Goal: Task Accomplishment & Management: Manage account settings

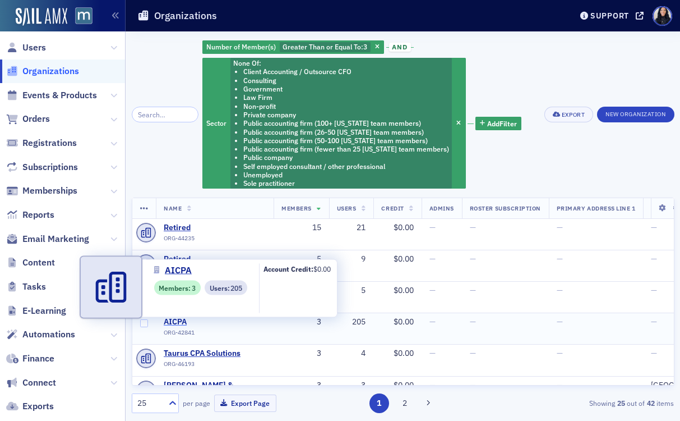
click at [178, 320] on span "AICPA" at bounding box center [215, 322] width 102 height 10
select select "US"
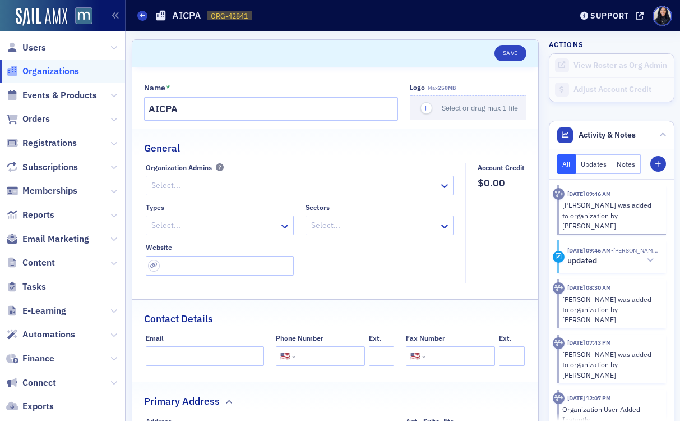
click at [397, 223] on div at bounding box center [374, 225] width 128 height 14
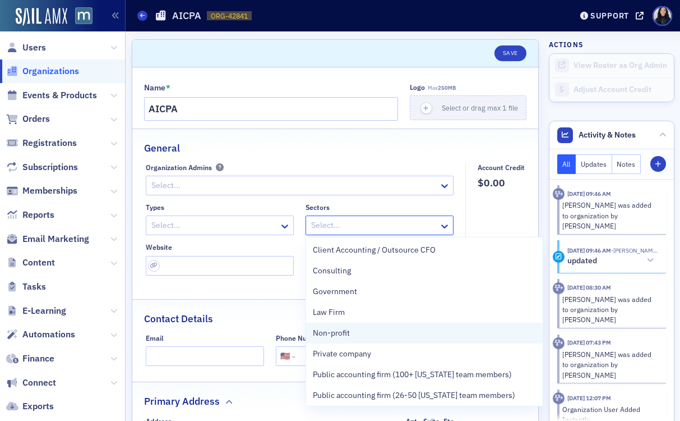
click at [344, 333] on span "Non-profit" at bounding box center [331, 333] width 37 height 12
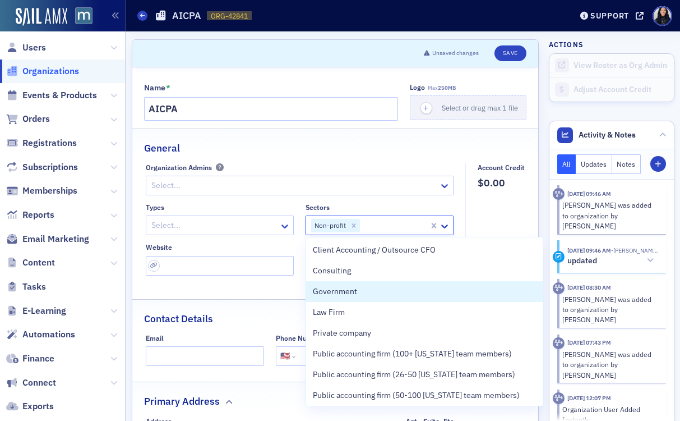
click at [270, 223] on div at bounding box center [214, 225] width 128 height 14
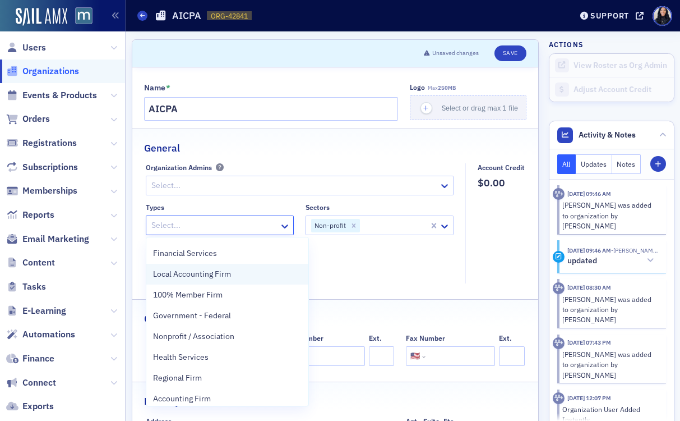
scroll to position [42, 0]
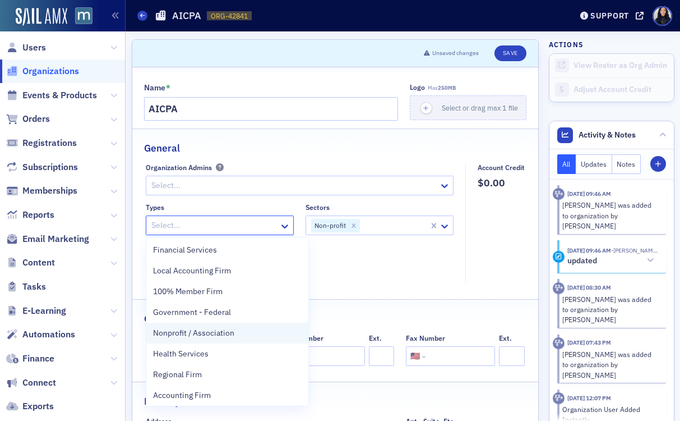
click at [230, 333] on span "Nonprofit / Association" at bounding box center [193, 333] width 81 height 12
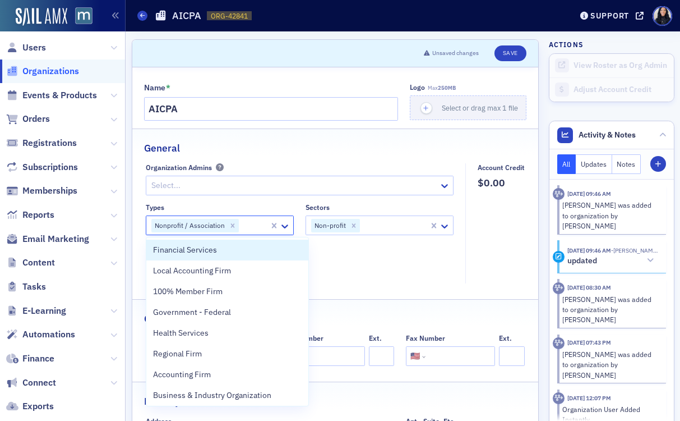
click at [398, 155] on fieldset "General Organization Admins Select... Types option Nonprofit / Association, sel…" at bounding box center [335, 209] width 407 height 163
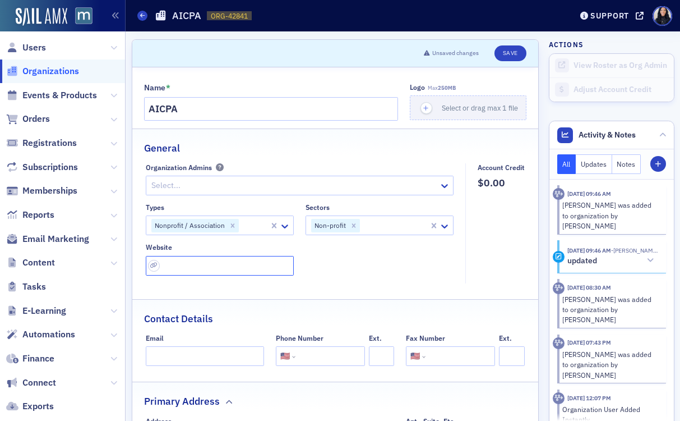
click at [264, 261] on input "url" at bounding box center [220, 266] width 148 height 20
paste input "https://www.aicpa-cima.com/home"
type input "https://www.aicpa-cima.com/home"
click at [404, 281] on fieldset "Organization Admins Select... Types Nonprofit / Association Sectors Non-profit …" at bounding box center [303, 223] width 314 height 120
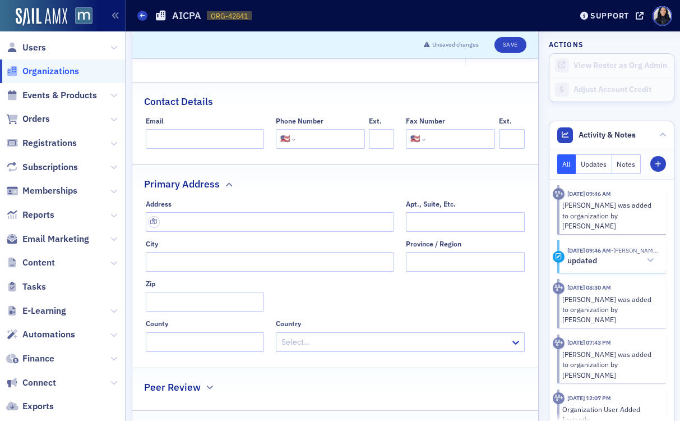
scroll to position [241, 0]
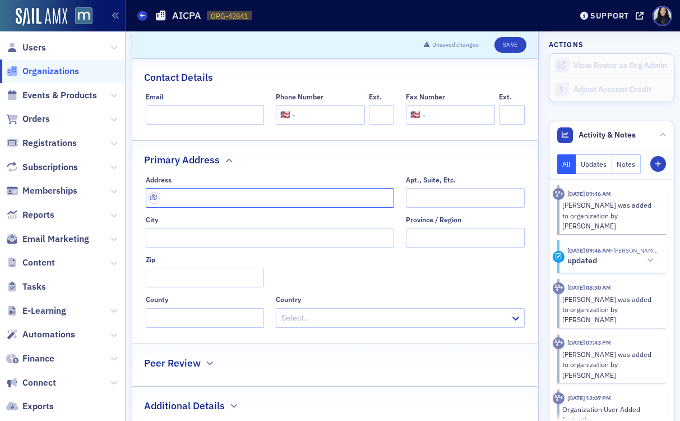
click at [226, 197] on input "text" at bounding box center [270, 198] width 249 height 20
paste input "1455 Pennsylvania Ave., NW Washington, DC 20004-1081"
type input "1455 Pennsylvania Ave NW"
type input "Washington"
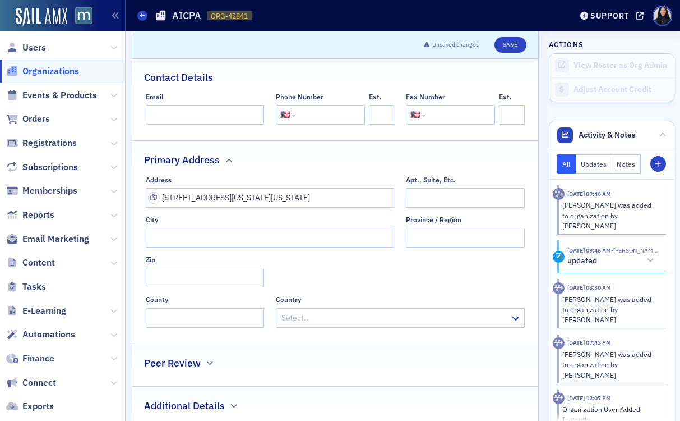
type input "20004-1008"
click at [309, 121] on input "tel" at bounding box center [329, 115] width 63 height 20
paste input "(202) 737-6600"
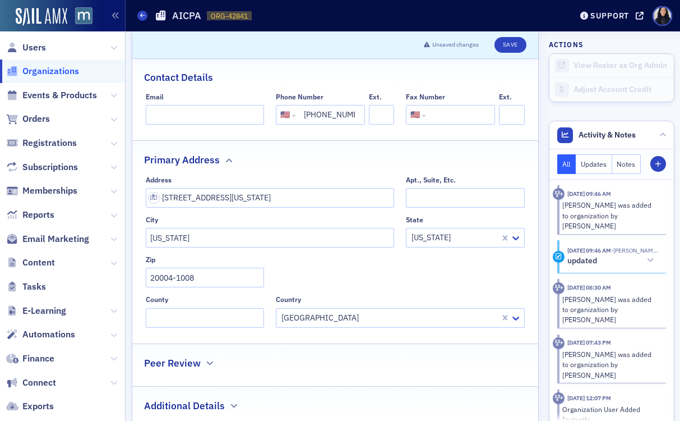
scroll to position [0, 7]
click at [302, 115] on input "(202) 737-6600" at bounding box center [329, 115] width 63 height 20
click at [308, 114] on input "22027376600" at bounding box center [329, 115] width 63 height 20
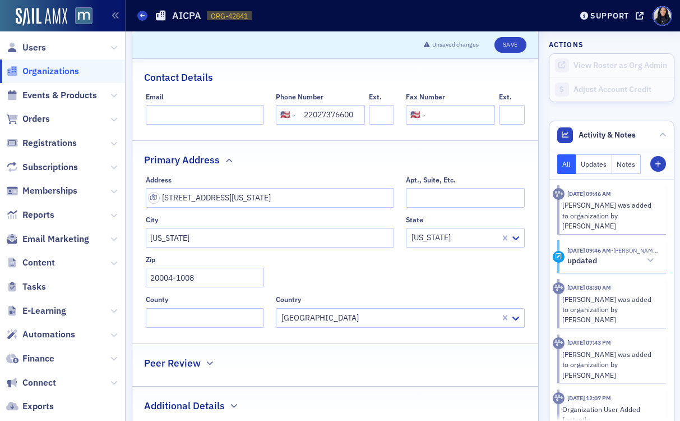
click at [308, 114] on input "22027376600" at bounding box center [329, 115] width 63 height 20
type input "(202) 737-6600"
click at [510, 45] on button "Save" at bounding box center [511, 45] width 32 height 16
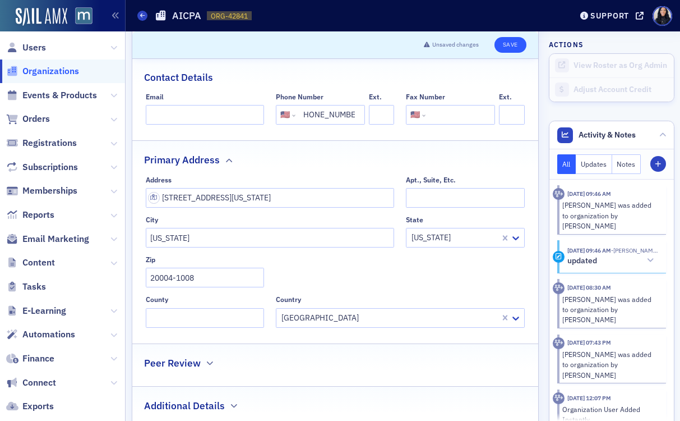
scroll to position [0, 0]
select select "US"
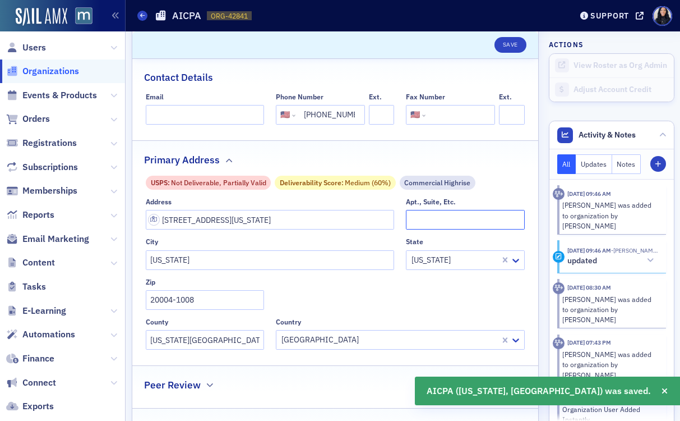
click at [415, 222] on input "Apt., Suite, Etc." at bounding box center [465, 220] width 118 height 20
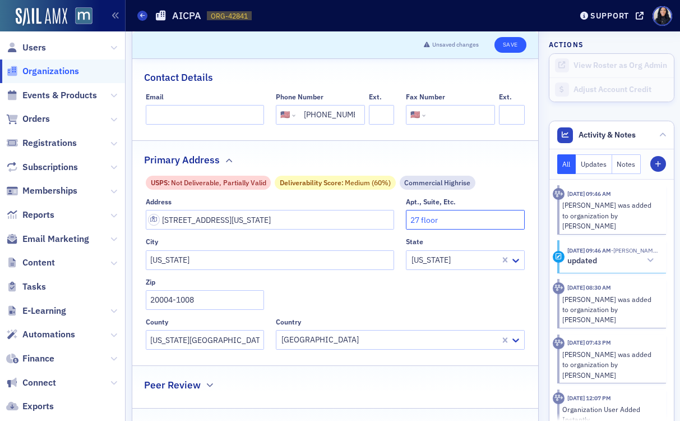
type input "27 floor"
click at [512, 47] on button "Save" at bounding box center [511, 45] width 32 height 16
select select "US"
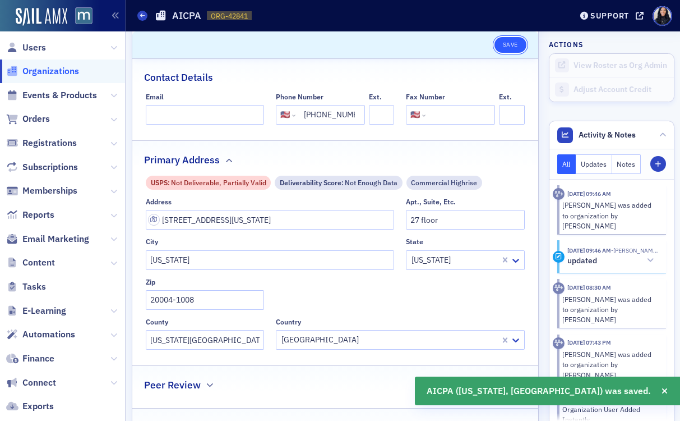
click at [511, 45] on button "Save" at bounding box center [511, 45] width 32 height 16
select select "US"
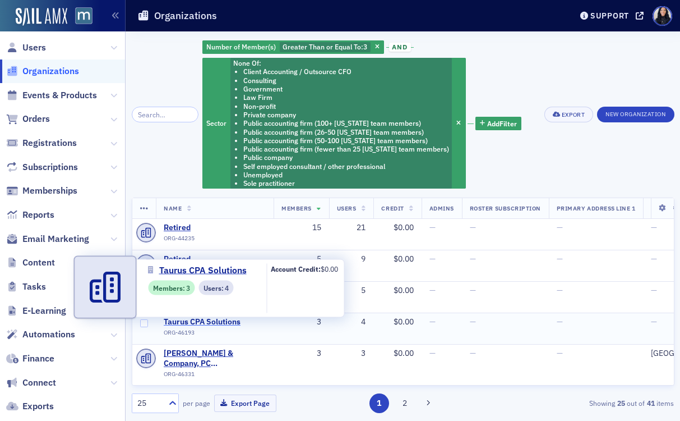
click at [229, 324] on span "Taurus CPA Solutions" at bounding box center [215, 322] width 102 height 10
select select "US"
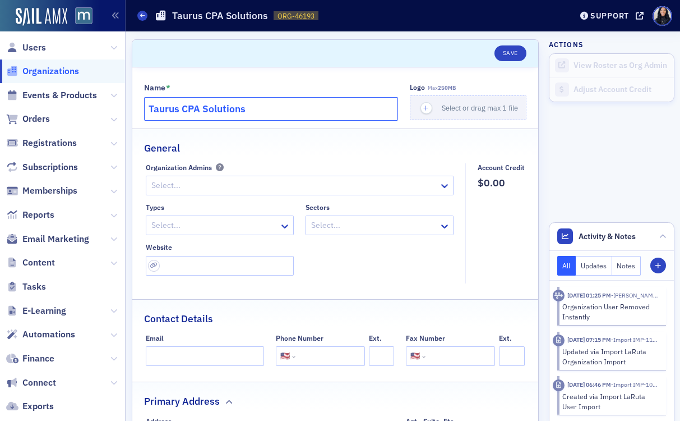
click at [239, 109] on input "Taurus CPA Solutions" at bounding box center [271, 109] width 255 height 24
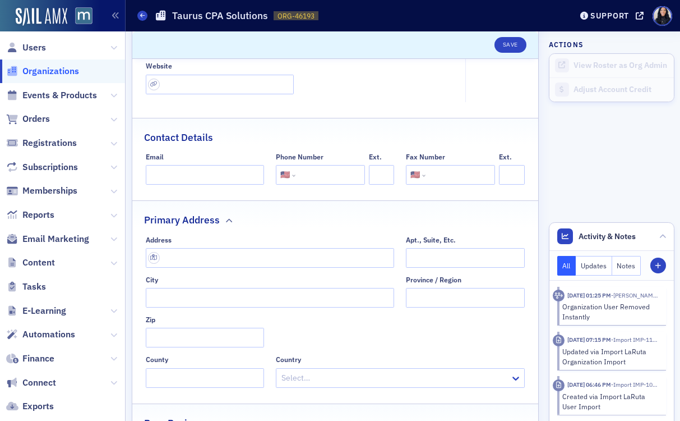
scroll to position [203, 0]
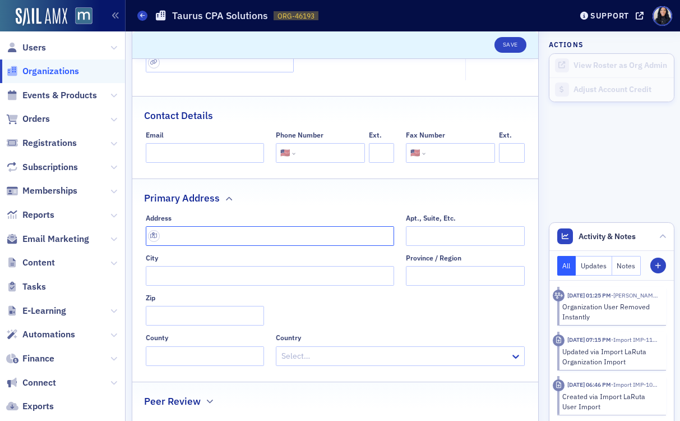
click at [246, 237] on input "text" at bounding box center [270, 236] width 249 height 20
paste input "3460 Ellicott Center Dr # 105A, Ellicott City, MD 21043"
type input "3460 Ellicott Center Dr #105a"
type input "Ellicott City"
type input "21043"
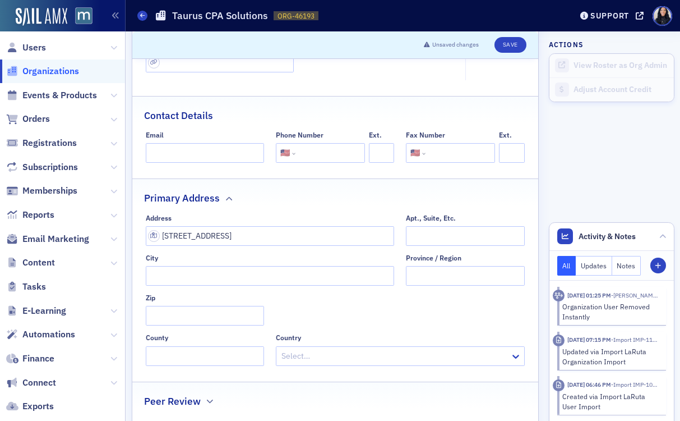
type input "Howard County"
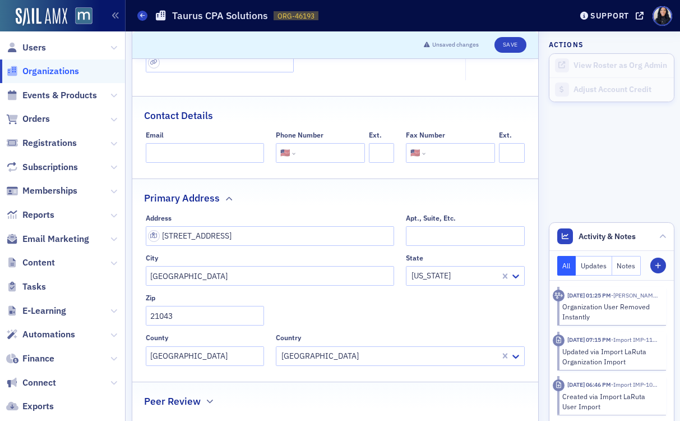
click at [319, 149] on input "tel" at bounding box center [329, 153] width 63 height 20
paste input "(410) 465-4600"
type input "(410) 465-4600"
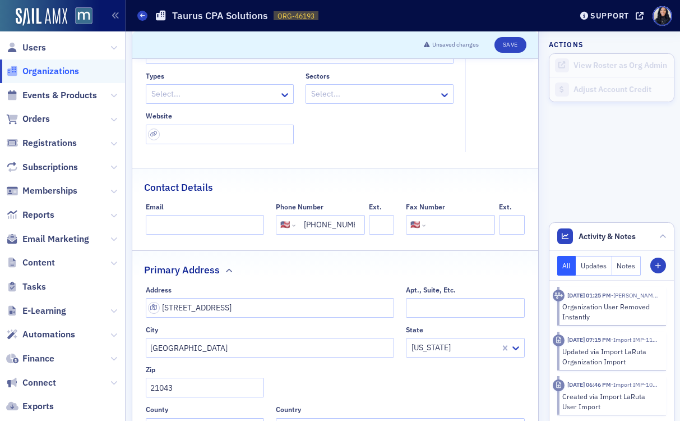
scroll to position [125, 0]
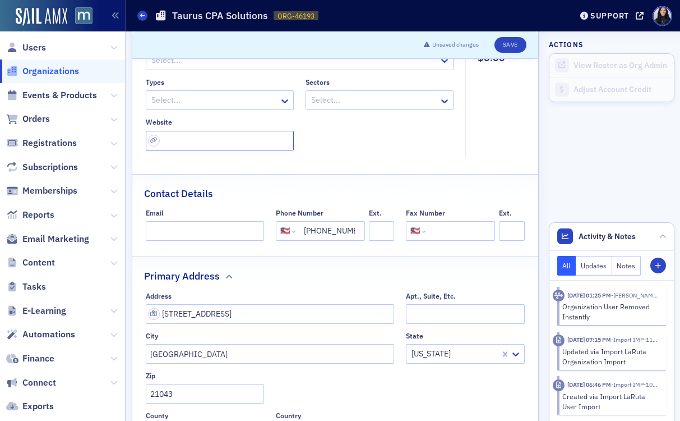
click at [237, 144] on input "url" at bounding box center [220, 141] width 148 height 20
paste input "https://tauruscpas.com/"
type input "https://tauruscpas.com/"
click at [279, 95] on icon at bounding box center [284, 100] width 11 height 11
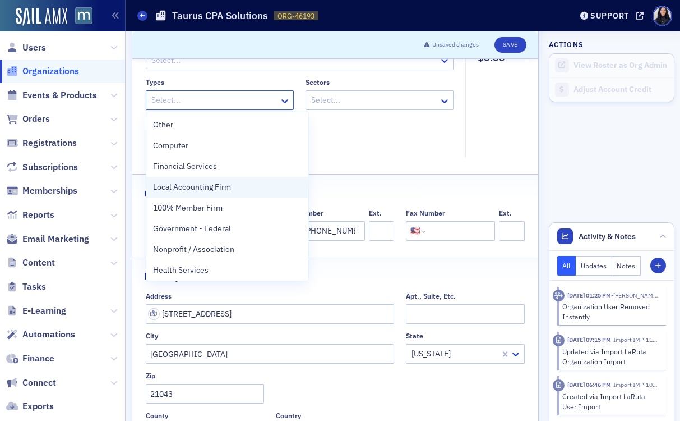
click at [225, 190] on span "Local Accounting Firm" at bounding box center [192, 187] width 78 height 12
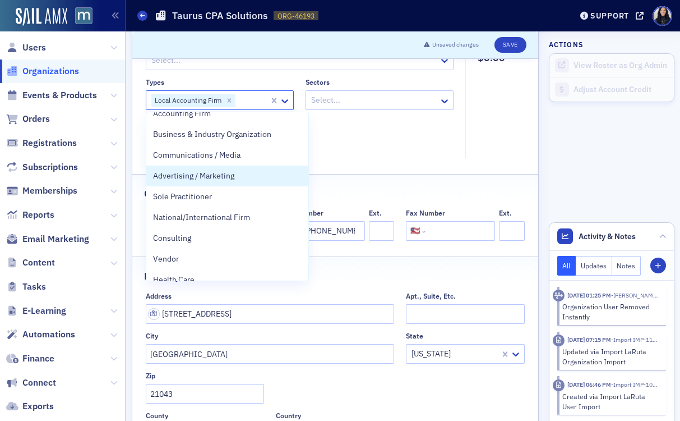
scroll to position [171, 0]
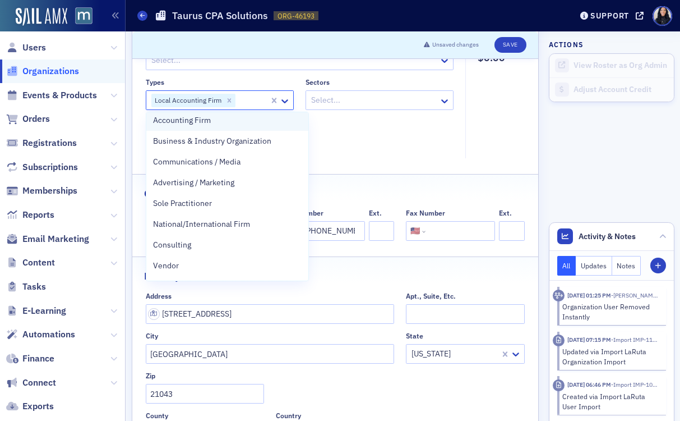
click at [233, 125] on div "Accounting Firm" at bounding box center [227, 120] width 149 height 12
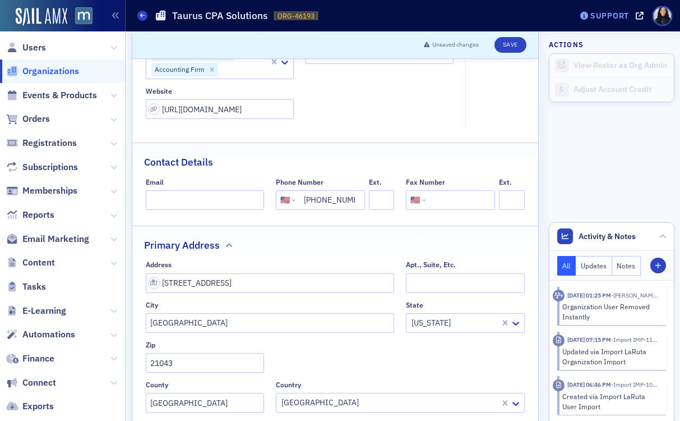
scroll to position [0, 0]
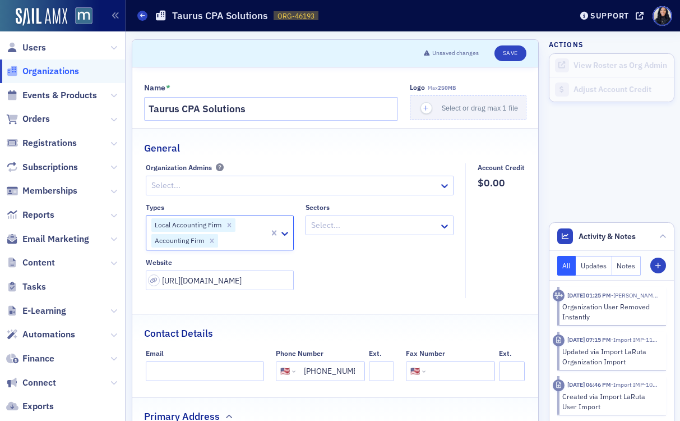
click at [422, 227] on div at bounding box center [374, 225] width 128 height 14
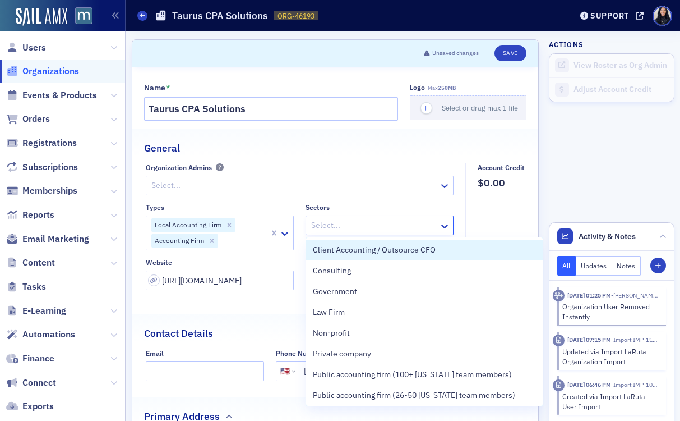
click at [422, 227] on div at bounding box center [374, 225] width 128 height 14
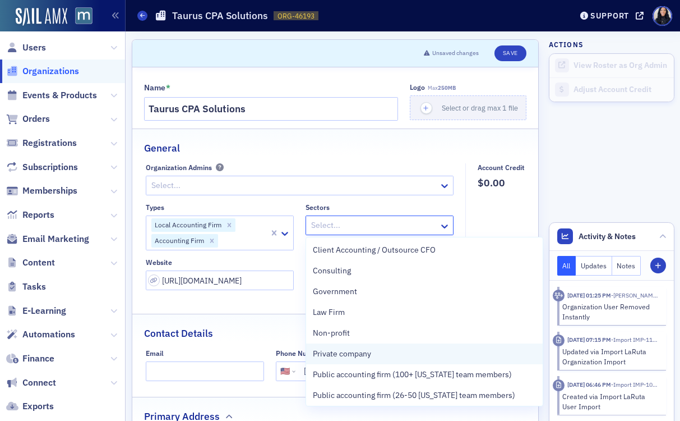
click at [362, 355] on span "Private company" at bounding box center [342, 354] width 58 height 12
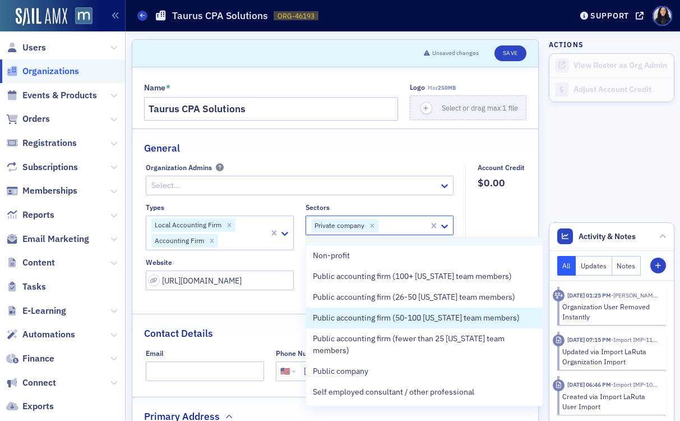
scroll to position [80, 0]
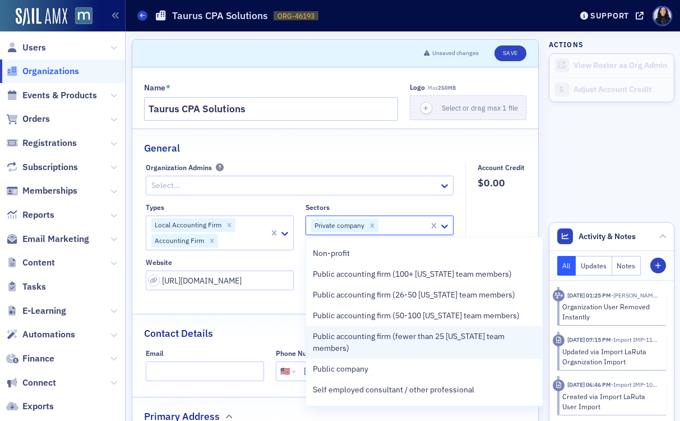
click at [419, 337] on span "Public accounting firm (fewer than 25 [US_STATE] team members)" at bounding box center [425, 342] width 224 height 24
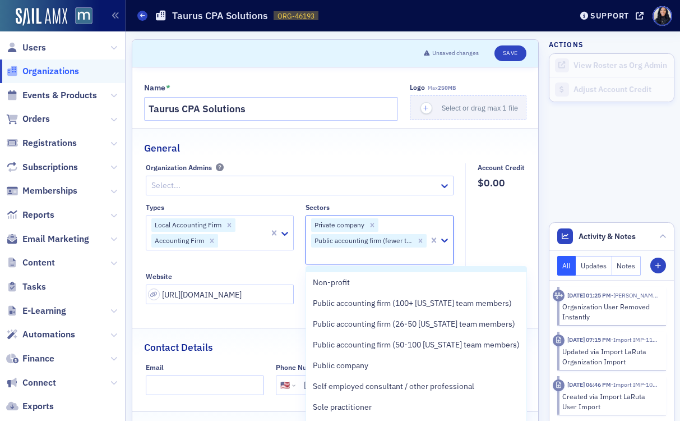
click at [492, 254] on fieldset "Account Credit $0.00" at bounding box center [499, 237] width 66 height 149
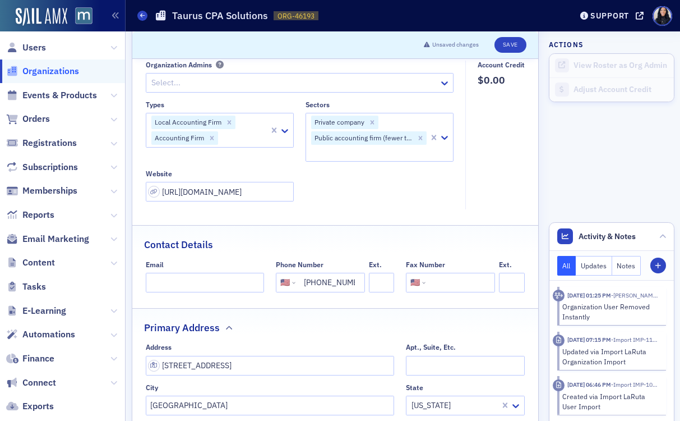
scroll to position [89, 0]
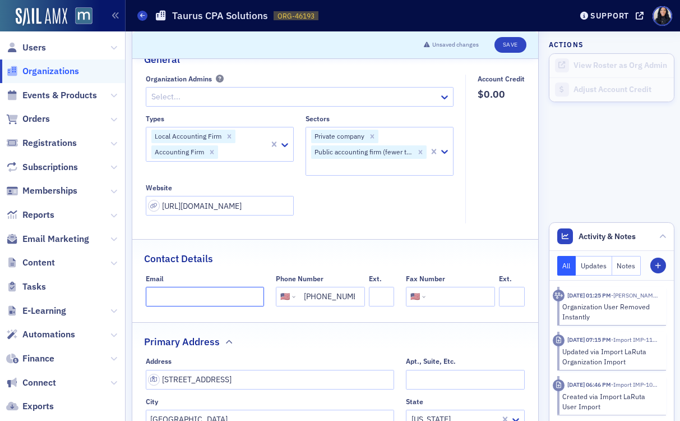
click at [167, 293] on input "Email" at bounding box center [205, 297] width 118 height 20
paste input "info@tauruscpas.com"
type input "info@tauruscpas.com"
click at [513, 47] on button "Save" at bounding box center [511, 45] width 32 height 16
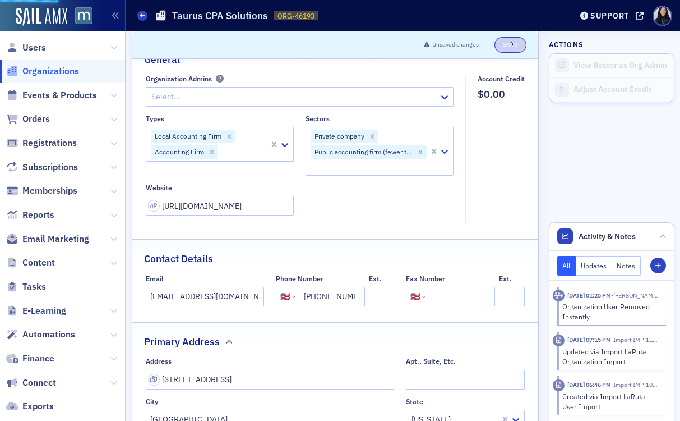
select select "US"
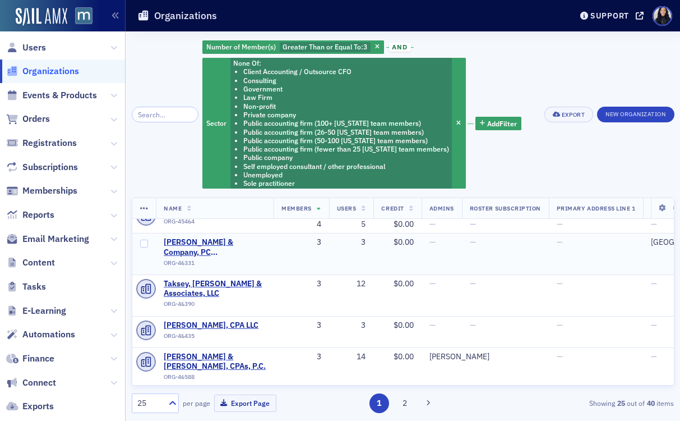
scroll to position [87, 0]
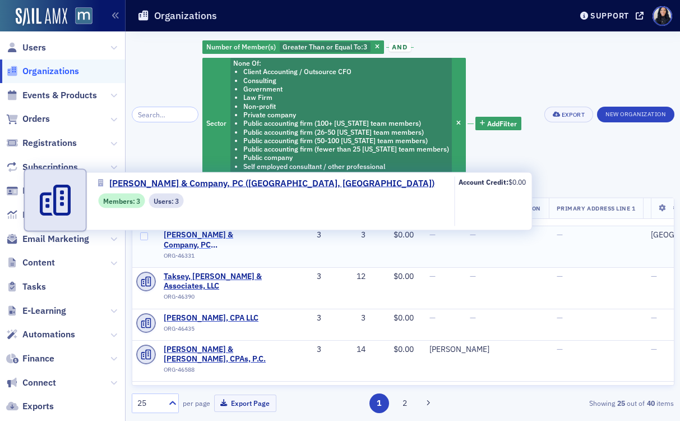
click at [213, 240] on span "K. L. Hoffman & Company, PC (Baltimore, MD)" at bounding box center [215, 240] width 102 height 20
select select "US"
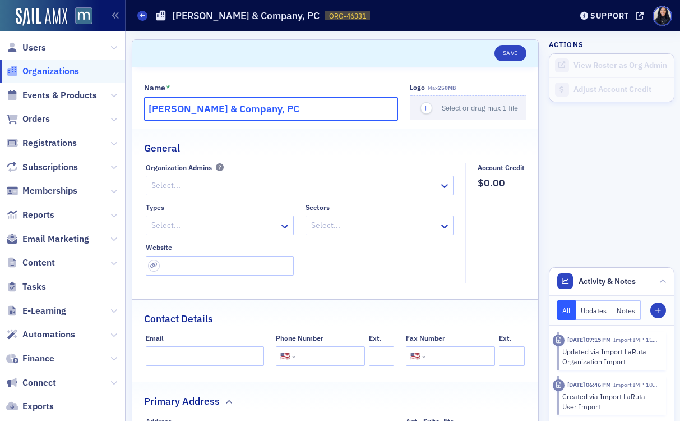
click at [290, 109] on input "K. L. Hoffman & Company, PC" at bounding box center [271, 109] width 255 height 24
click at [437, 224] on div at bounding box center [374, 225] width 128 height 14
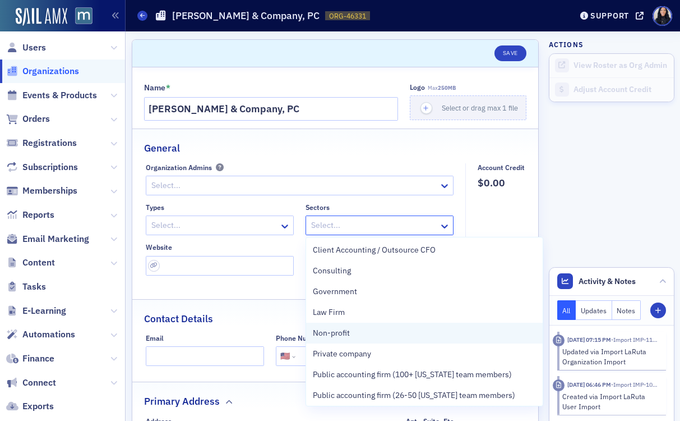
click at [370, 334] on div "Non-profit" at bounding box center [425, 333] width 224 height 12
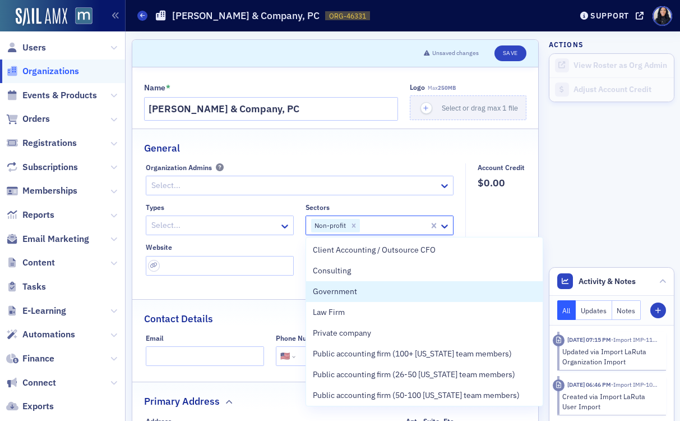
click at [275, 229] on div at bounding box center [214, 225] width 128 height 14
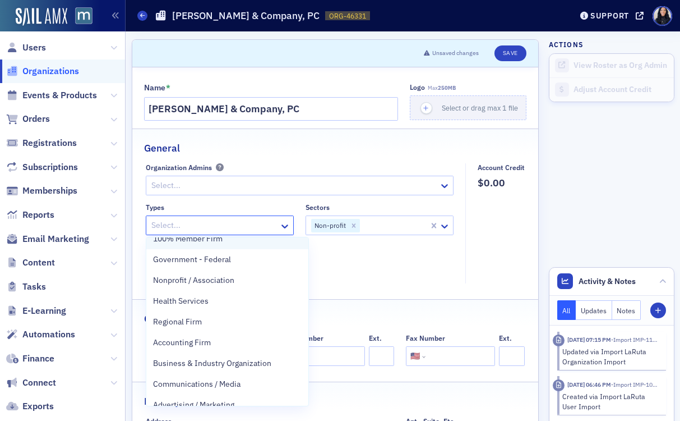
scroll to position [123, 0]
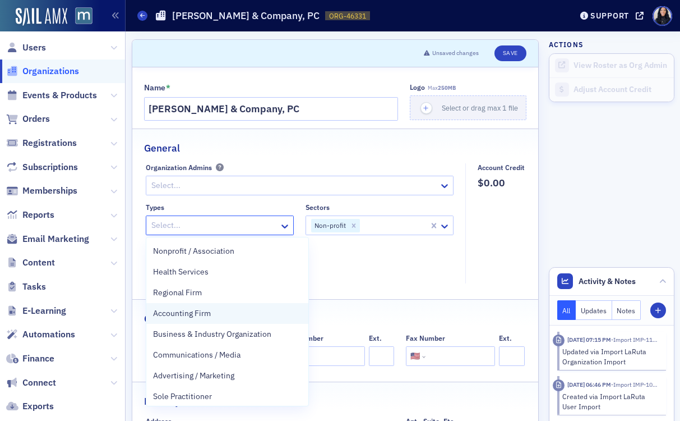
click at [236, 312] on div "Accounting Firm" at bounding box center [227, 313] width 149 height 12
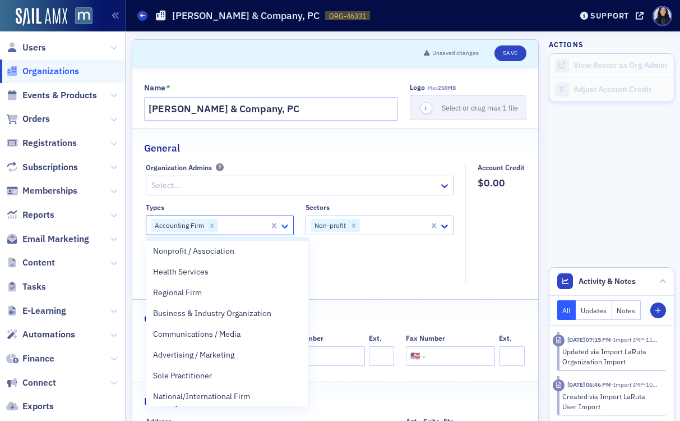
click at [282, 228] on icon at bounding box center [284, 225] width 11 height 11
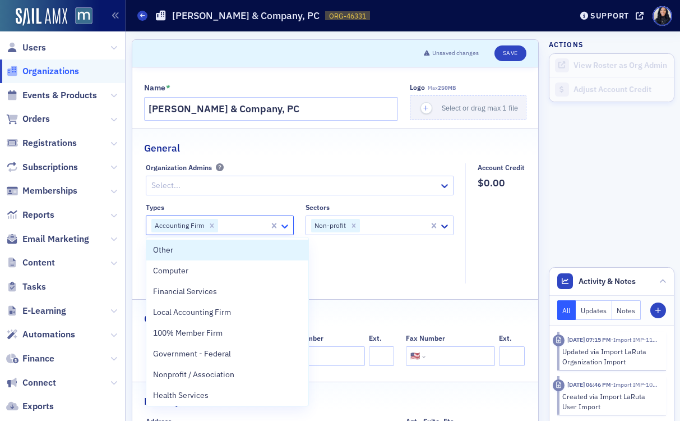
click at [282, 228] on icon at bounding box center [284, 225] width 11 height 11
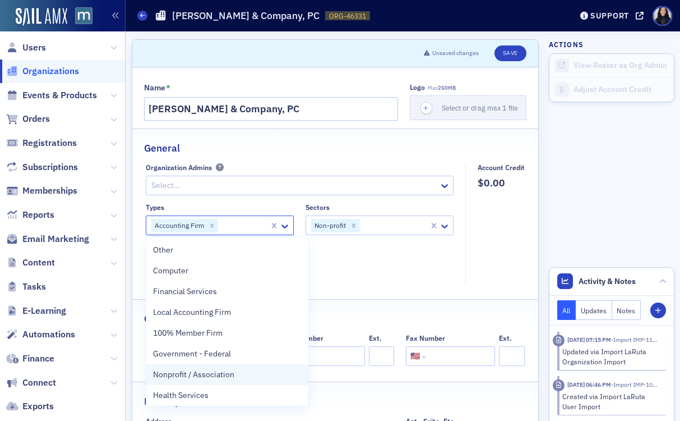
click at [217, 381] on div "Nonprofit / Association" at bounding box center [227, 374] width 162 height 21
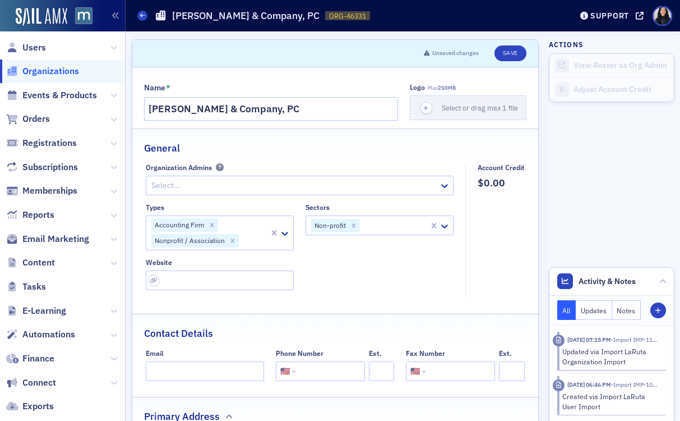
click at [358, 281] on div "Types Accounting Firm Nonprofit / Association Sectors Non-profit Website" at bounding box center [300, 246] width 308 height 87
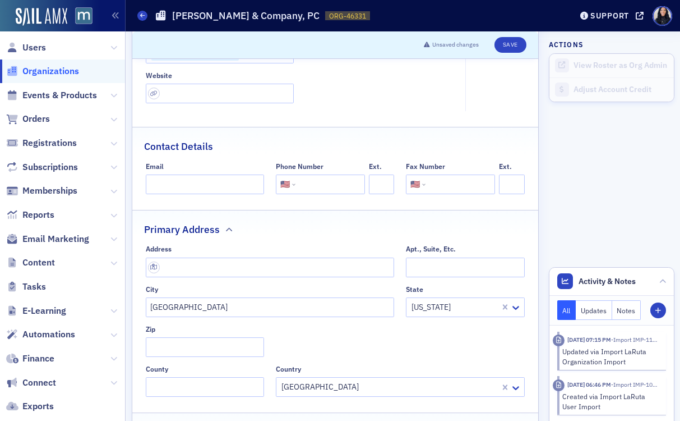
scroll to position [0, 0]
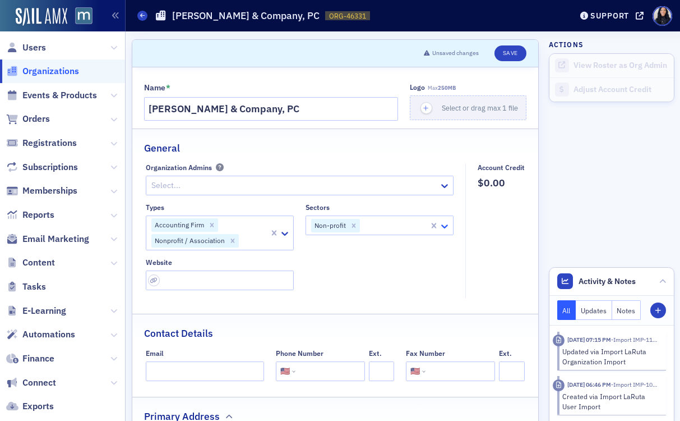
click at [445, 225] on icon at bounding box center [444, 225] width 11 height 11
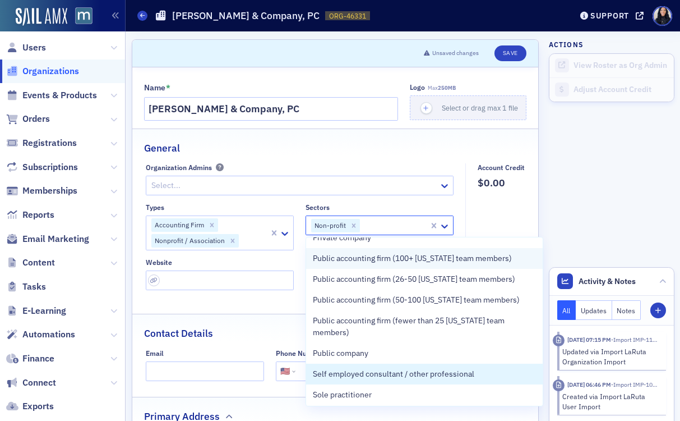
scroll to position [118, 0]
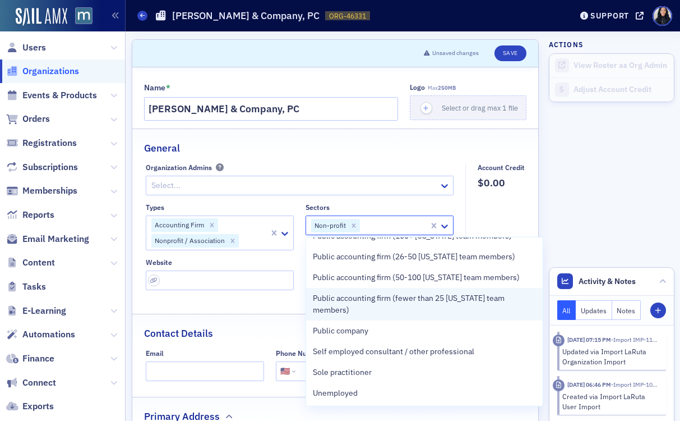
click at [413, 302] on span "Public accounting firm (fewer than 25 [US_STATE] team members)" at bounding box center [425, 304] width 224 height 24
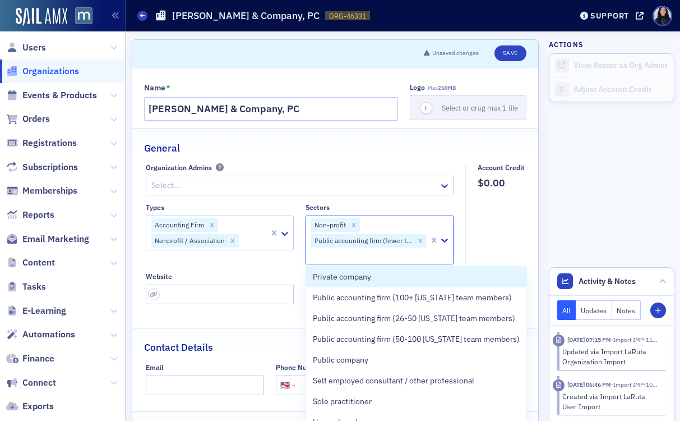
click at [488, 239] on fieldset "Account Credit $0.00" at bounding box center [499, 237] width 66 height 149
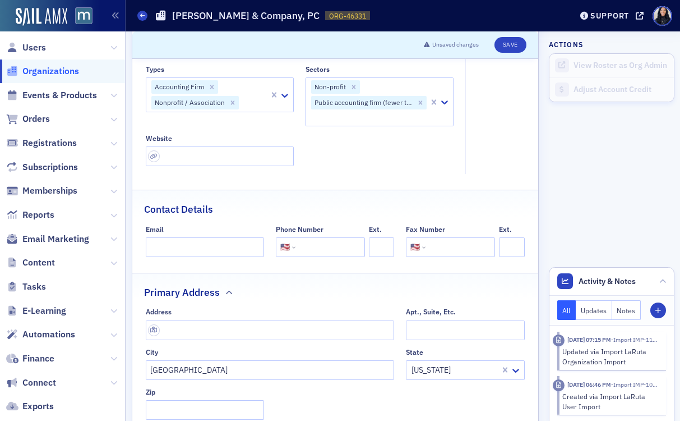
scroll to position [140, 0]
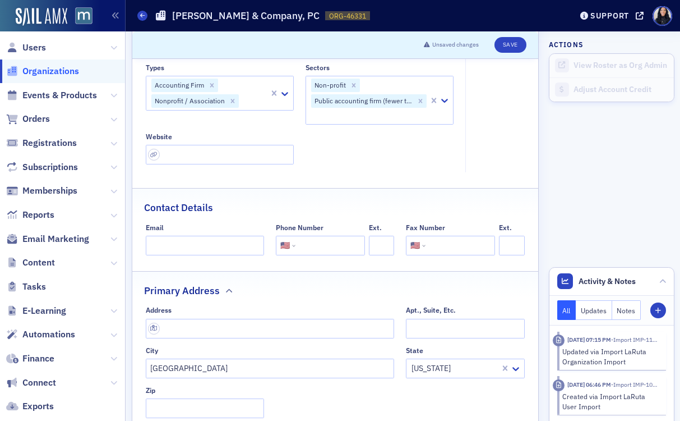
click at [305, 247] on input "tel" at bounding box center [329, 246] width 63 height 20
type input "44399010052809"
click at [197, 329] on input "text" at bounding box center [270, 329] width 249 height 20
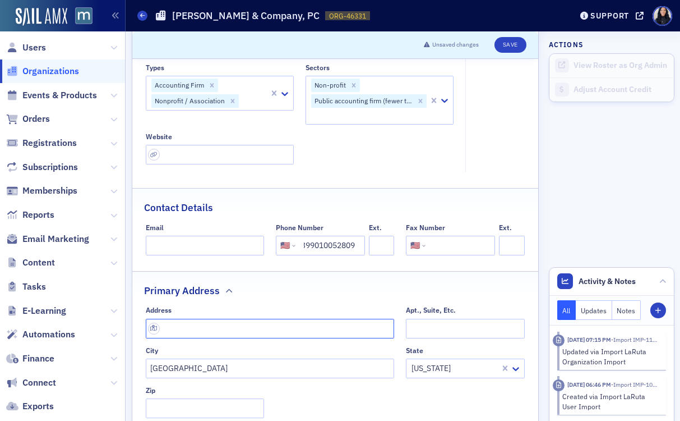
scroll to position [0, 0]
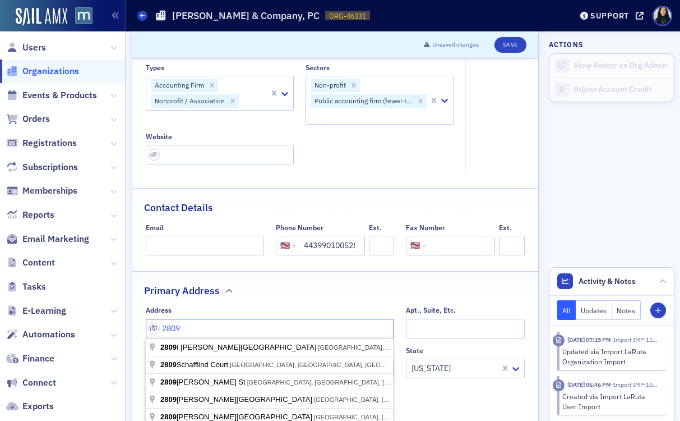
type input "2809"
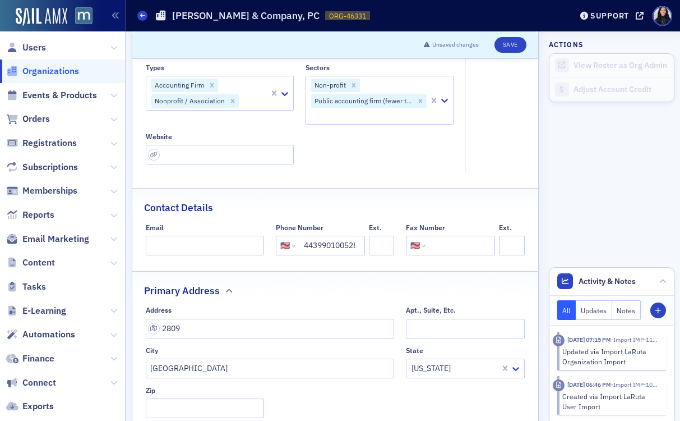
click at [333, 249] on input "44399010052809" at bounding box center [329, 246] width 63 height 20
type input "44399010055"
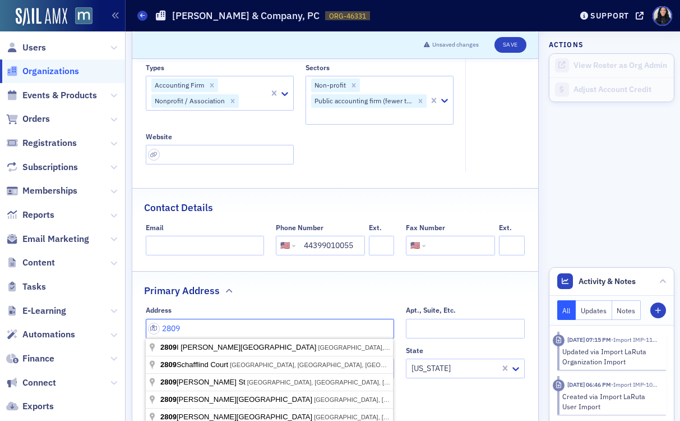
click at [295, 333] on input "2809" at bounding box center [270, 329] width 249 height 20
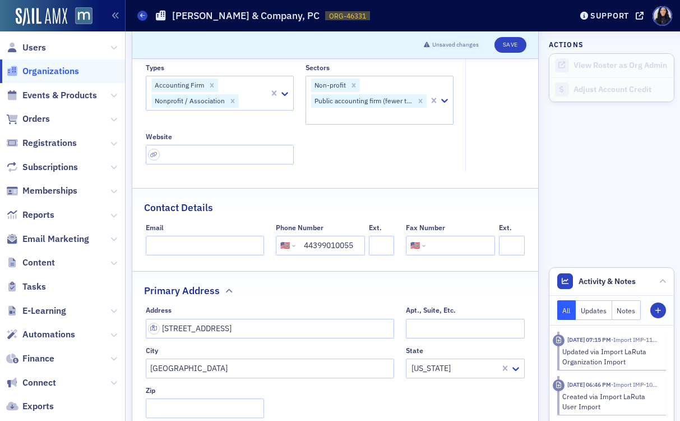
type input "2809 Boston St"
type input "21224-4814"
click at [517, 41] on button "Save" at bounding box center [511, 45] width 32 height 16
click at [511, 47] on button "Save" at bounding box center [511, 45] width 32 height 16
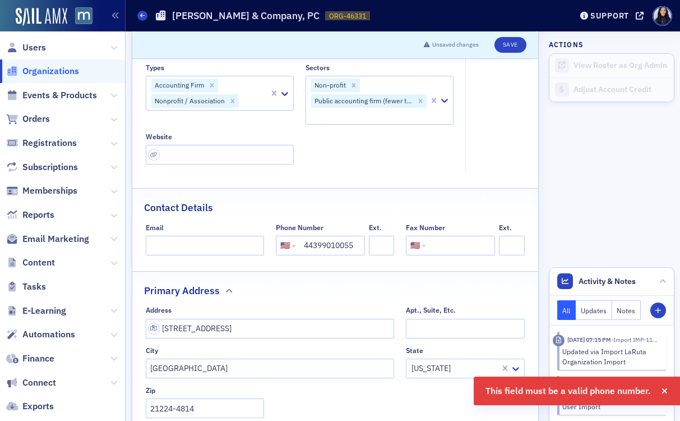
click at [328, 245] on input "44399010055" at bounding box center [329, 246] width 63 height 20
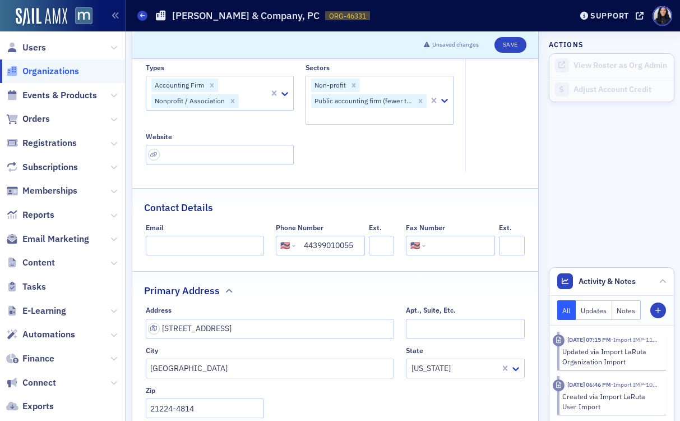
click at [329, 245] on input "44399010055" at bounding box center [329, 246] width 63 height 20
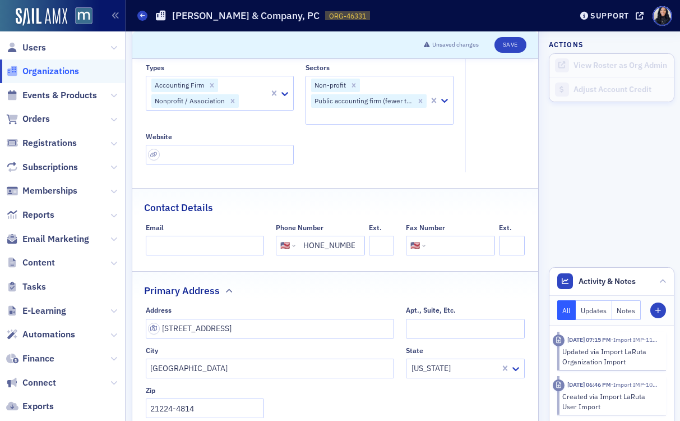
type input "(443) 990-1005"
click at [512, 44] on button "Save" at bounding box center [511, 45] width 32 height 16
select select "US"
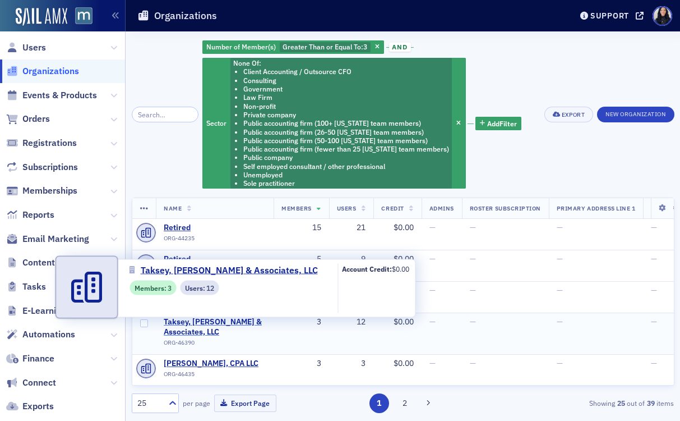
click at [180, 325] on span "Taksey, [PERSON_NAME] & Associates, LLC" at bounding box center [215, 327] width 102 height 20
select select "US"
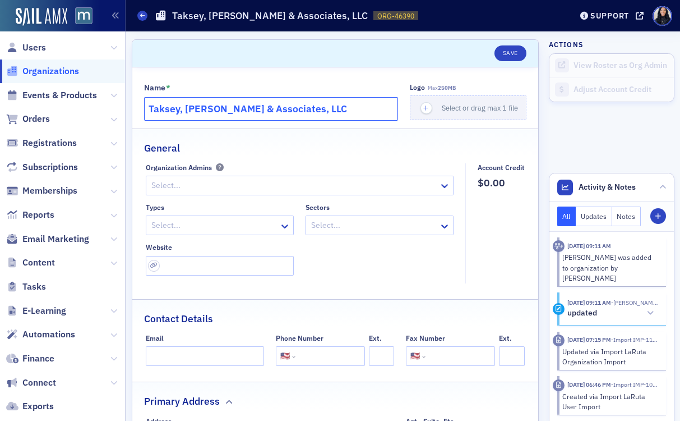
click at [345, 107] on input "Taksey, [PERSON_NAME] & Associates, LLC" at bounding box center [271, 109] width 255 height 24
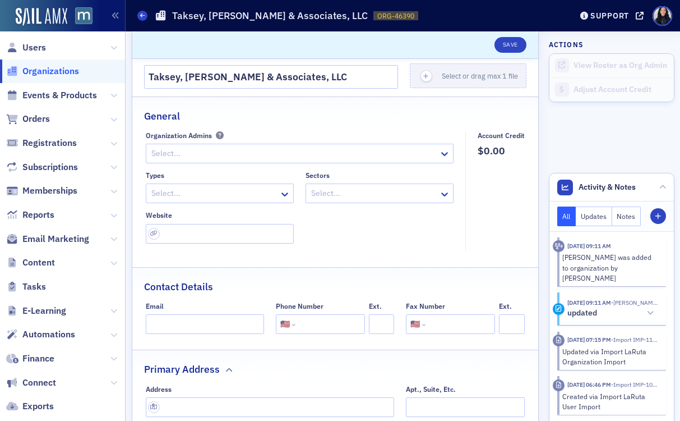
scroll to position [84, 0]
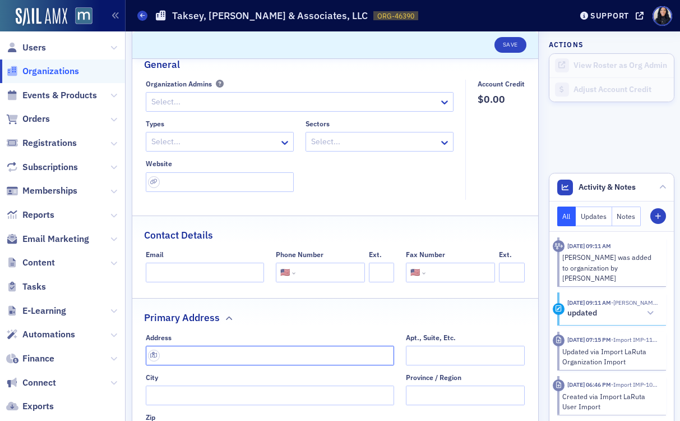
click at [223, 353] on input "text" at bounding box center [270, 356] width 249 height 20
paste input "[STREET_ADDRESS]"
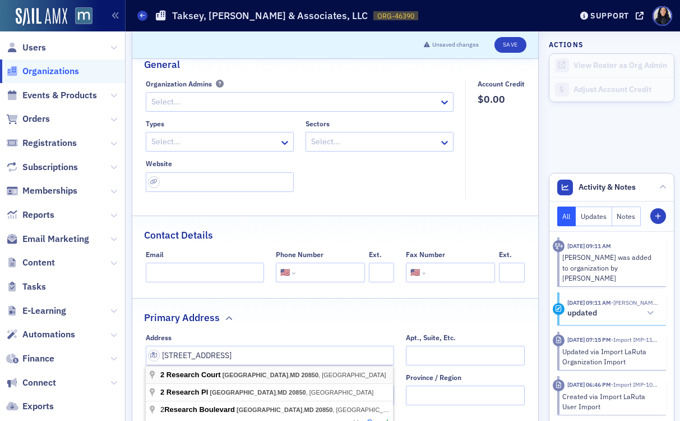
type input "2 Research Ct"
type input "[GEOGRAPHIC_DATA]"
type input "20850-3212"
type input "[GEOGRAPHIC_DATA]"
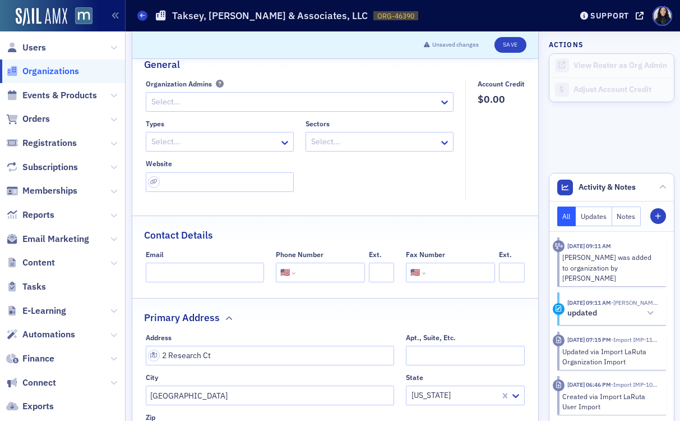
click at [321, 275] on input "tel" at bounding box center [329, 273] width 63 height 20
paste input "3012941100101"
type input "30129411000"
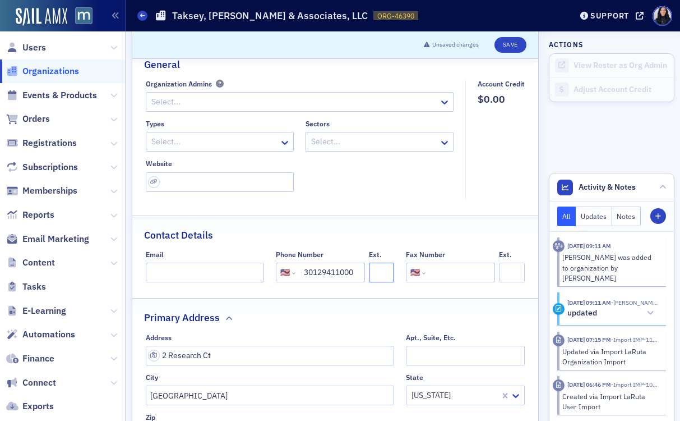
click at [379, 270] on input "Ext." at bounding box center [381, 273] width 25 height 20
type input "101"
click at [249, 176] on input "url" at bounding box center [220, 182] width 148 height 20
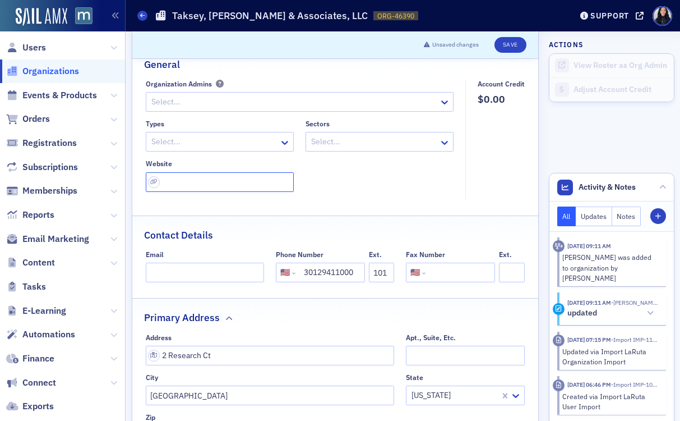
paste input "https://www.tncpas.com/"
type input "https://www.tncpas.com/"
click at [458, 274] on input "tel" at bounding box center [459, 273] width 63 height 20
paste input "(301) 294-1109"
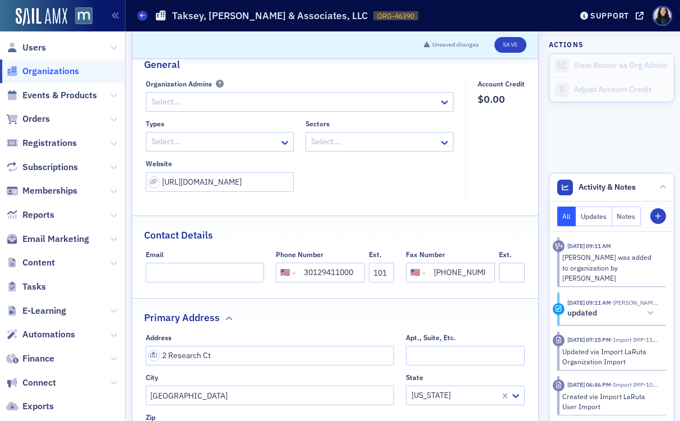
scroll to position [0, 7]
type input "(301) 294-1109"
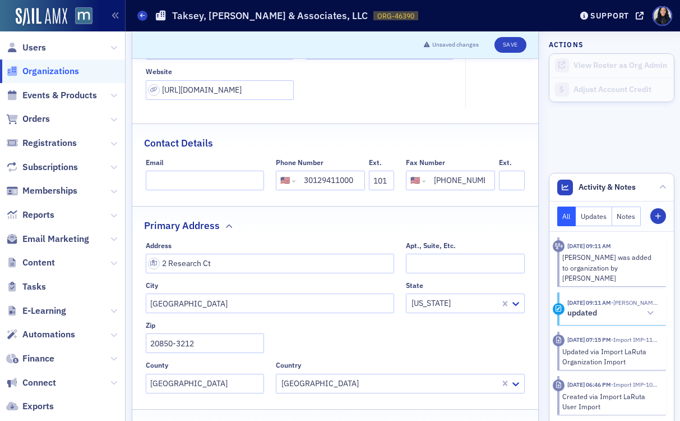
scroll to position [63, 0]
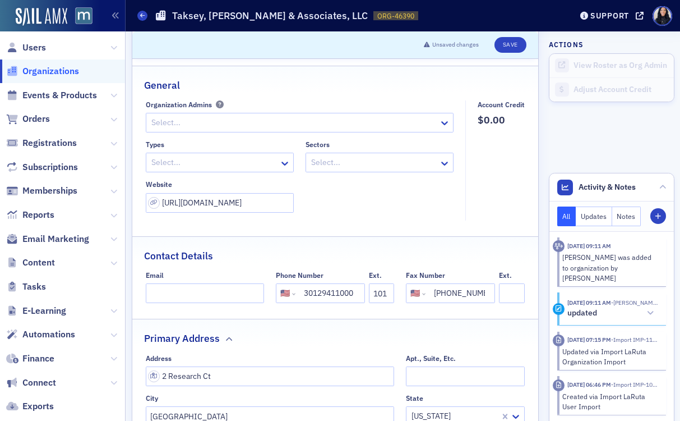
click at [410, 164] on div at bounding box center [374, 162] width 128 height 14
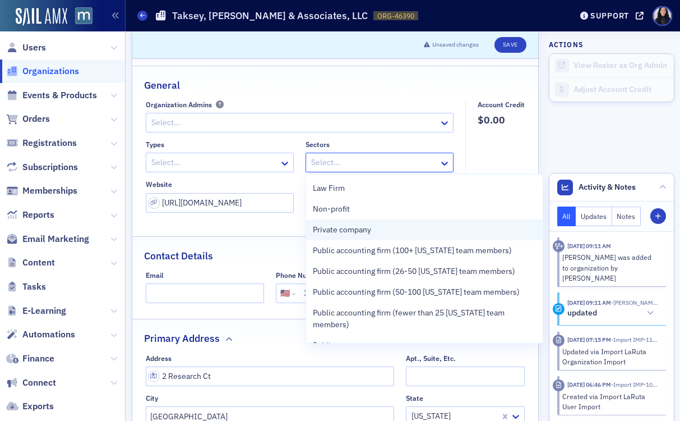
scroll to position [139, 0]
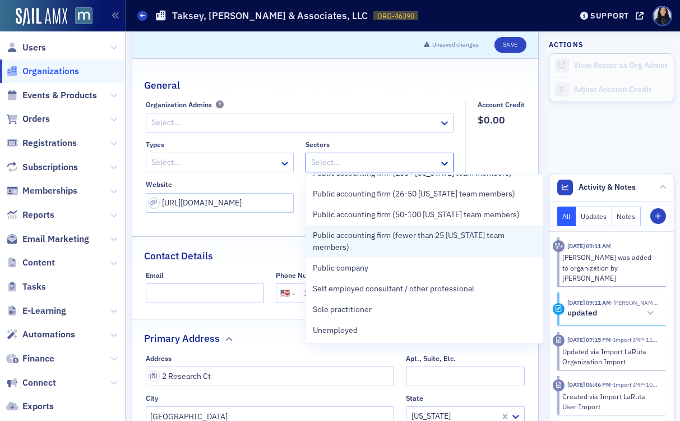
click at [392, 236] on span "Public accounting firm (fewer than 25 [US_STATE] team members)" at bounding box center [425, 241] width 224 height 24
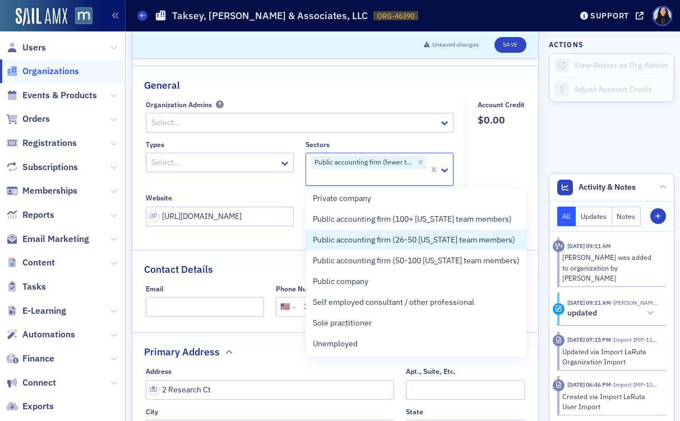
scroll to position [106, 0]
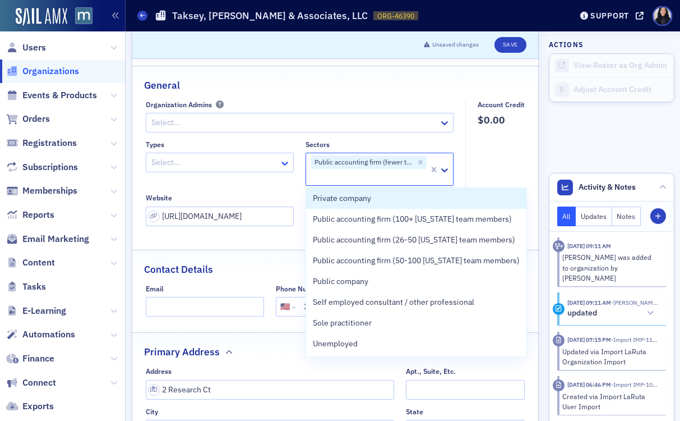
click at [281, 163] on icon at bounding box center [284, 163] width 11 height 11
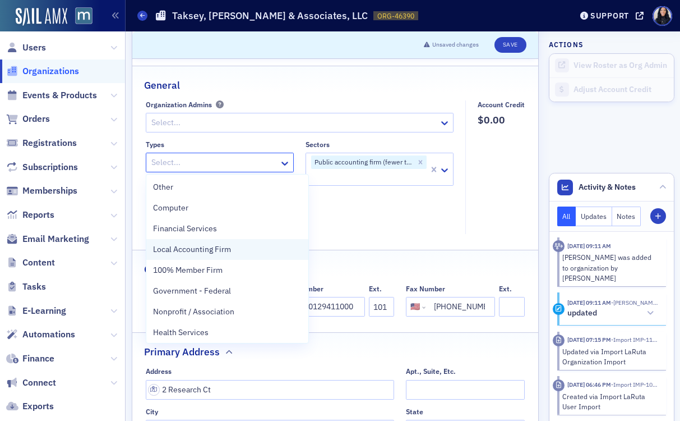
click at [230, 253] on span "Local Accounting Firm" at bounding box center [192, 249] width 78 height 12
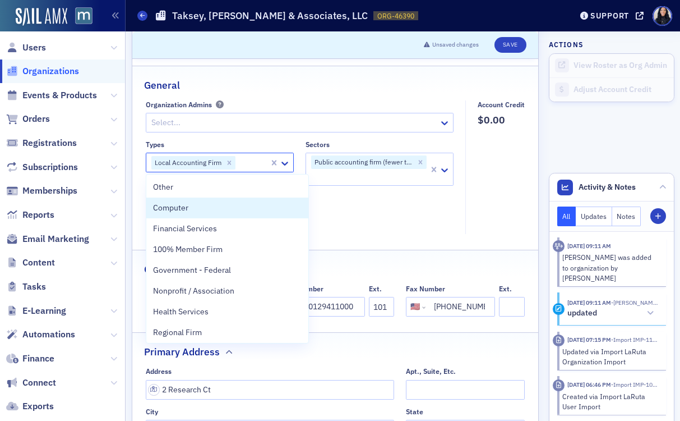
click at [503, 201] on fieldset "Account Credit $0.00" at bounding box center [499, 167] width 66 height 134
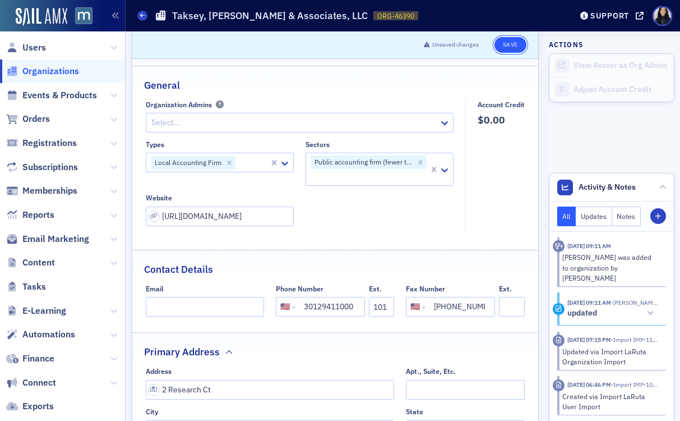
click at [512, 45] on button "Save" at bounding box center [511, 45] width 32 height 16
click at [512, 42] on button "Save" at bounding box center [511, 45] width 32 height 16
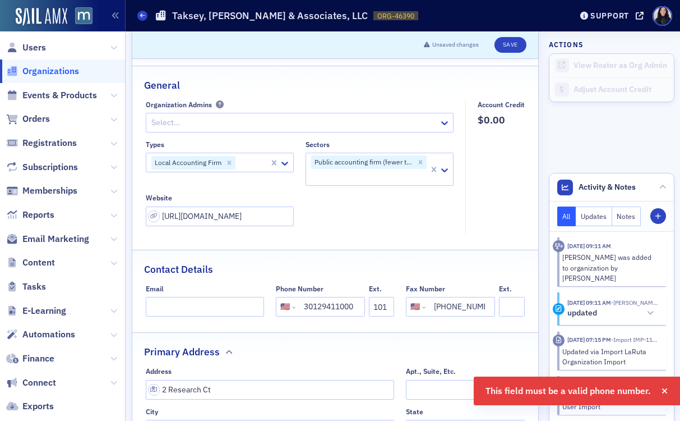
click at [329, 309] on input "30129411000" at bounding box center [329, 307] width 63 height 20
click at [328, 309] on input "30129411000" at bounding box center [329, 307] width 63 height 20
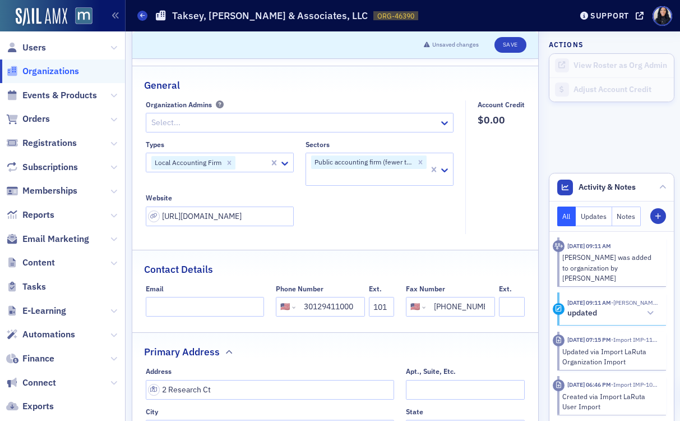
click at [328, 309] on input "30129411000" at bounding box center [329, 307] width 63 height 20
type input "(301) 294-1100"
click at [509, 42] on button "Save" at bounding box center [511, 45] width 32 height 16
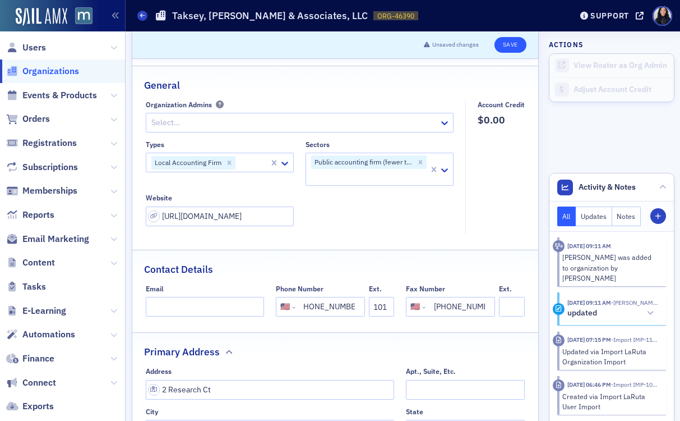
scroll to position [0, 0]
select select "US"
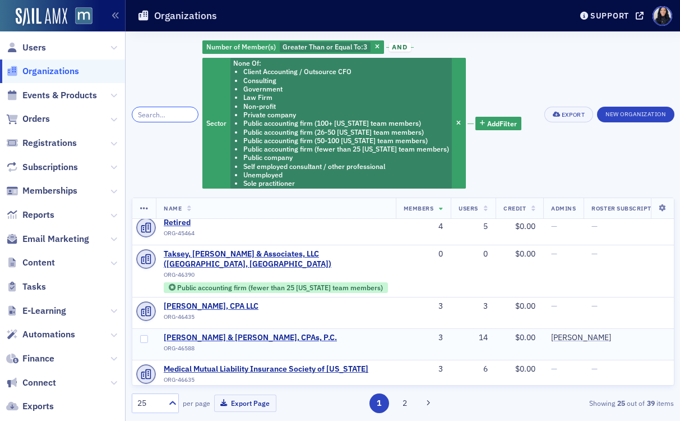
scroll to position [77, 0]
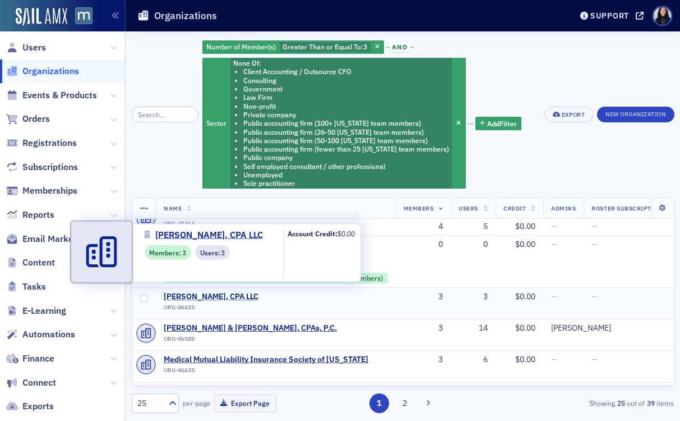
click at [211, 292] on span "[PERSON_NAME], CPA LLC" at bounding box center [215, 297] width 102 height 10
select select "US"
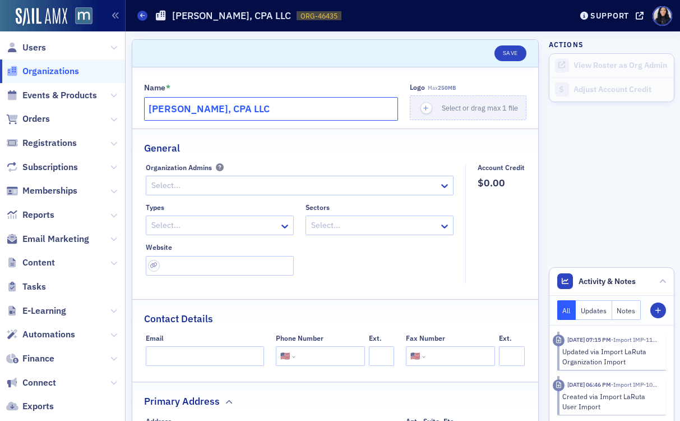
click at [255, 112] on input "[PERSON_NAME], CPA LLC" at bounding box center [271, 109] width 255 height 24
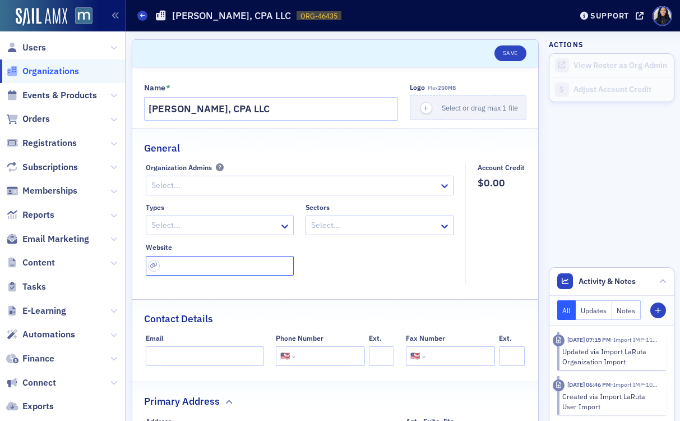
click at [259, 264] on input "url" at bounding box center [220, 266] width 148 height 20
paste input "https://www.taxjm.com/"
type input "https://www.taxjm.com/"
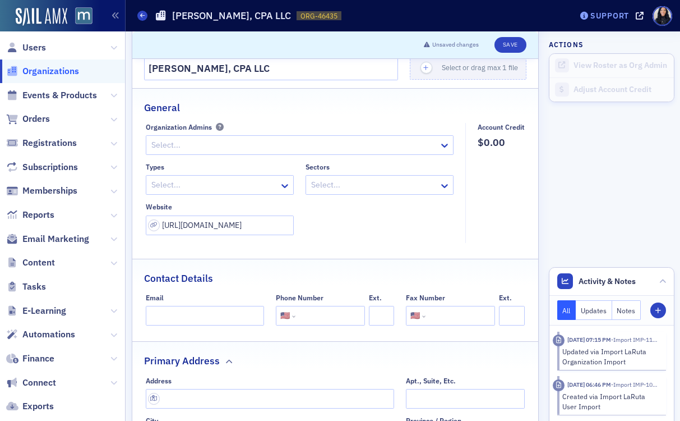
scroll to position [104, 0]
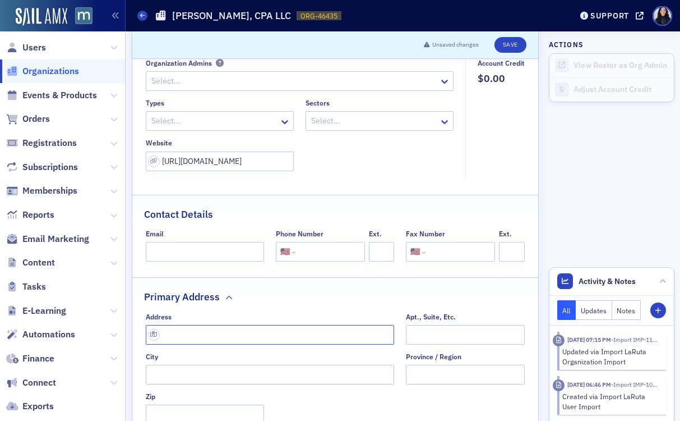
click at [178, 332] on input "text" at bounding box center [270, 335] width 249 height 20
paste input "51 Monroe Place, Suite 402 Rockville, MD 20850"
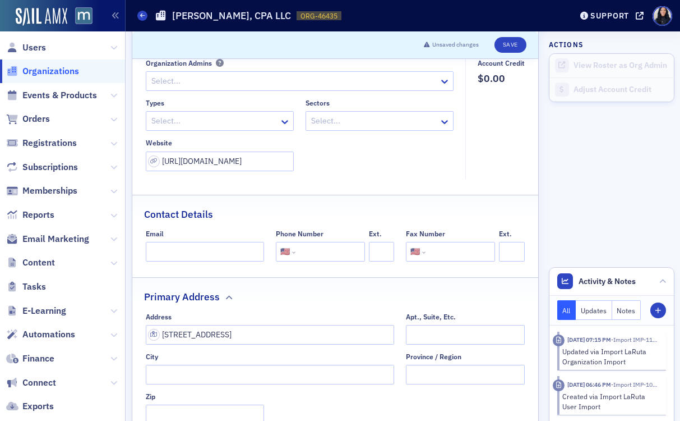
type input "51 Monroe Pl suite 402"
type input "[GEOGRAPHIC_DATA]"
type input "20850"
type input "[GEOGRAPHIC_DATA]"
click at [324, 253] on input "tel" at bounding box center [329, 252] width 63 height 20
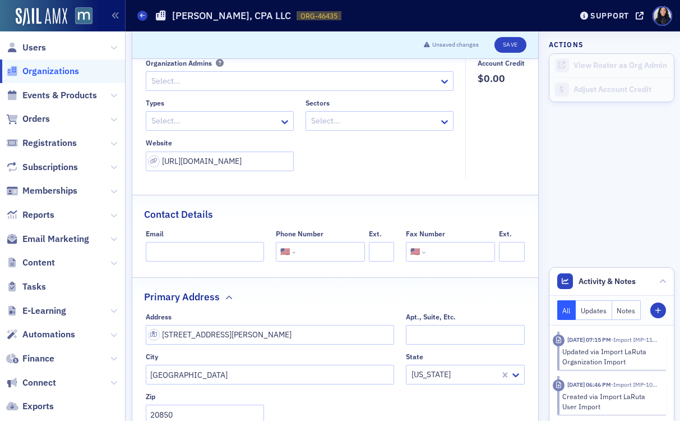
click at [324, 253] on input "tel" at bounding box center [329, 252] width 63 height 20
paste input "(240) 778-6041"
type input "(240) 778-6041"
click at [360, 222] on fieldset "Contact Details Email Phone Number International Afghanistan Åland Islands Alba…" at bounding box center [335, 232] width 407 height 75
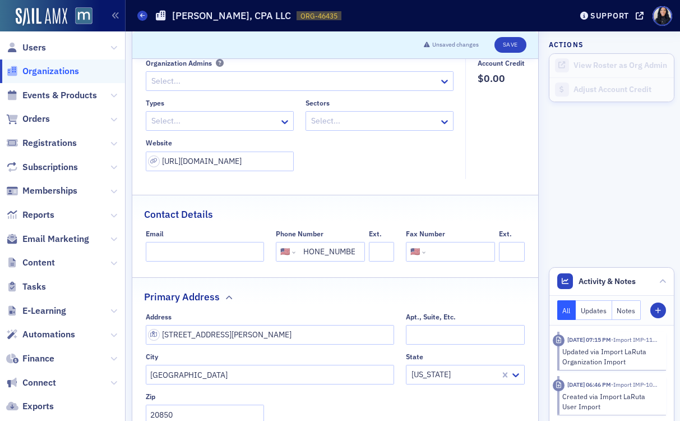
scroll to position [0, 0]
click at [195, 246] on input "Email" at bounding box center [205, 252] width 118 height 20
paste input "info@taxjm.com"
type input "info@taxjm.com"
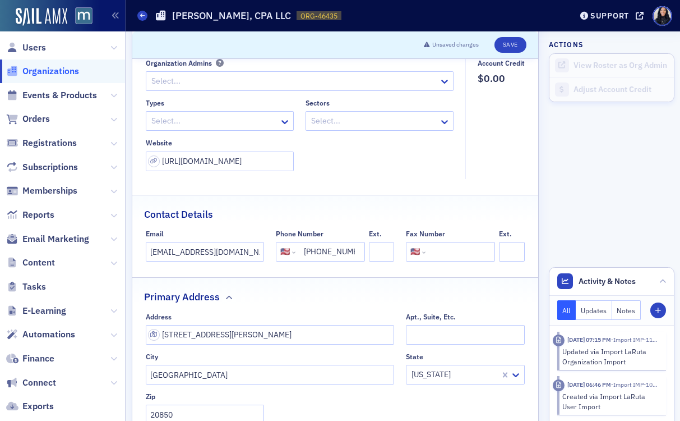
click at [371, 206] on div "Contact Details" at bounding box center [335, 208] width 383 height 26
click at [282, 123] on icon at bounding box center [284, 121] width 11 height 11
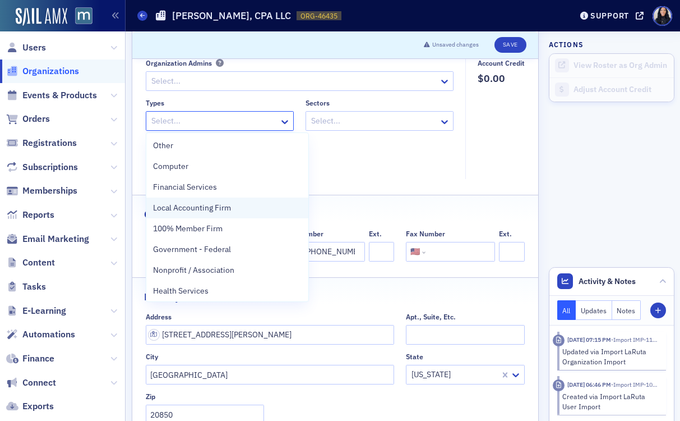
click at [233, 210] on div "Local Accounting Firm" at bounding box center [227, 208] width 149 height 12
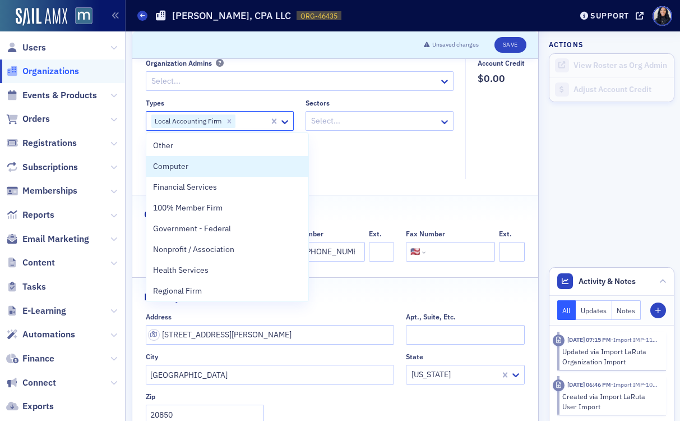
click at [426, 161] on div "Types option Local Accounting Firm, selected. Computer, 2 of 35. 35 results ava…" at bounding box center [300, 135] width 308 height 72
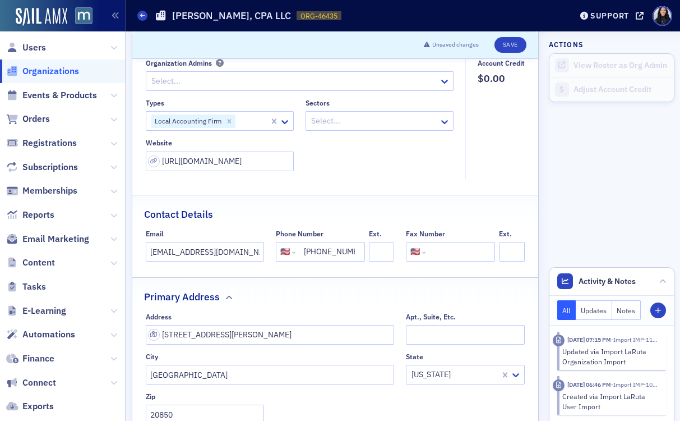
click at [380, 120] on div at bounding box center [374, 121] width 128 height 14
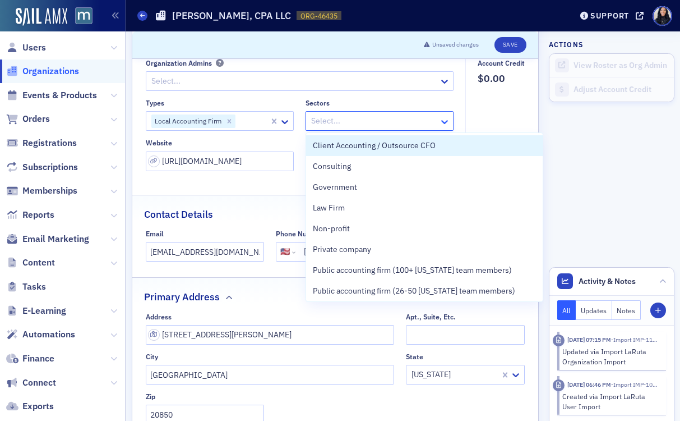
click at [442, 122] on icon at bounding box center [444, 121] width 11 height 11
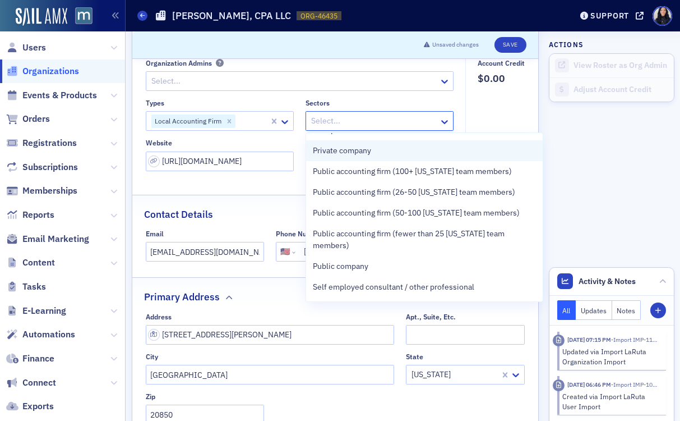
scroll to position [108, 0]
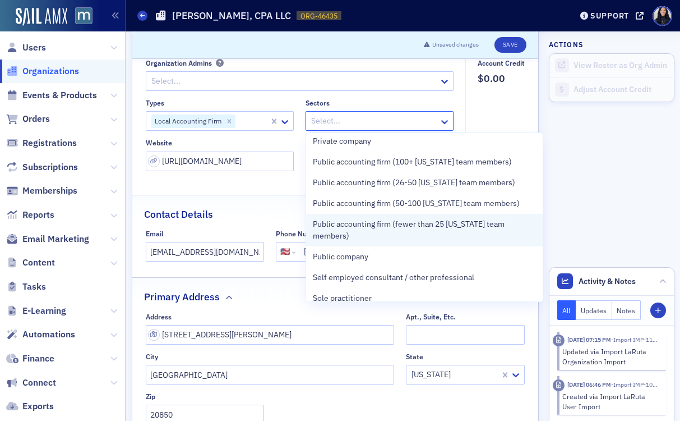
click at [388, 229] on span "Public accounting firm (fewer than 25 [US_STATE] team members)" at bounding box center [425, 230] width 224 height 24
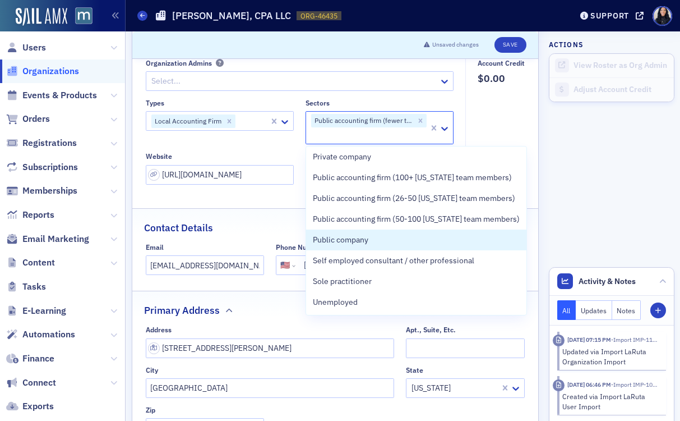
scroll to position [106, 0]
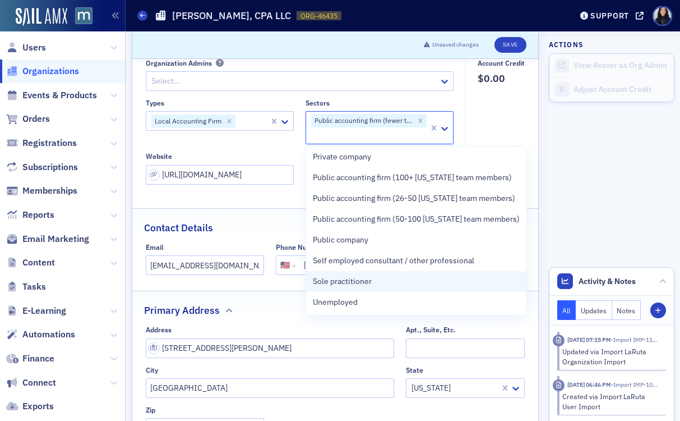
click at [339, 285] on span "Sole practitioner" at bounding box center [342, 281] width 59 height 12
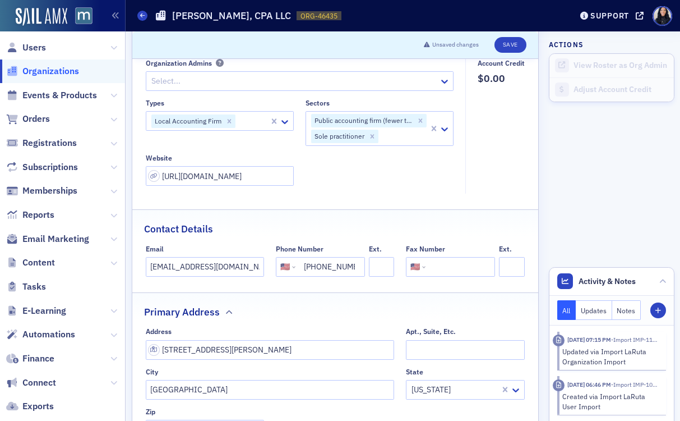
click at [491, 134] on fieldset "Account Credit $0.00" at bounding box center [499, 126] width 66 height 135
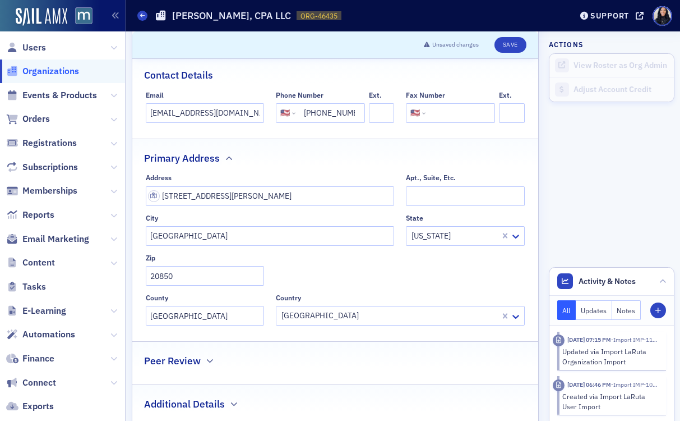
scroll to position [0, 0]
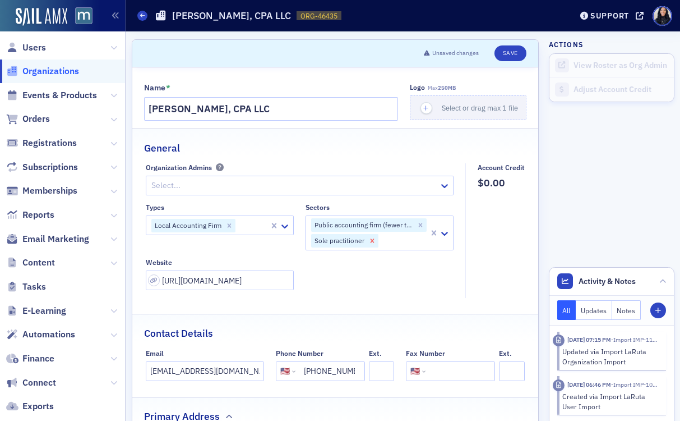
click at [372, 240] on icon "Remove Sole practitioner" at bounding box center [372, 241] width 4 height 4
click at [507, 53] on button "Save" at bounding box center [511, 53] width 32 height 16
select select "US"
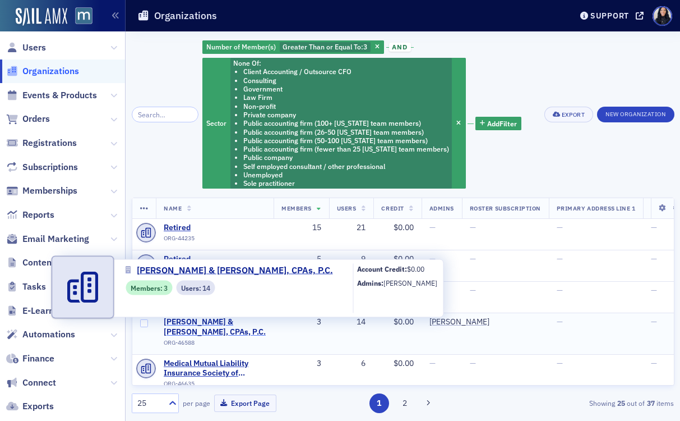
click at [181, 318] on span "[PERSON_NAME] & [PERSON_NAME], CPAs, P.C." at bounding box center [215, 327] width 102 height 20
select select "US"
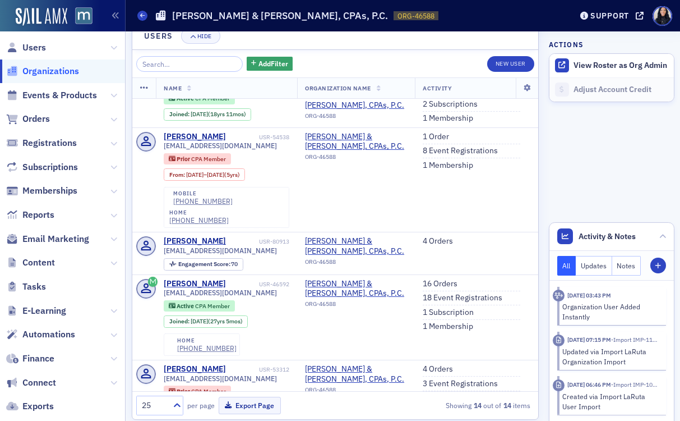
scroll to position [1269, 0]
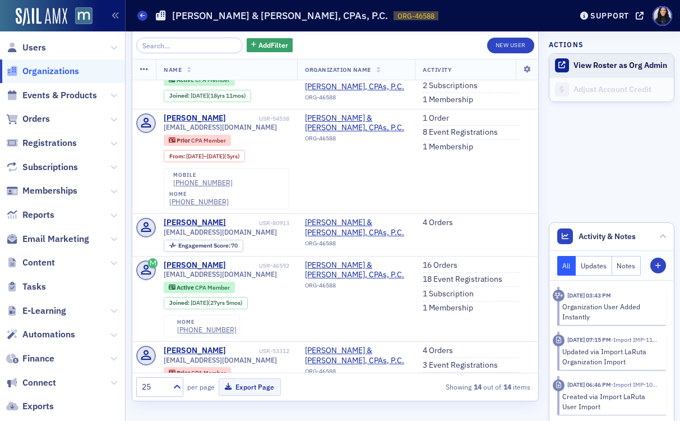
click at [563, 67] on icon at bounding box center [562, 65] width 7 height 7
click at [578, 66] on button "View Roster as Org Admin" at bounding box center [621, 66] width 94 height 10
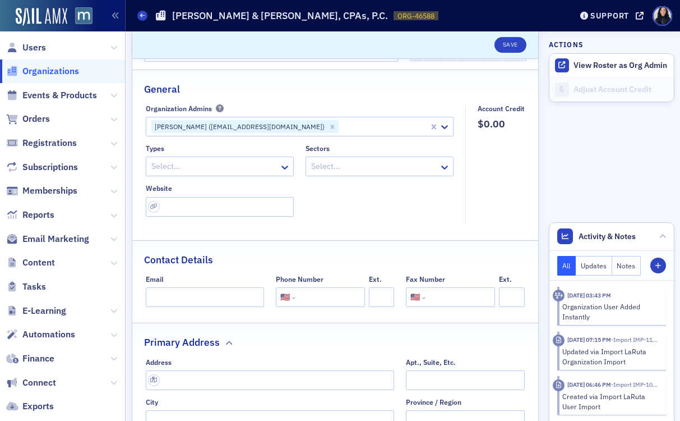
scroll to position [0, 0]
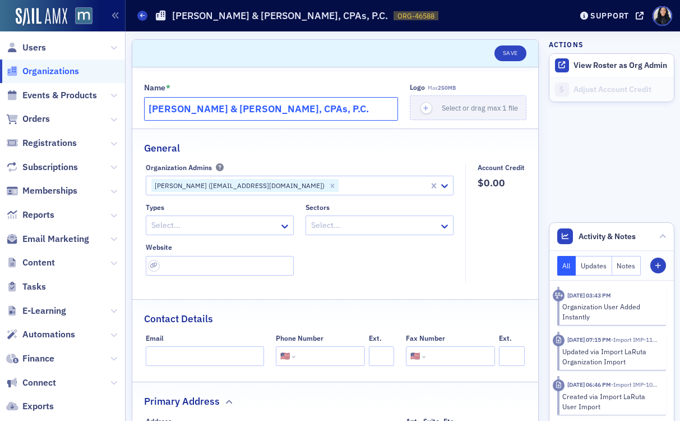
click at [237, 111] on input "Rosenbloom & Butler, CPAs, P.C." at bounding box center [271, 109] width 255 height 24
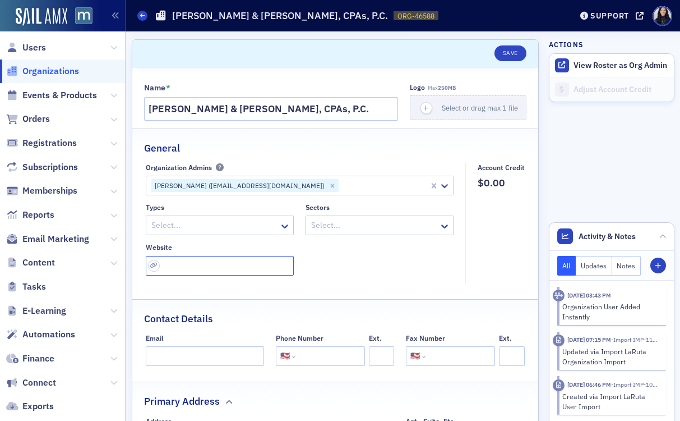
click at [274, 262] on input "url" at bounding box center [220, 266] width 148 height 20
paste input "https://www.rosenbloomcpas.com/"
type input "https://www.rosenbloomcpas.com/"
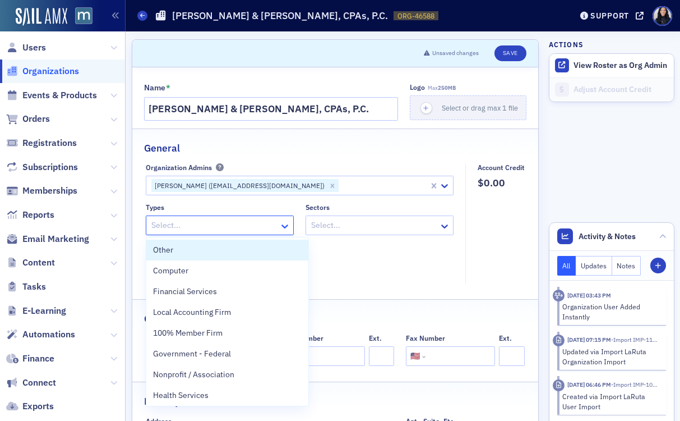
click at [282, 223] on icon at bounding box center [284, 225] width 11 height 11
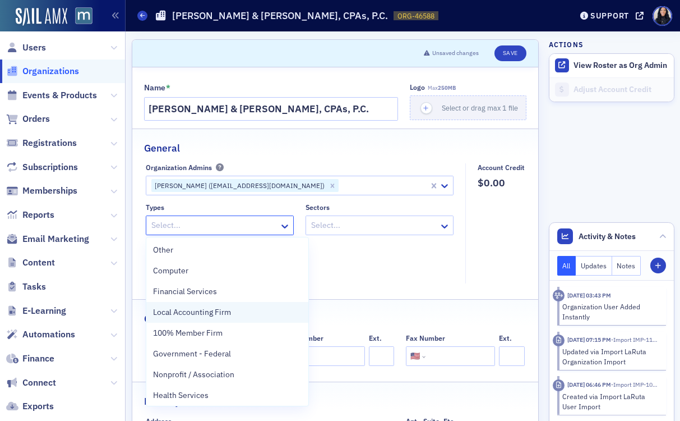
click at [234, 320] on div "Local Accounting Firm" at bounding box center [227, 312] width 162 height 21
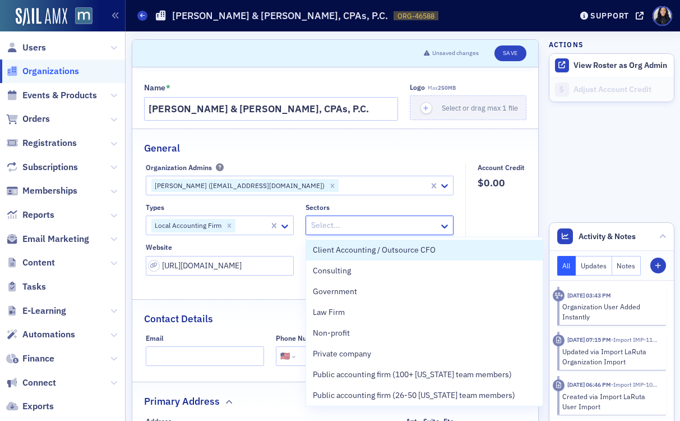
click at [377, 219] on div at bounding box center [374, 225] width 128 height 14
click at [285, 226] on icon at bounding box center [285, 226] width 7 height 4
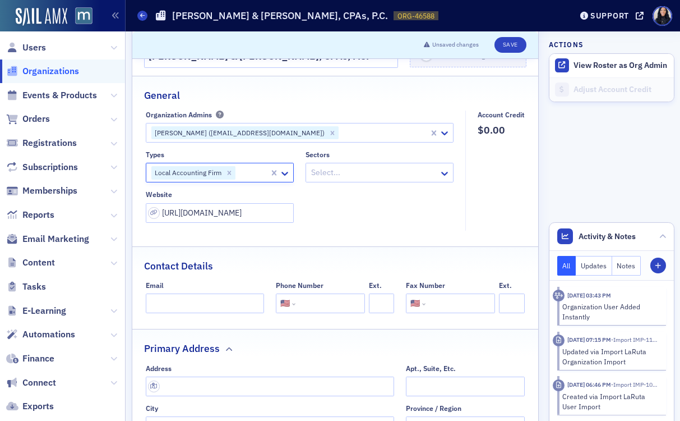
scroll to position [54, 0]
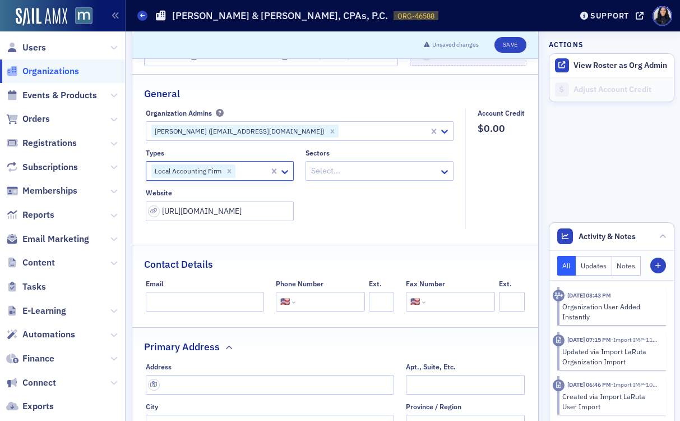
click at [325, 301] on input "tel" at bounding box center [329, 302] width 63 height 20
paste input "(301) 762-7755"
type input "(301) 762-7755"
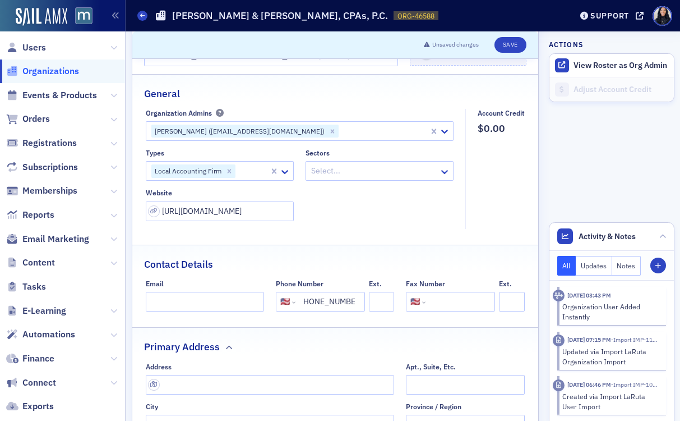
scroll to position [0, 0]
click at [195, 301] on input "Email" at bounding box center [205, 302] width 118 height 20
paste input "admin@rosenbloomcpas.com"
type input "admin@rosenbloomcpas.com"
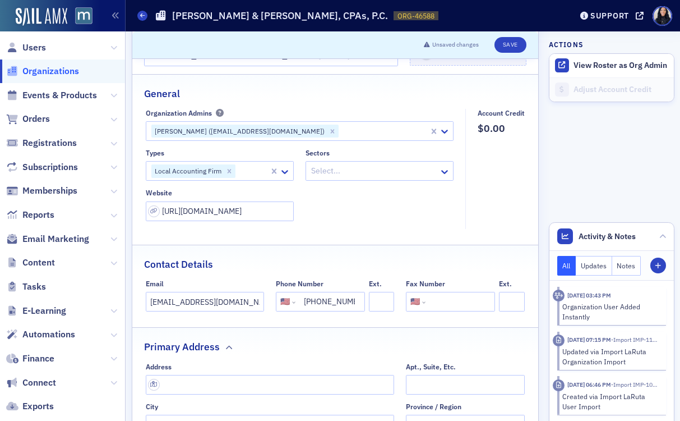
click at [450, 300] on input "tel" at bounding box center [459, 302] width 63 height 20
paste input "(301) 762-4688"
type input "(301) 762-4688"
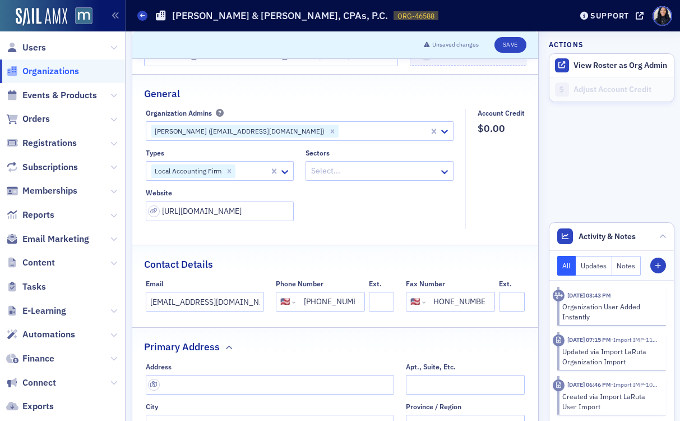
scroll to position [0, 0]
click at [351, 378] on input "text" at bounding box center [270, 385] width 249 height 20
paste input "1455 Research Boulevard, Suite 510, Rockville, MD 20850"
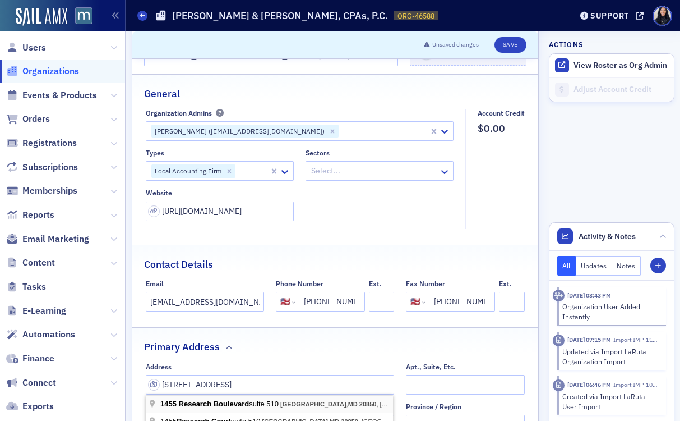
type input "1455 Research Blvd suite 510"
type input "Rockville"
type input "20850-3194"
type input "Montgomery County"
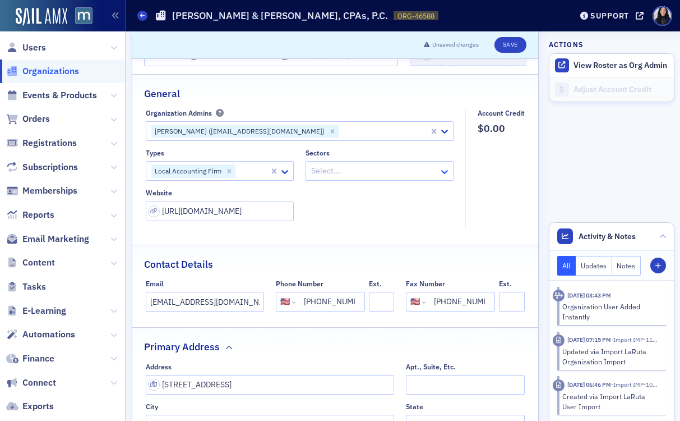
click at [444, 171] on icon at bounding box center [444, 171] width 11 height 11
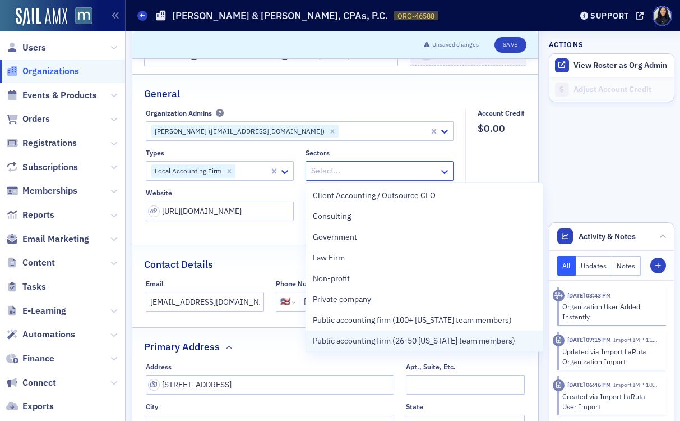
scroll to position [90, 0]
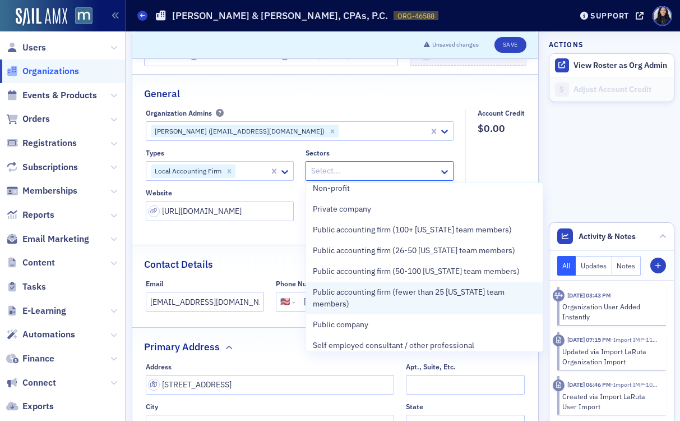
click at [393, 295] on span "Public accounting firm (fewer than 25 [US_STATE] team members)" at bounding box center [425, 298] width 224 height 24
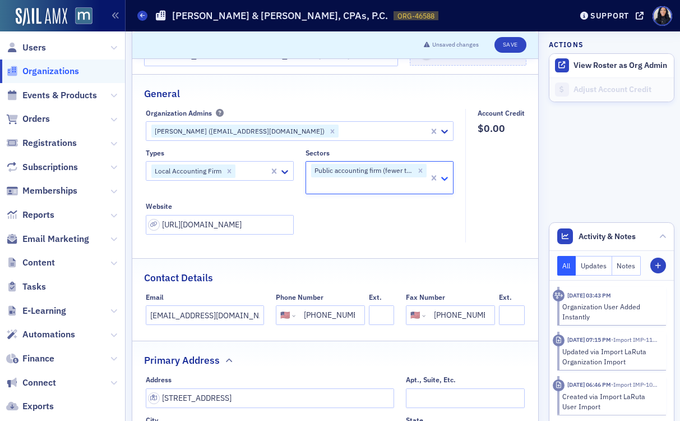
click at [445, 178] on icon at bounding box center [445, 179] width 7 height 4
click at [408, 187] on div at bounding box center [369, 185] width 118 height 14
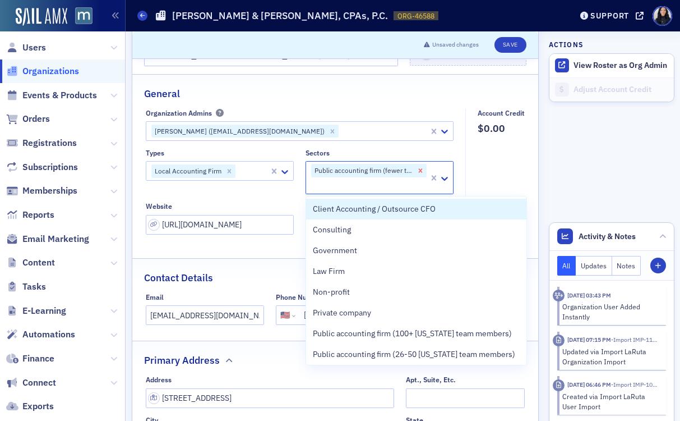
click at [421, 171] on icon "Remove Public accounting firm (fewer than 25 Maryland team members)" at bounding box center [421, 171] width 8 height 8
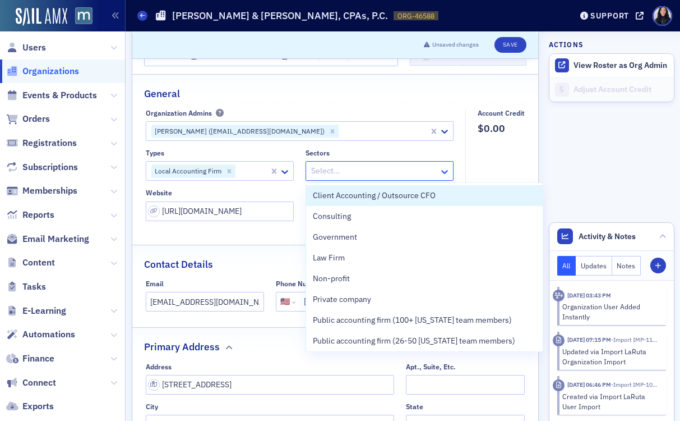
click at [443, 174] on icon at bounding box center [444, 171] width 11 height 11
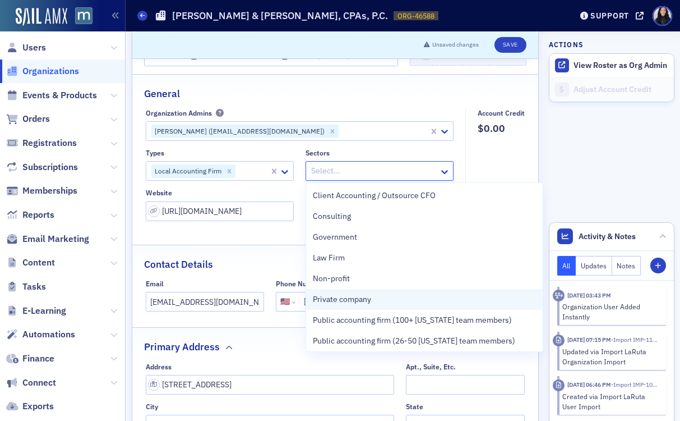
scroll to position [3, 0]
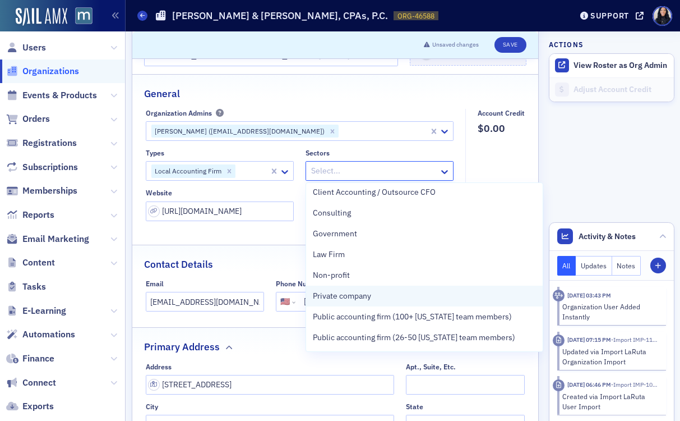
click at [390, 298] on div "Private company" at bounding box center [425, 296] width 224 height 12
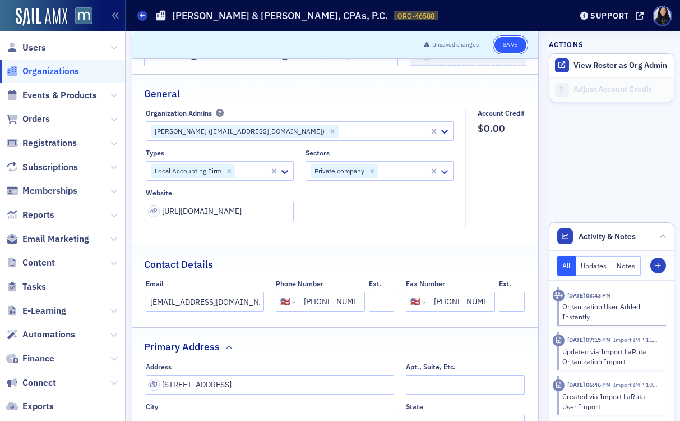
click at [517, 42] on button "Save" at bounding box center [511, 45] width 32 height 16
select select "US"
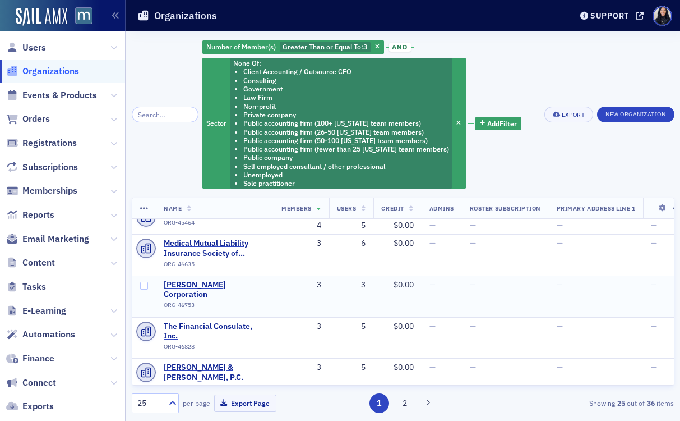
scroll to position [90, 0]
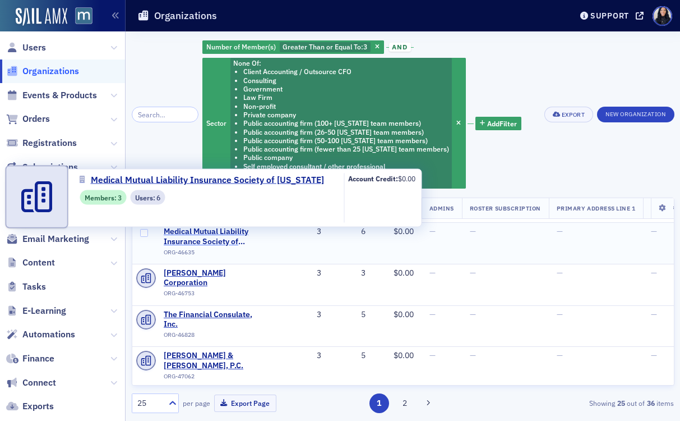
click at [216, 233] on span "Medical Mutual Liability Insurance Society of [US_STATE]" at bounding box center [215, 237] width 102 height 20
select select "US"
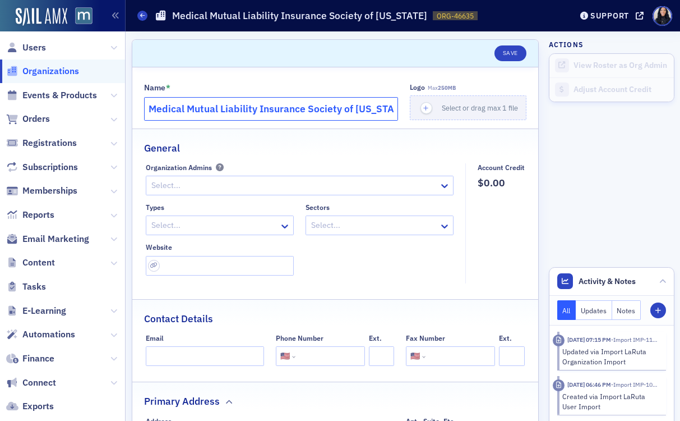
click at [255, 114] on input "Medical Mutual Liability Insurance Society of [US_STATE]" at bounding box center [271, 109] width 255 height 24
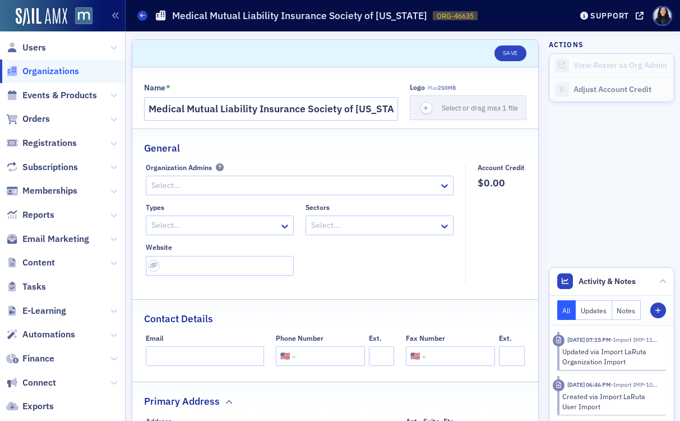
scroll to position [163, 0]
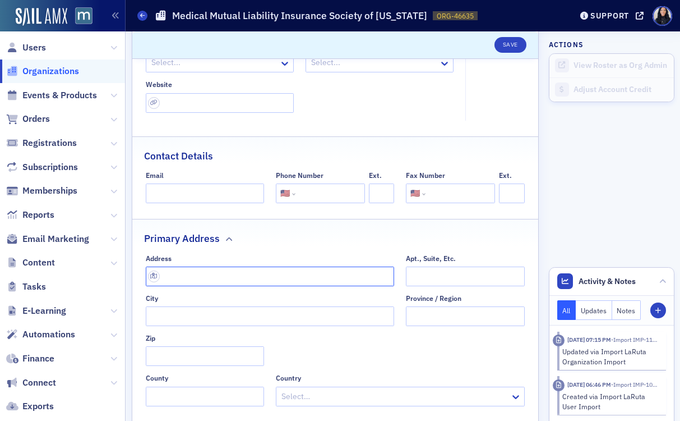
click at [287, 275] on input "text" at bounding box center [270, 276] width 249 height 20
paste input "[STREET_ADDRESS][PERSON_NAME]"
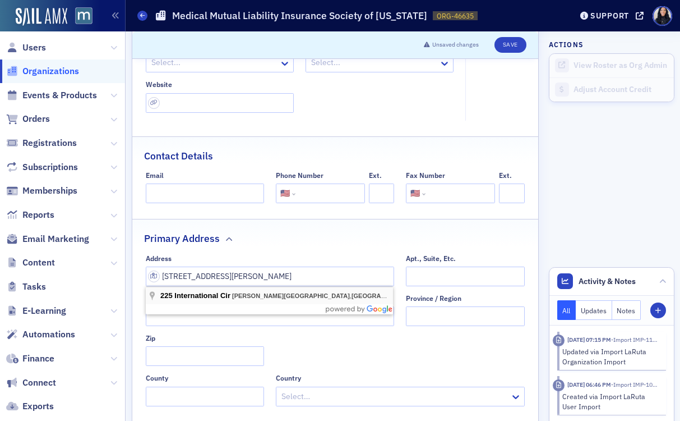
type input "225 International Cir"
type input "[GEOGRAPHIC_DATA]"
type input "21030"
type input "[GEOGRAPHIC_DATA]"
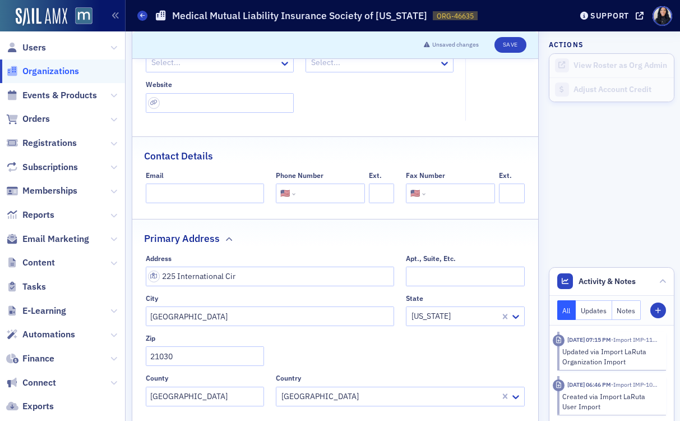
click at [339, 195] on input "tel" at bounding box center [329, 193] width 63 height 20
paste input "[PHONE_NUMBER]"
type input "[PHONE_NUMBER]"
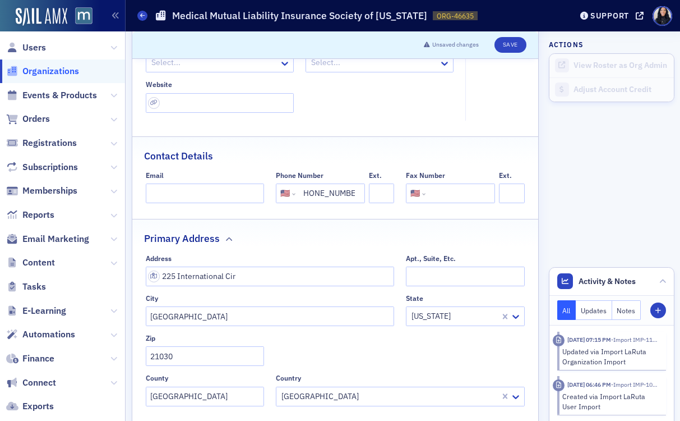
scroll to position [0, 0]
click at [252, 103] on input "url" at bounding box center [220, 103] width 148 height 20
paste input "[URL][DOMAIN_NAME]"
type input "[URL][DOMAIN_NAME]"
click at [309, 316] on input "[GEOGRAPHIC_DATA]" at bounding box center [270, 316] width 249 height 20
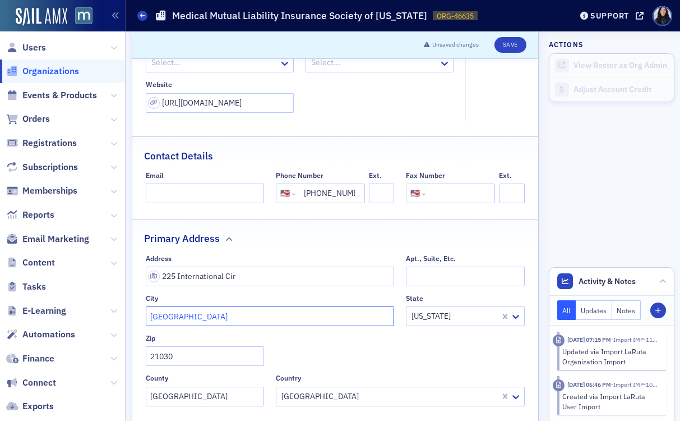
click at [309, 316] on input "[GEOGRAPHIC_DATA]" at bounding box center [270, 316] width 249 height 20
type input "[PERSON_NAME][GEOGRAPHIC_DATA]"
click at [478, 273] on input "Apt., Suite, Etc." at bounding box center [465, 276] width 118 height 20
click at [463, 249] on fieldset "Primary Address Address [STREET_ADDRESS] City [GEOGRAPHIC_DATA] [US_STATE] Zip …" at bounding box center [335, 316] width 407 height 195
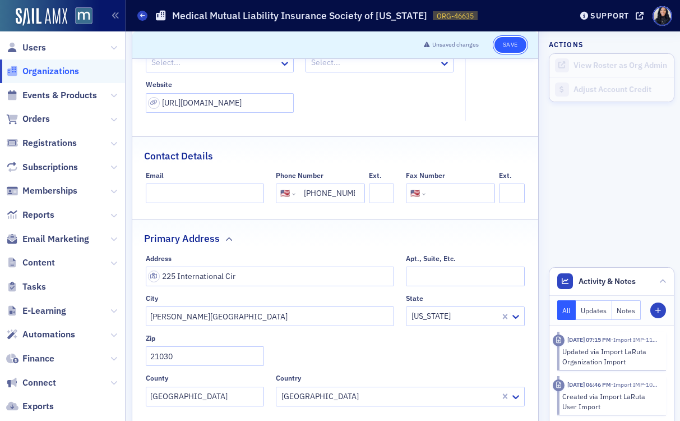
click at [503, 44] on button "Save" at bounding box center [511, 45] width 32 height 16
select select "US"
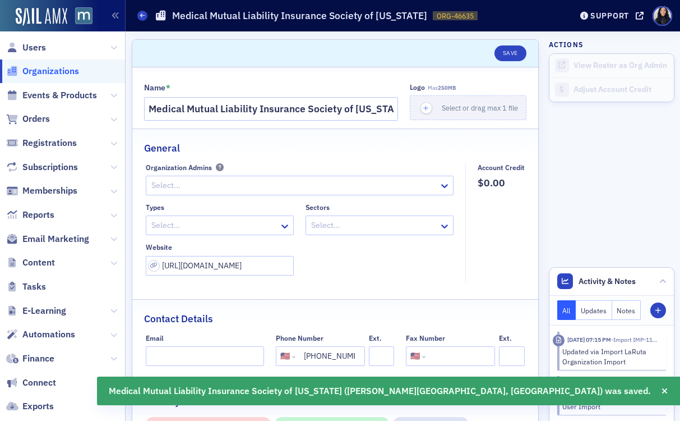
click at [250, 228] on div at bounding box center [214, 225] width 128 height 14
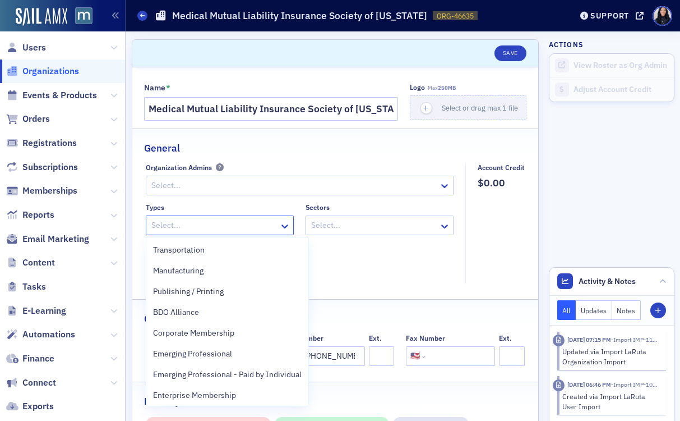
scroll to position [583, 0]
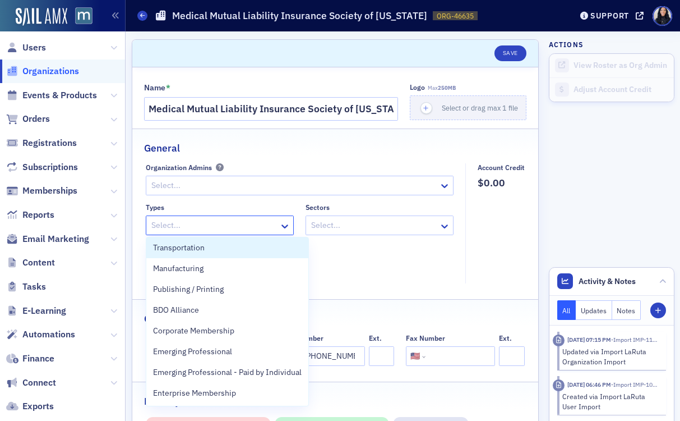
click at [235, 226] on div at bounding box center [214, 225] width 128 height 14
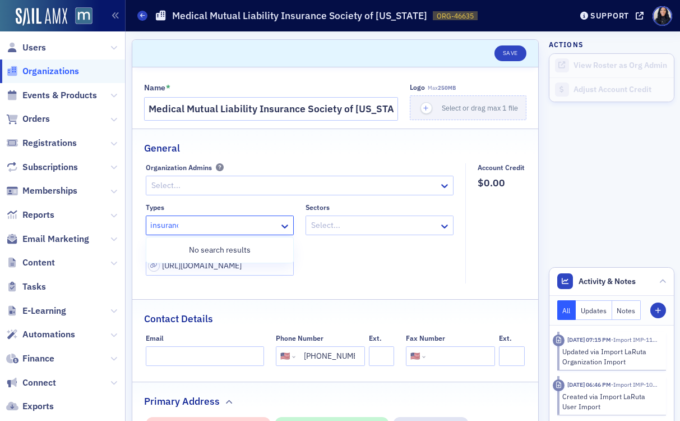
type input "insurance"
click at [284, 226] on icon at bounding box center [285, 226] width 7 height 4
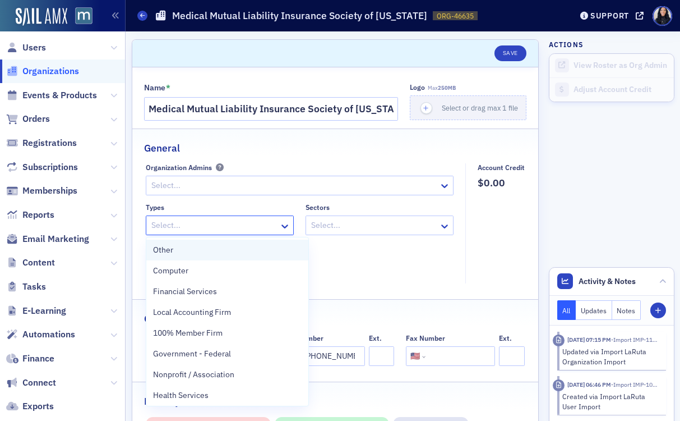
click at [266, 249] on div "Other" at bounding box center [227, 250] width 149 height 12
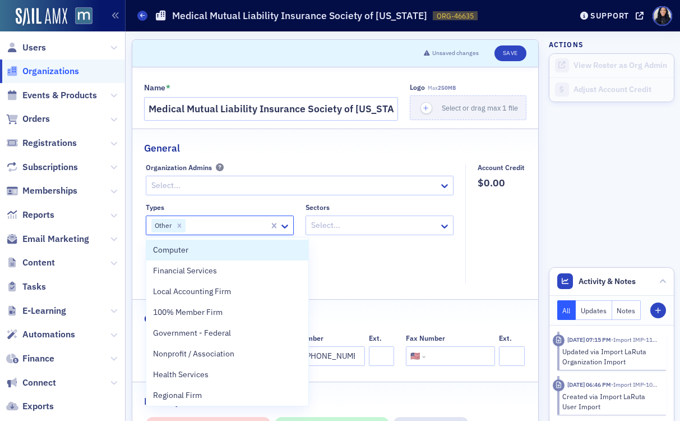
click at [353, 224] on div at bounding box center [374, 225] width 128 height 14
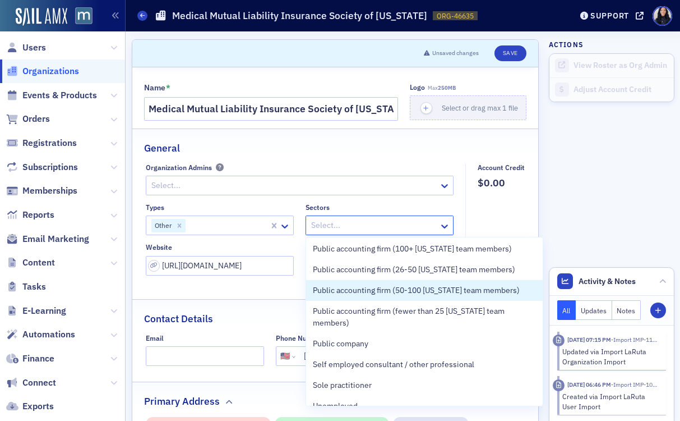
scroll to position [139, 0]
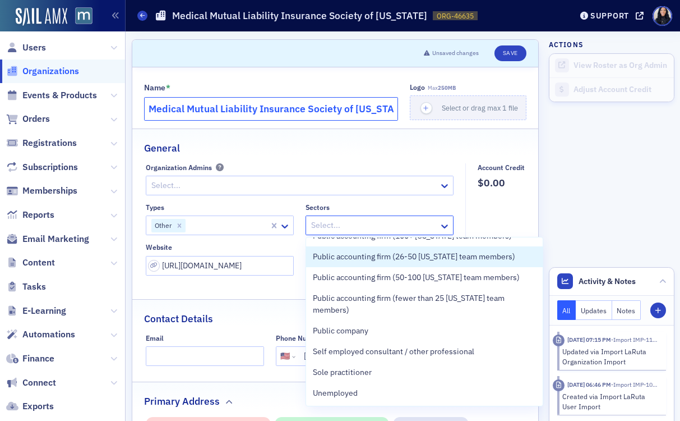
click at [328, 112] on input "Medical Mutual Liability Insurance Society of [US_STATE]" at bounding box center [271, 109] width 255 height 24
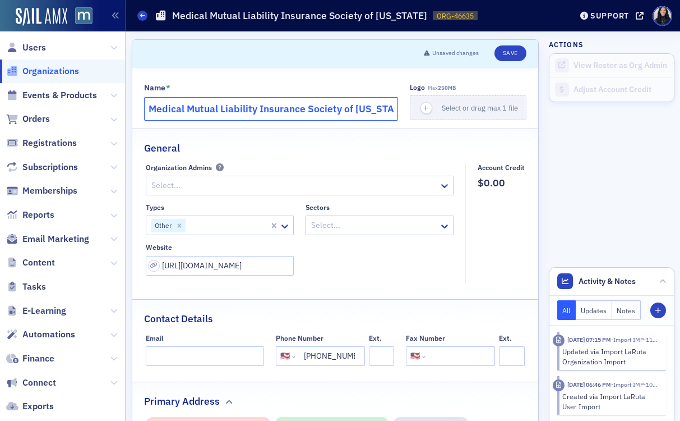
click at [328, 112] on input "Medical Mutual Liability Insurance Society of [US_STATE]" at bounding box center [271, 109] width 255 height 24
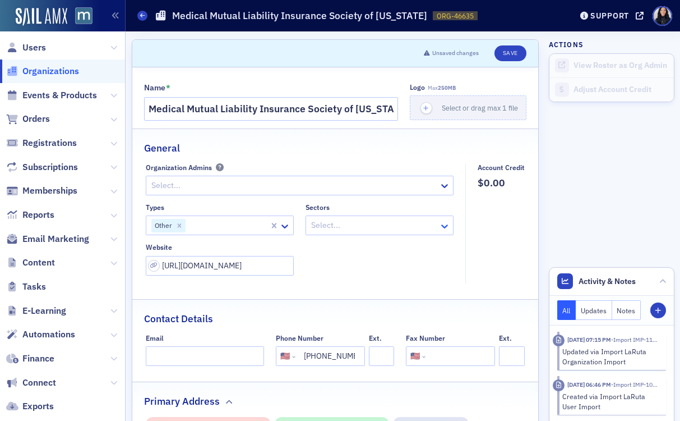
click at [447, 228] on icon at bounding box center [444, 225] width 11 height 11
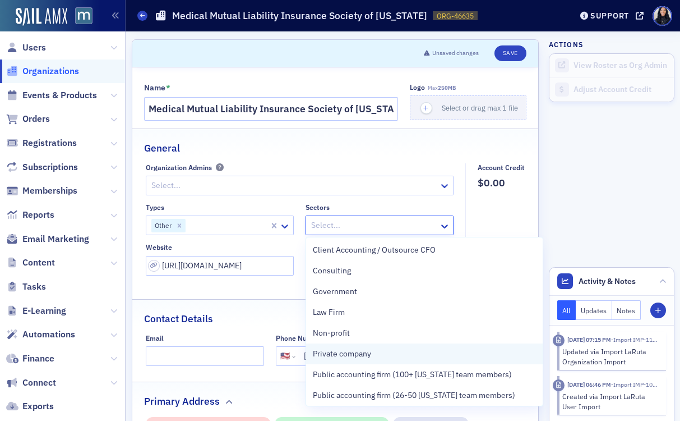
click at [391, 358] on div "Private company" at bounding box center [425, 354] width 224 height 12
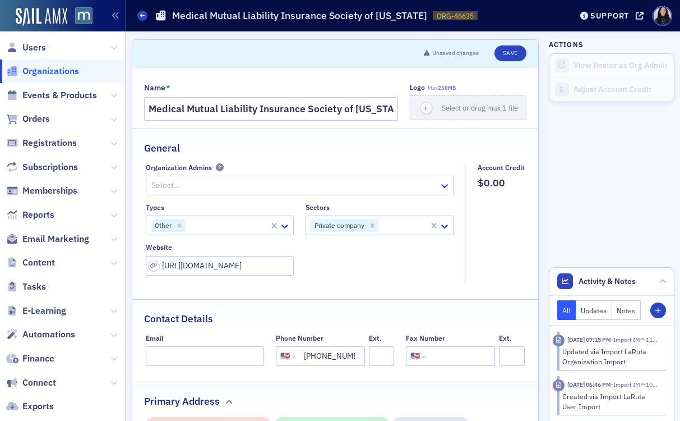
click at [501, 202] on fieldset "Account Credit $0.00" at bounding box center [499, 223] width 66 height 120
click at [283, 226] on icon at bounding box center [285, 226] width 7 height 4
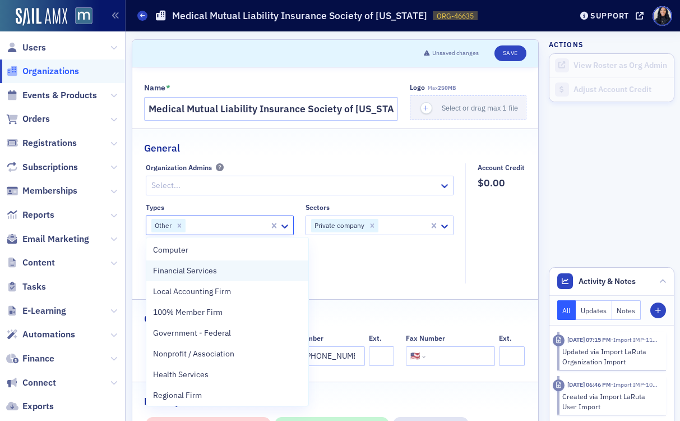
click at [238, 273] on div "Financial Services" at bounding box center [227, 271] width 149 height 12
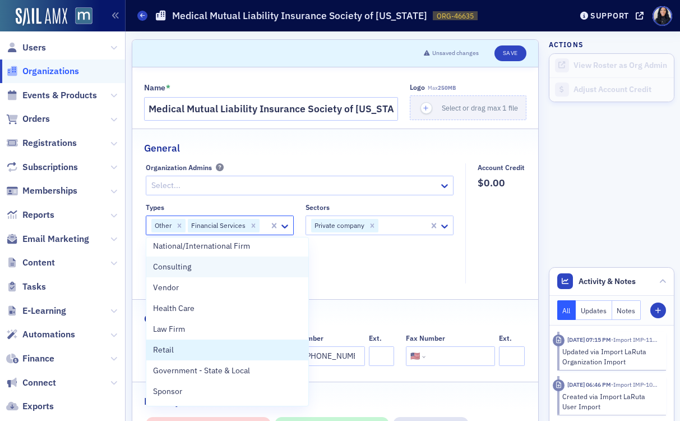
scroll to position [242, 0]
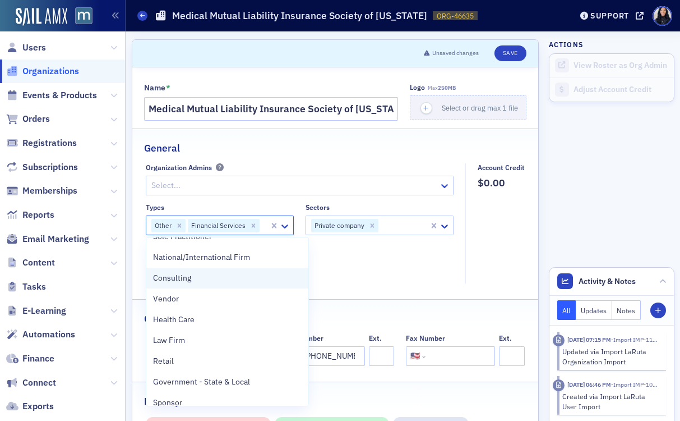
click at [239, 282] on div "Consulting" at bounding box center [227, 278] width 149 height 12
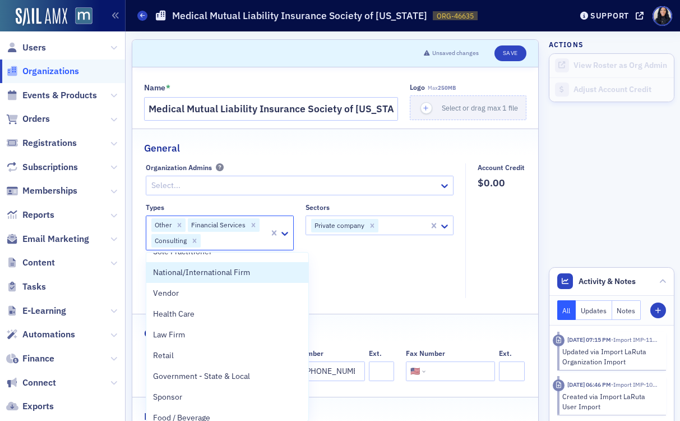
click at [406, 266] on div "Types option Consulting, selected. National/International Firm, 13 of 33. 33 re…" at bounding box center [300, 246] width 308 height 87
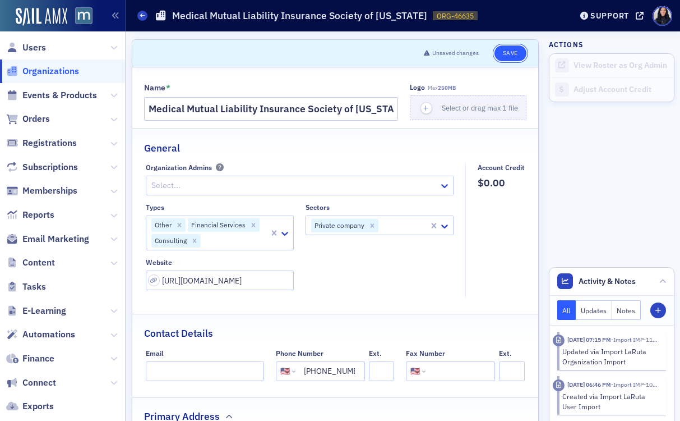
click at [518, 53] on button "Save" at bounding box center [511, 53] width 32 height 16
select select "US"
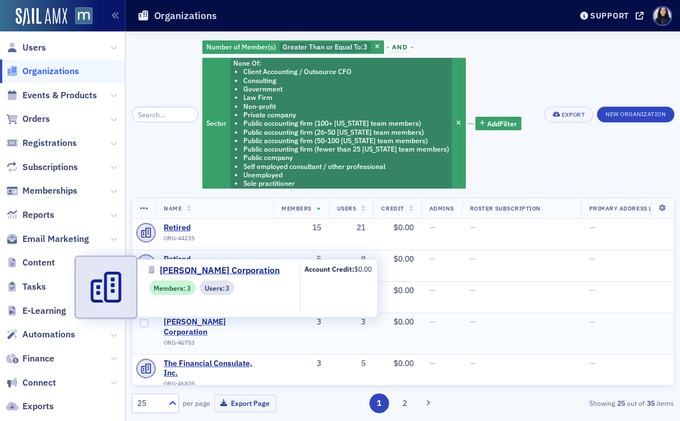
click at [227, 323] on span "[PERSON_NAME] Corporation" at bounding box center [215, 327] width 102 height 20
select select "US"
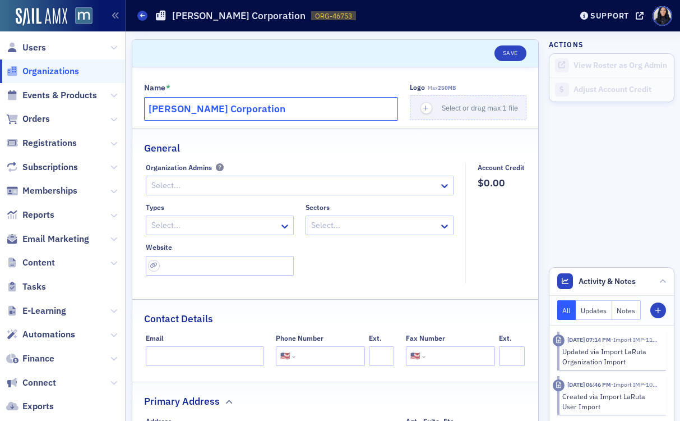
click at [263, 111] on input "[PERSON_NAME] Corporation" at bounding box center [271, 109] width 255 height 24
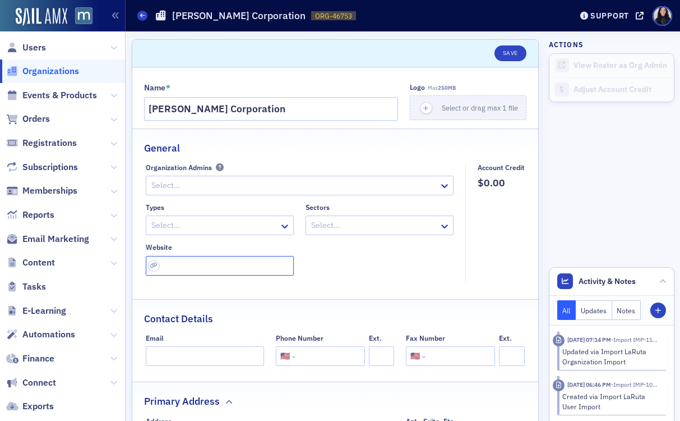
click at [205, 261] on input "url" at bounding box center [220, 266] width 148 height 20
paste input "[URL][DOMAIN_NAME][PERSON_NAME]"
type input "[URL][DOMAIN_NAME][PERSON_NAME]"
click at [465, 277] on div "Organization Admins Select... Types Select... Sectors Select... Website [URL][D…" at bounding box center [335, 223] width 379 height 120
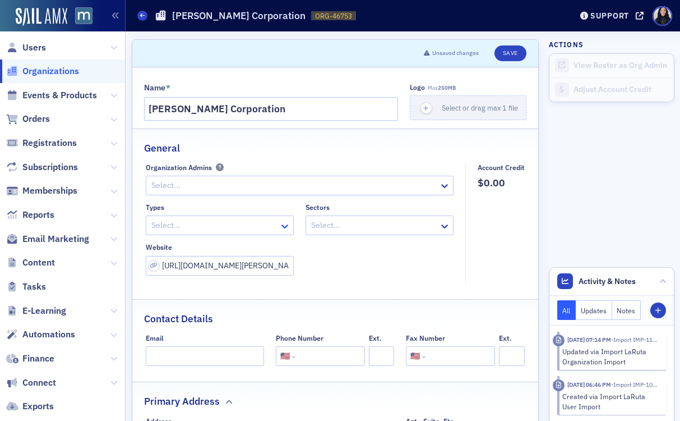
click at [280, 229] on icon at bounding box center [284, 225] width 11 height 11
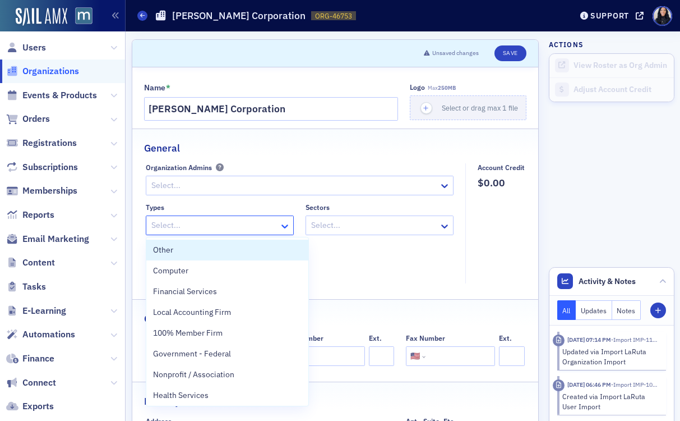
click at [280, 229] on icon at bounding box center [284, 225] width 11 height 11
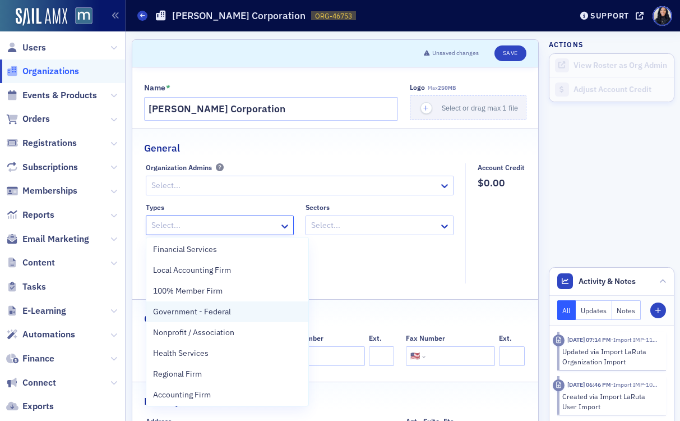
scroll to position [44, 0]
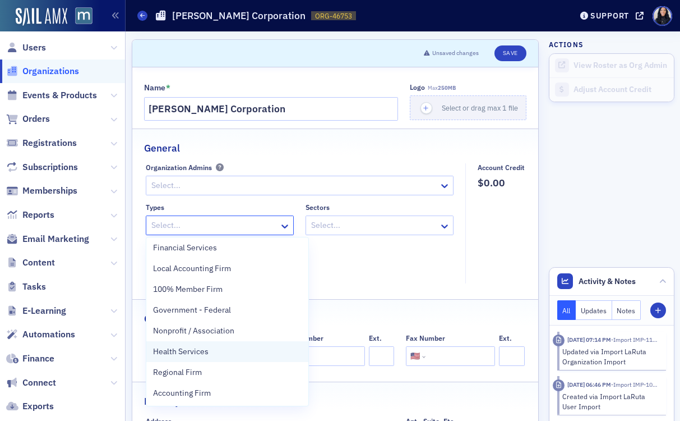
click at [210, 353] on div "Health Services" at bounding box center [227, 352] width 149 height 12
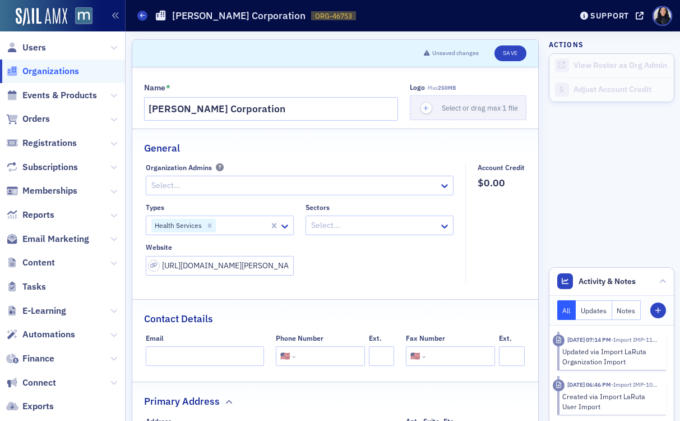
scroll to position [140, 0]
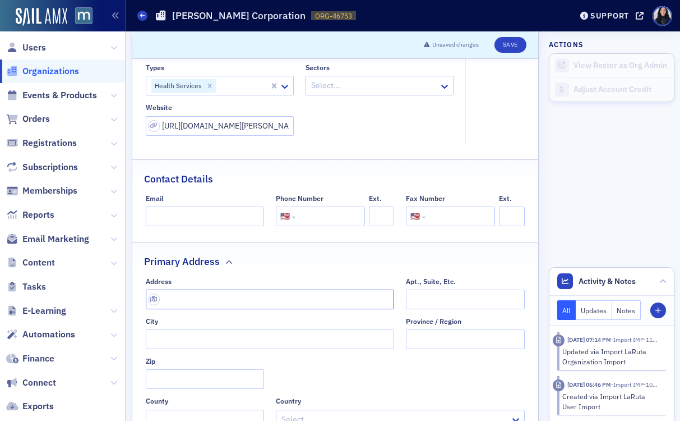
click at [229, 298] on input "text" at bounding box center [270, 299] width 249 height 20
paste input "2200 Pennsylvania Avenue, NW Suite 800W Washington, DC20037"
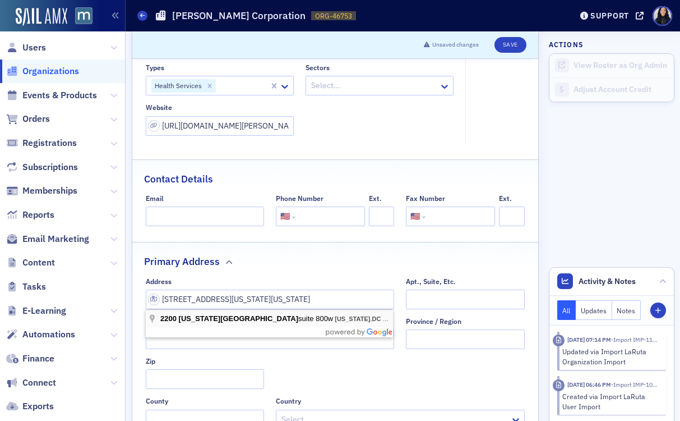
scroll to position [0, 0]
type input "2200 Pennsylvania Ave NW suite 800w"
type input "Washington"
type input "20037"
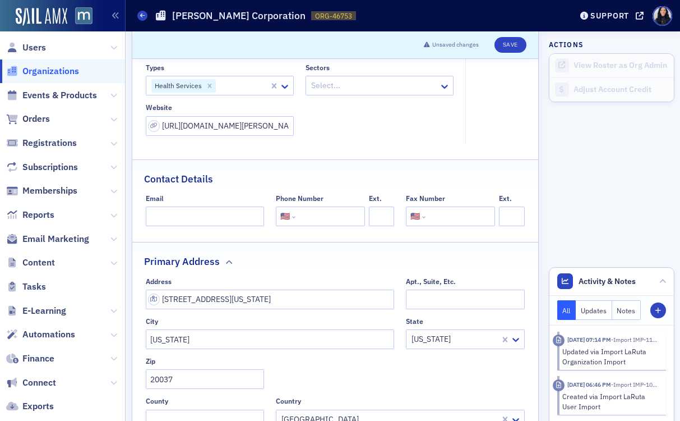
click at [323, 211] on input "tel" at bounding box center [329, 216] width 63 height 20
paste input "(202) 828-0850"
type input "(202) 828-0850"
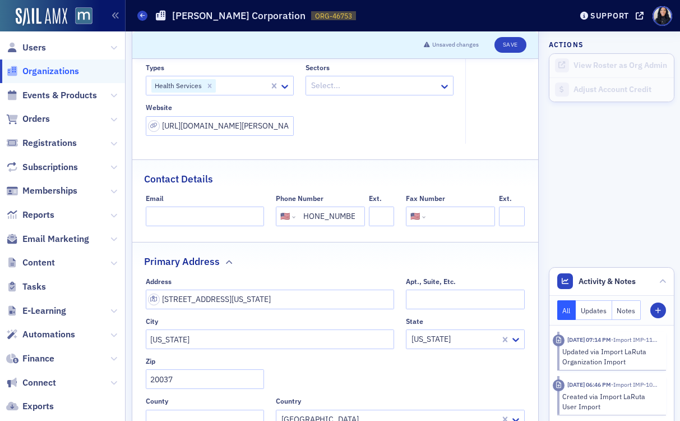
scroll to position [0, 0]
click at [442, 218] on input "tel" at bounding box center [459, 216] width 63 height 20
paste input "(202) 828-0860"
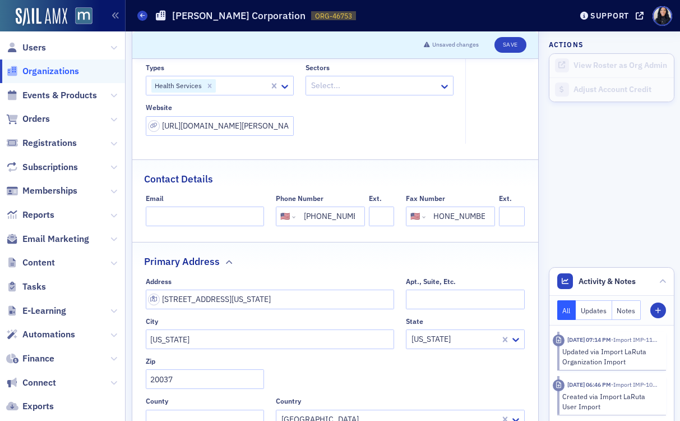
type input "(202) 828-0860"
click at [498, 117] on fieldset "Account Credit $0.00" at bounding box center [499, 84] width 66 height 120
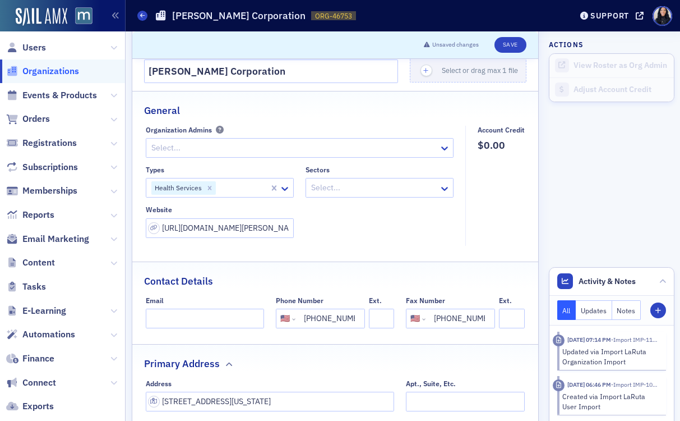
scroll to position [0, 0]
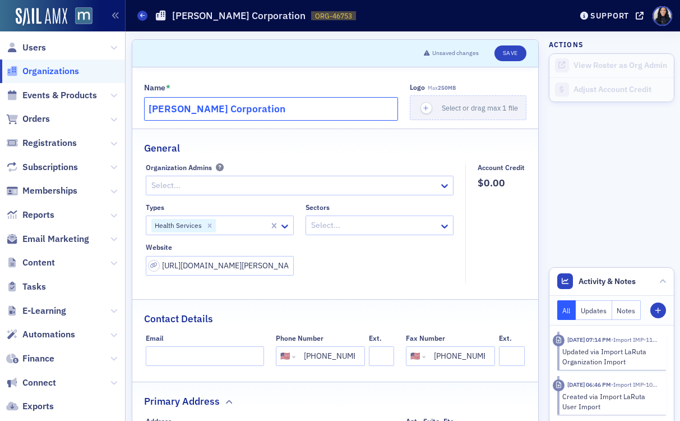
click at [342, 110] on input "Danaher Corporation" at bounding box center [271, 109] width 255 height 24
paste input "202-828-0860"
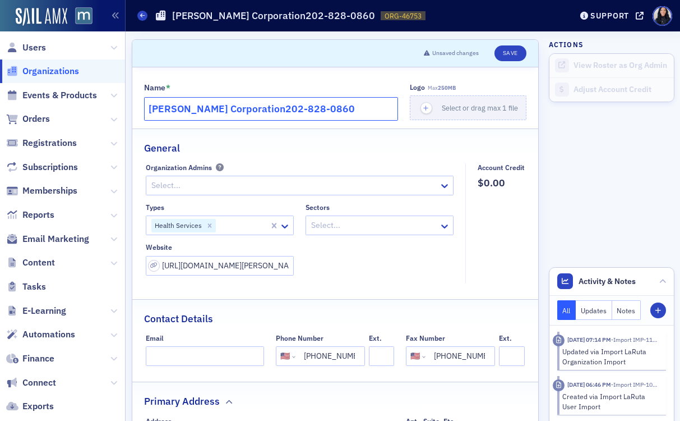
drag, startPoint x: 248, startPoint y: 108, endPoint x: 325, endPoint y: 102, distance: 77.7
click at [325, 102] on input "Danaher Corporation202-828-0860" at bounding box center [271, 109] width 255 height 24
click at [322, 112] on input "Danaher Corporation202-828-0860" at bounding box center [271, 109] width 255 height 24
type input "Danaher Corporation"
click at [273, 106] on input "Danaher Corporation" at bounding box center [271, 109] width 255 height 24
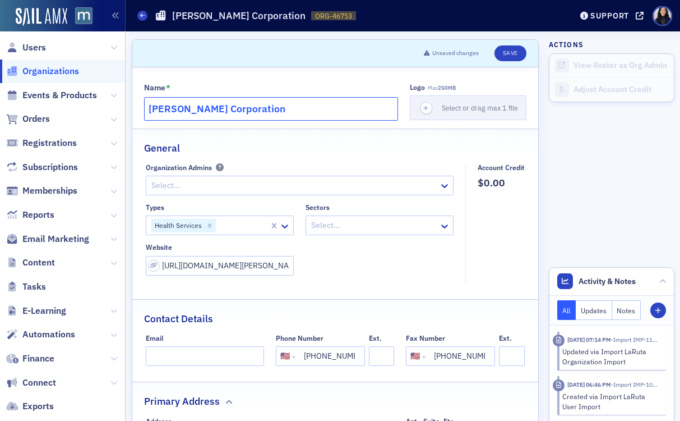
click at [273, 106] on input "Danaher Corporation" at bounding box center [271, 109] width 255 height 24
click at [444, 231] on icon at bounding box center [444, 225] width 11 height 11
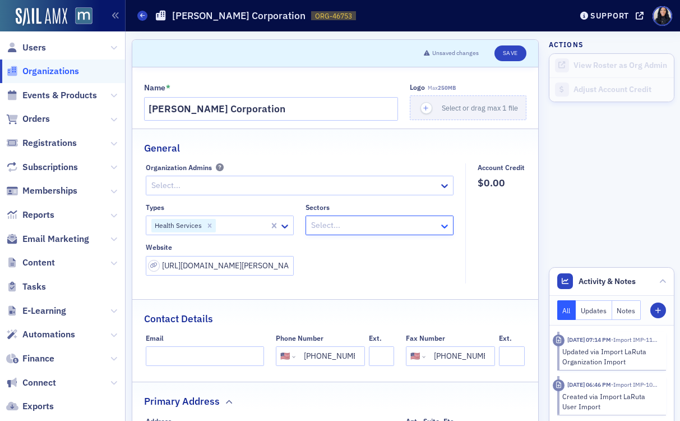
click at [444, 231] on icon at bounding box center [444, 225] width 11 height 11
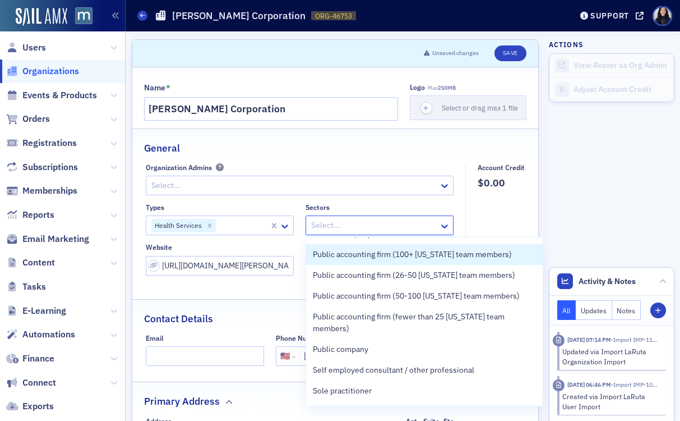
scroll to position [139, 0]
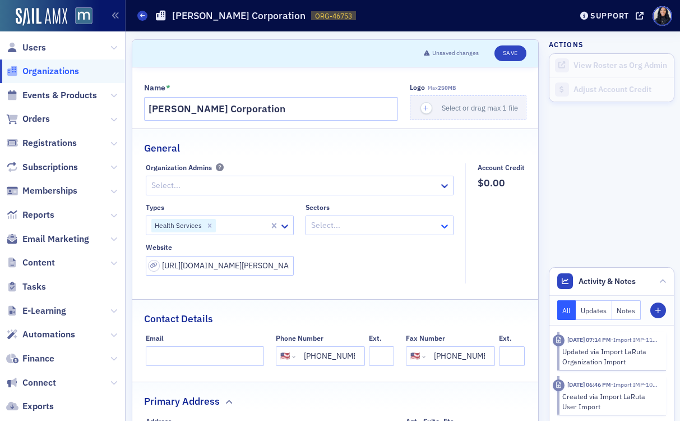
click at [445, 227] on icon at bounding box center [445, 226] width 7 height 4
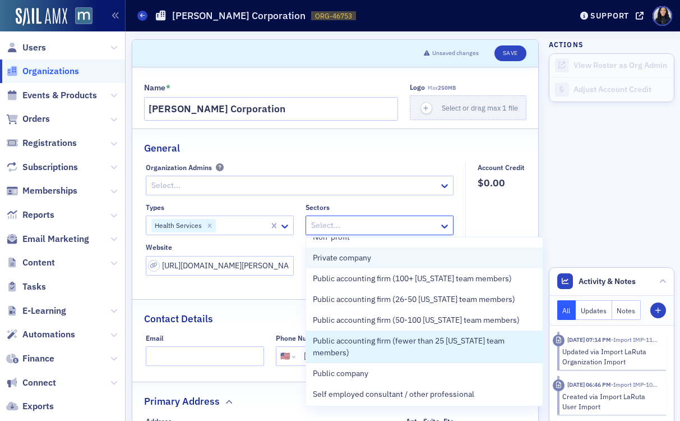
scroll to position [98, 0]
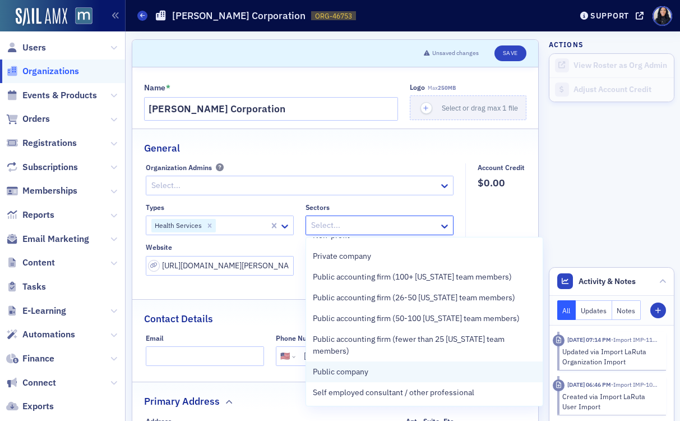
click at [385, 369] on div "Public company" at bounding box center [425, 372] width 224 height 12
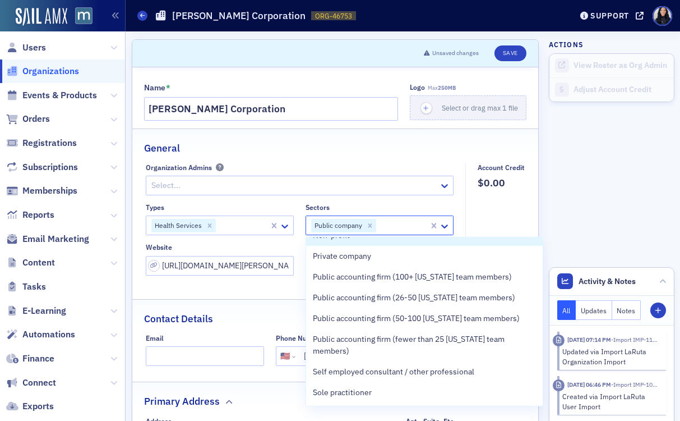
click at [506, 209] on fieldset "Account Credit $0.00" at bounding box center [499, 223] width 66 height 120
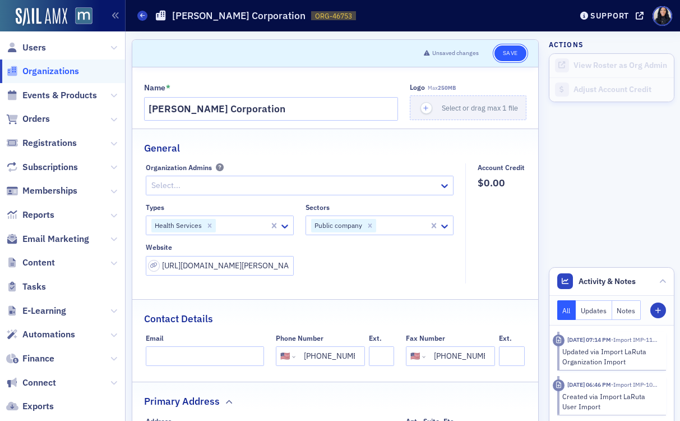
click at [512, 55] on button "Save" at bounding box center [511, 53] width 32 height 16
select select "US"
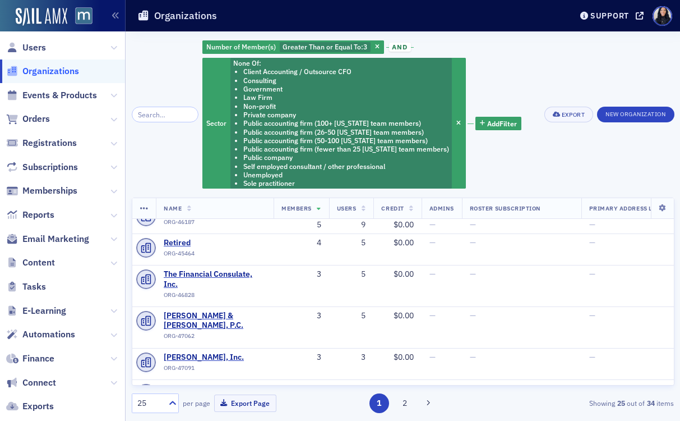
scroll to position [26, 0]
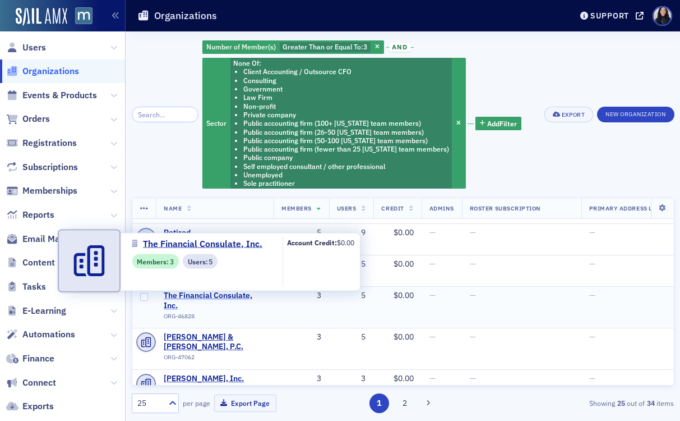
click at [220, 295] on span "The Financial Consulate, Inc." at bounding box center [215, 301] width 102 height 20
select select "US"
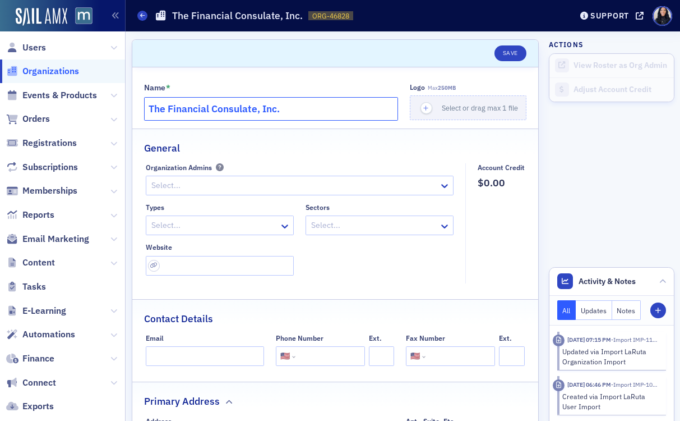
click at [270, 111] on input "The Financial Consulate, Inc." at bounding box center [271, 109] width 255 height 24
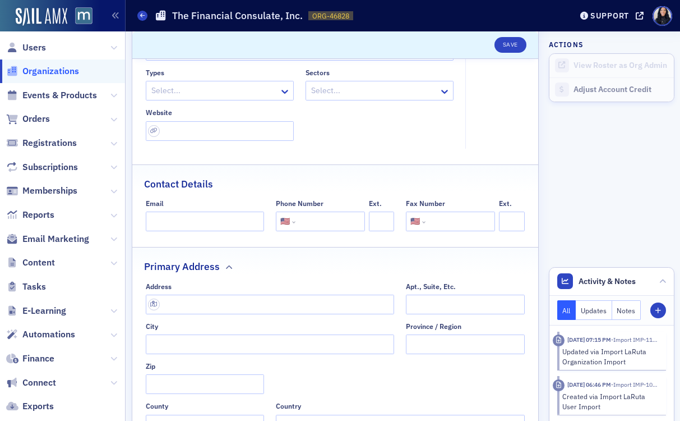
scroll to position [207, 0]
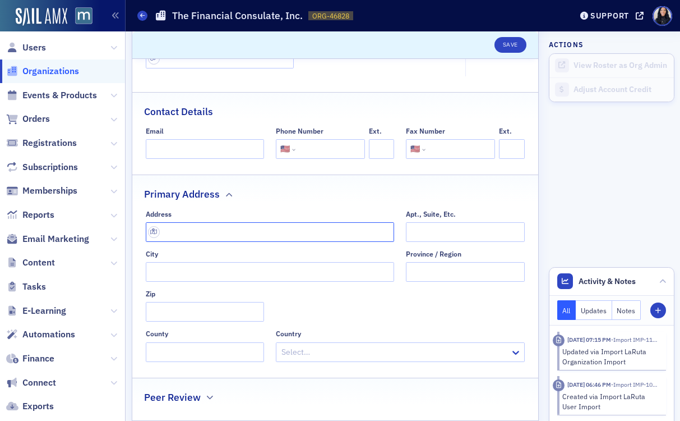
click at [296, 228] on input "text" at bounding box center [270, 232] width 249 height 20
paste input "[STREET_ADDRESS][PERSON_NAME][PERSON_NAME]"
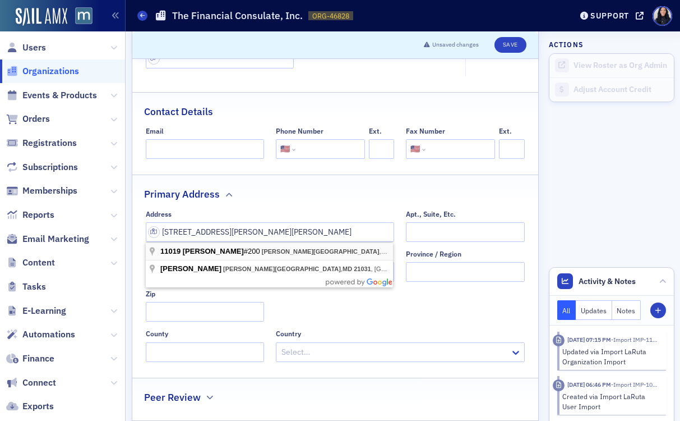
type input "[STREET_ADDRESS][PERSON_NAME]"
type input "[GEOGRAPHIC_DATA]"
type input "21031-1412"
type input "[GEOGRAPHIC_DATA]"
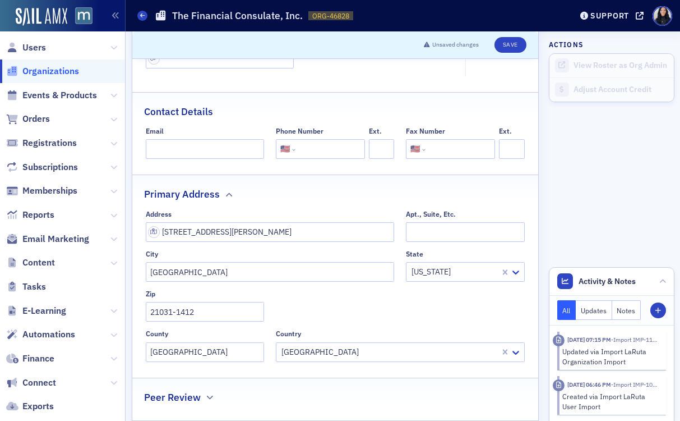
click at [332, 153] on input "tel" at bounding box center [329, 149] width 63 height 20
paste input "[PHONE_NUMBER]"
type input "[PHONE_NUMBER]"
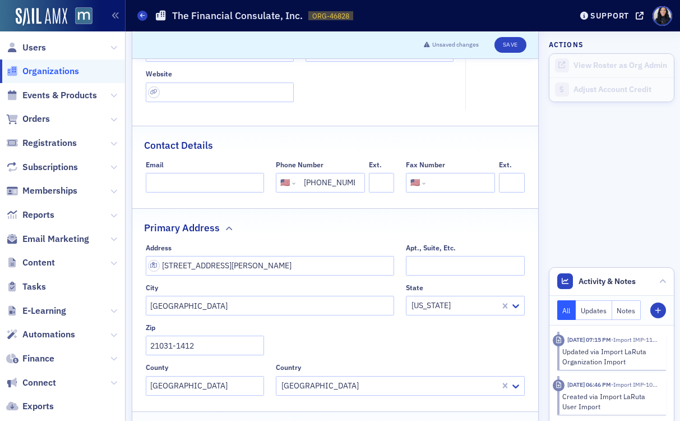
scroll to position [105, 0]
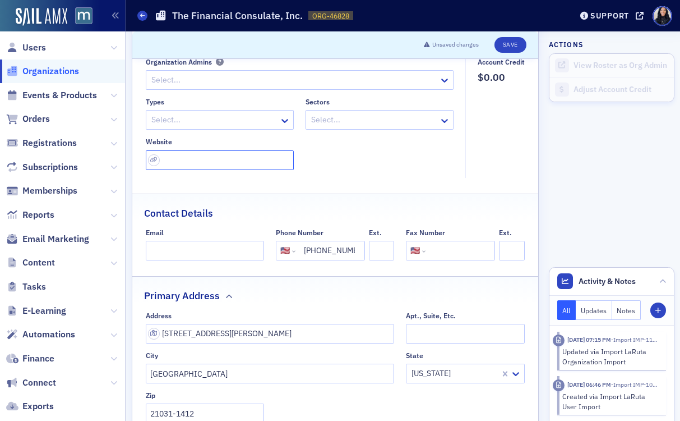
click at [188, 160] on input "url" at bounding box center [220, 160] width 148 height 20
paste input "[URL][DOMAIN_NAME]"
type input "[URL][DOMAIN_NAME]"
click at [336, 165] on div "Types Select... Sectors Select... Website [URL][DOMAIN_NAME]" at bounding box center [300, 134] width 308 height 72
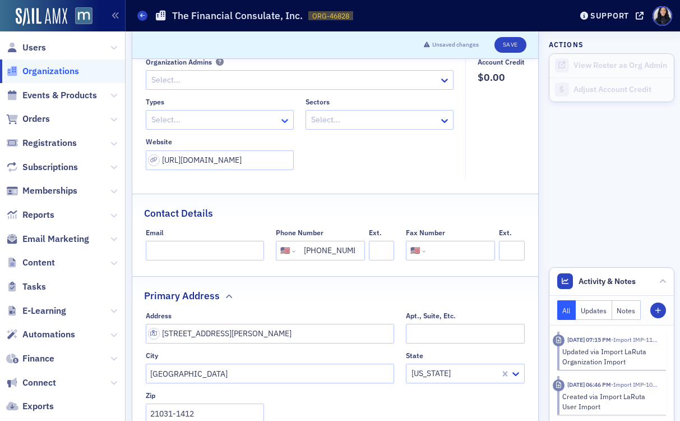
click at [283, 122] on icon at bounding box center [284, 120] width 11 height 11
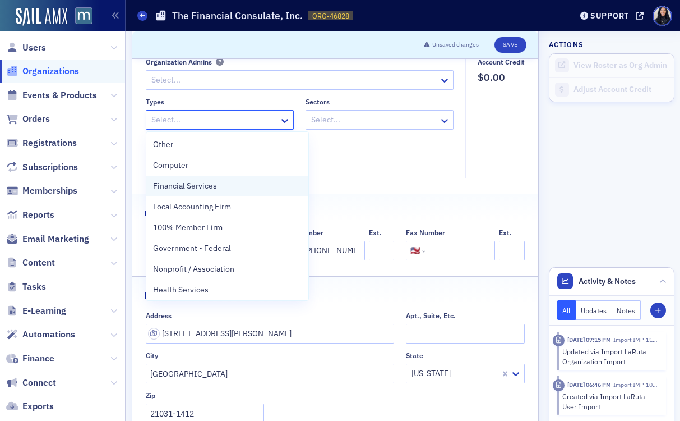
click at [239, 187] on div "Financial Services" at bounding box center [227, 186] width 149 height 12
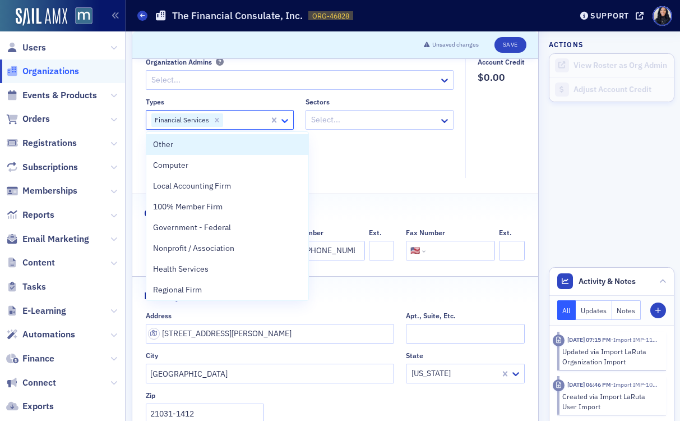
click at [284, 121] on icon at bounding box center [285, 121] width 7 height 4
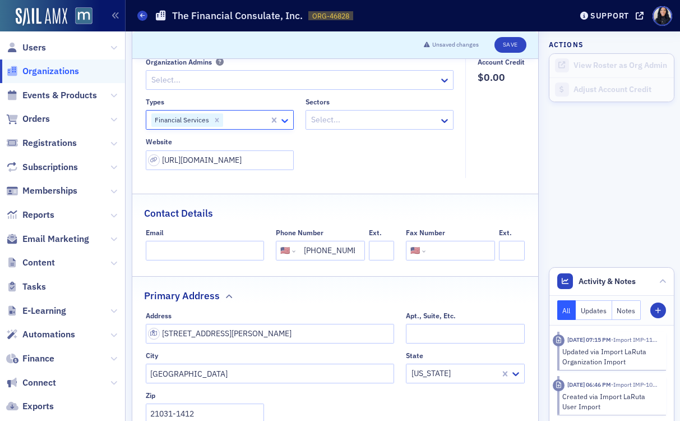
click at [284, 121] on icon at bounding box center [285, 121] width 7 height 4
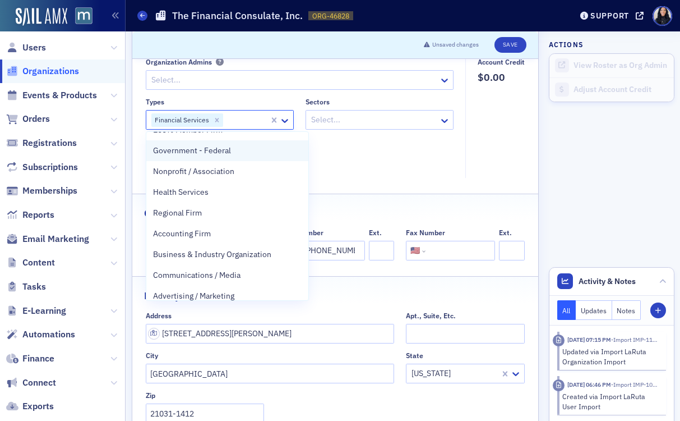
scroll to position [171, 0]
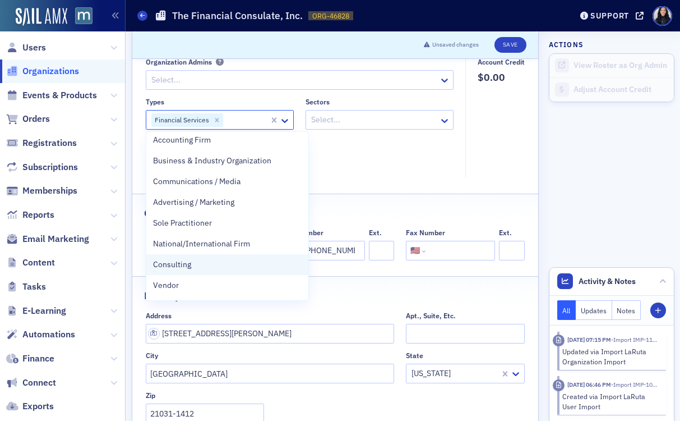
click at [215, 269] on div "Consulting" at bounding box center [227, 265] width 149 height 12
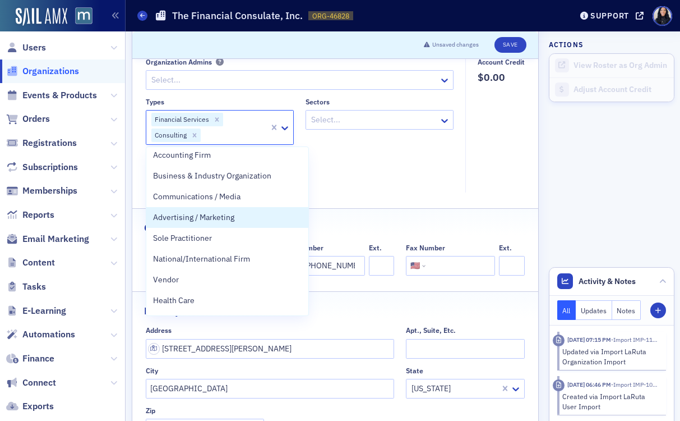
click at [375, 185] on div "Types option Consulting, selected. Advertising / Marketing, 12 of 34. 34 result…" at bounding box center [300, 141] width 308 height 87
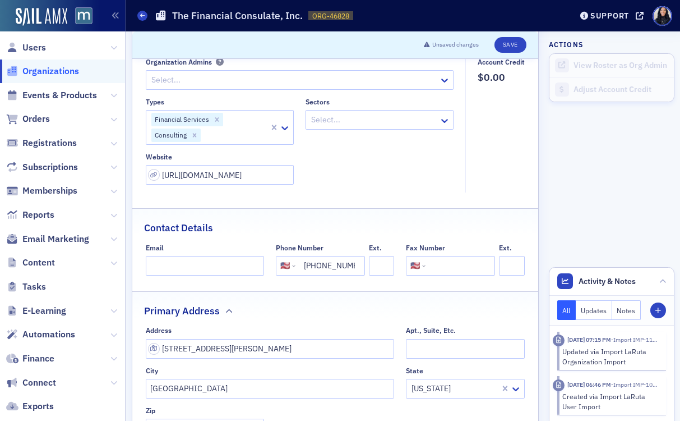
click at [460, 268] on input "tel" at bounding box center [459, 266] width 63 height 20
paste input "(410) 771-3006"
type input "(410) 771-3006"
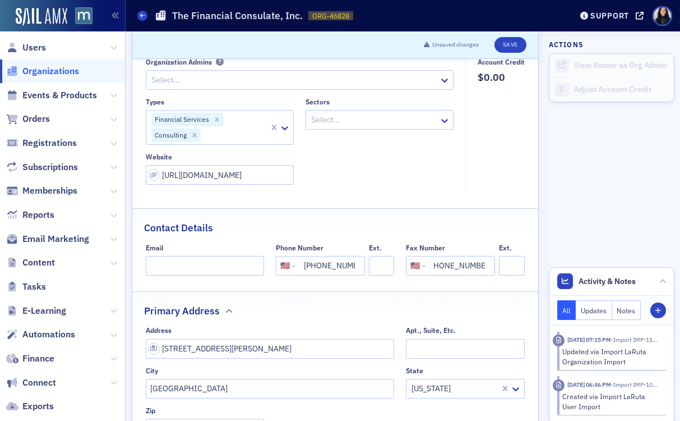
click at [482, 229] on div "Contact Details" at bounding box center [335, 222] width 383 height 26
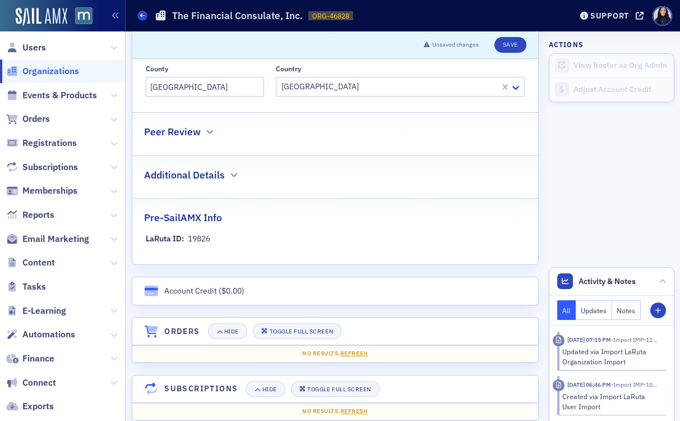
scroll to position [0, 0]
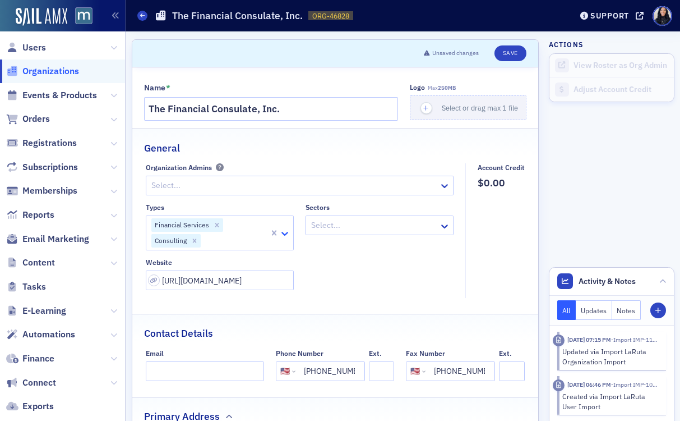
click at [286, 234] on icon at bounding box center [285, 234] width 7 height 4
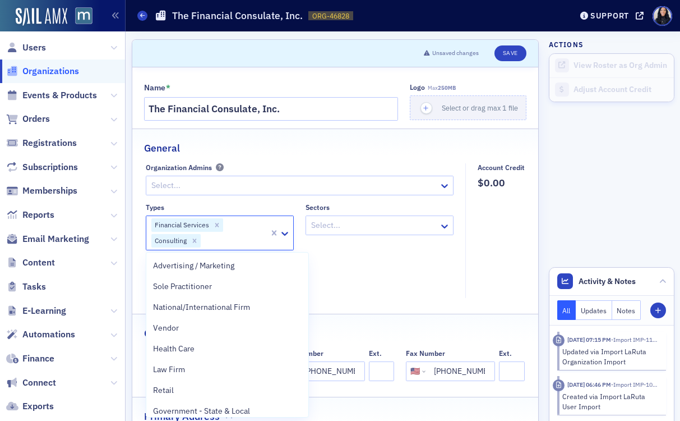
scroll to position [151, 0]
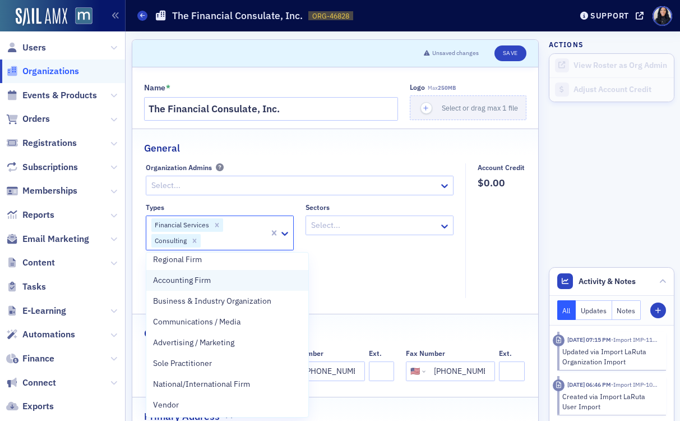
click at [220, 281] on div "Accounting Firm" at bounding box center [227, 280] width 149 height 12
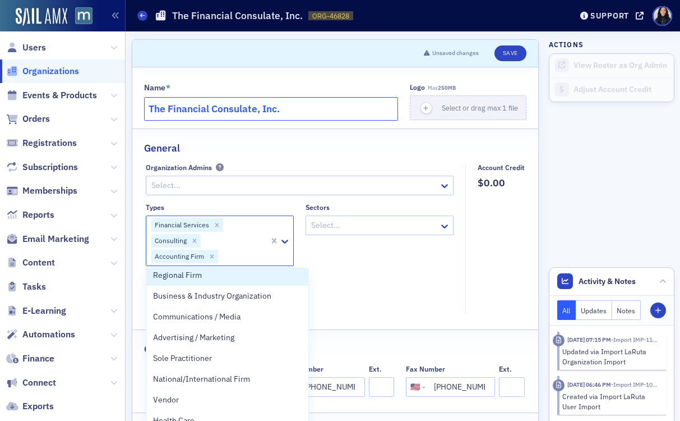
click at [311, 110] on input "The Financial Consulate, Inc." at bounding box center [271, 109] width 255 height 24
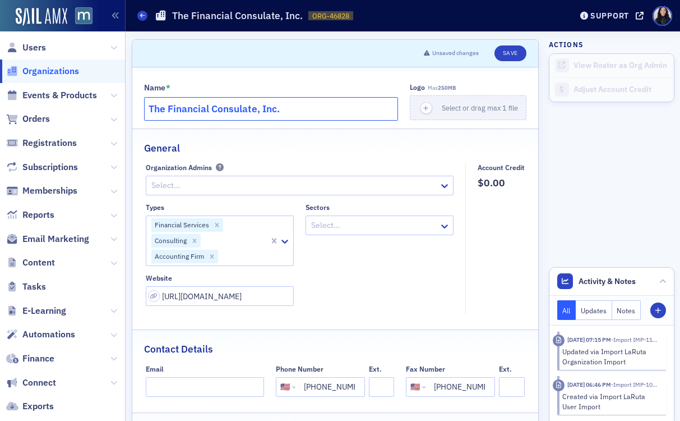
click at [311, 110] on input "The Financial Consulate, Inc." at bounding box center [271, 109] width 255 height 24
click at [445, 227] on icon at bounding box center [445, 226] width 7 height 4
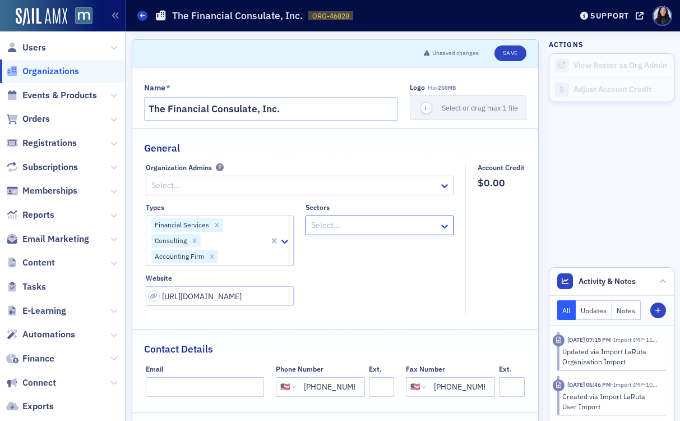
click at [445, 227] on icon at bounding box center [445, 226] width 7 height 4
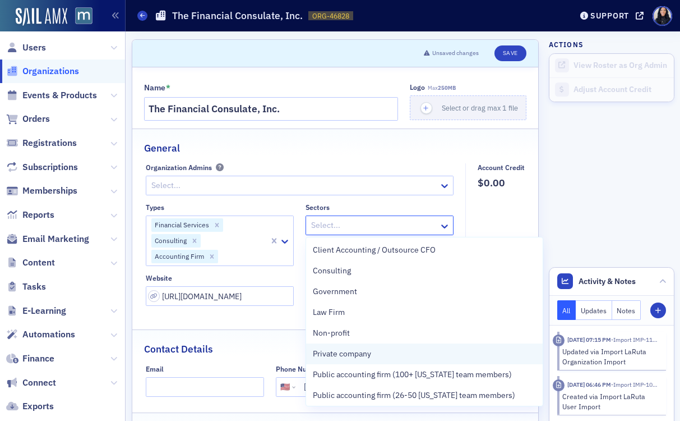
click at [401, 356] on div "Private company" at bounding box center [425, 354] width 224 height 12
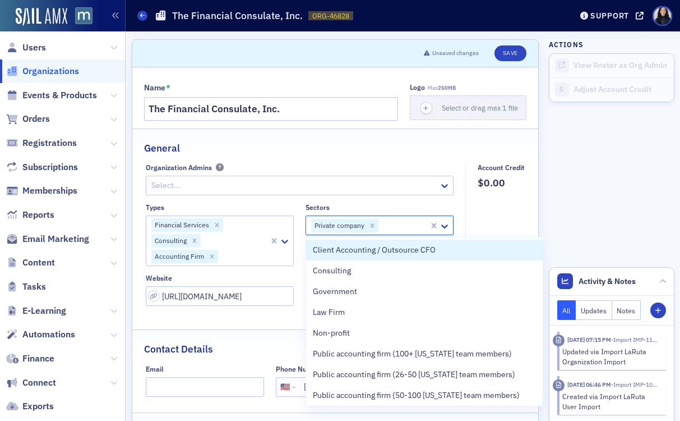
click at [490, 212] on fieldset "Account Credit $0.00" at bounding box center [499, 238] width 66 height 151
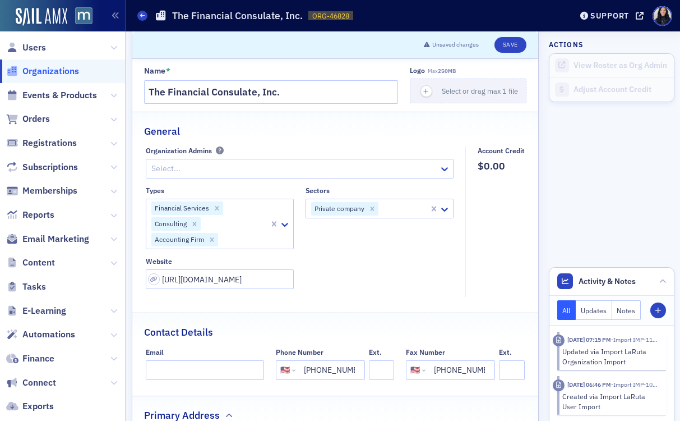
scroll to position [0, 0]
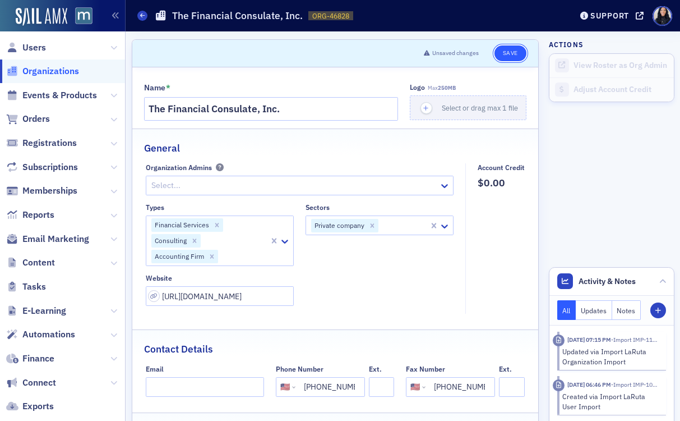
click at [512, 53] on button "Save" at bounding box center [511, 53] width 32 height 16
select select "US"
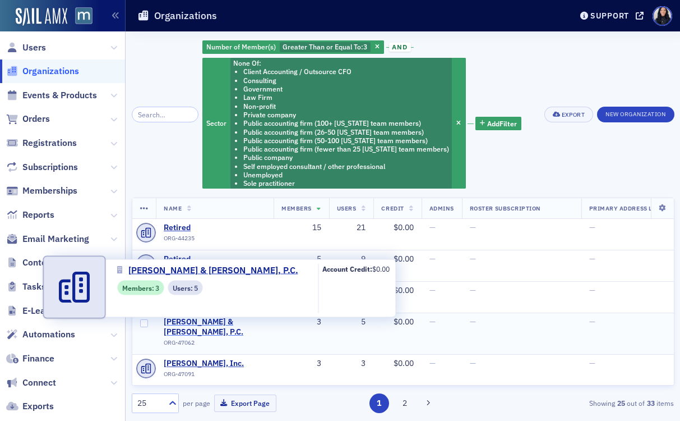
click at [202, 321] on span "[PERSON_NAME] & [PERSON_NAME], P.C." at bounding box center [215, 327] width 102 height 20
select select "US"
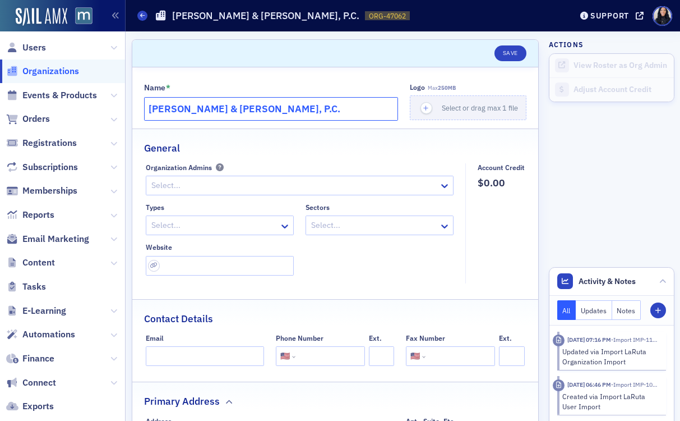
click at [256, 109] on input "[PERSON_NAME] & [PERSON_NAME], P.C." at bounding box center [271, 109] width 255 height 24
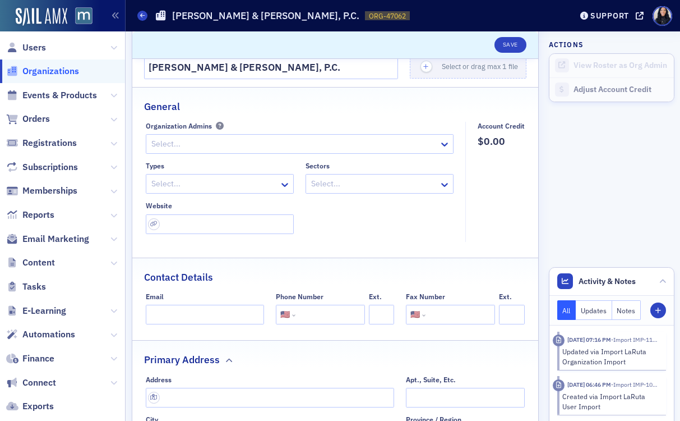
scroll to position [71, 0]
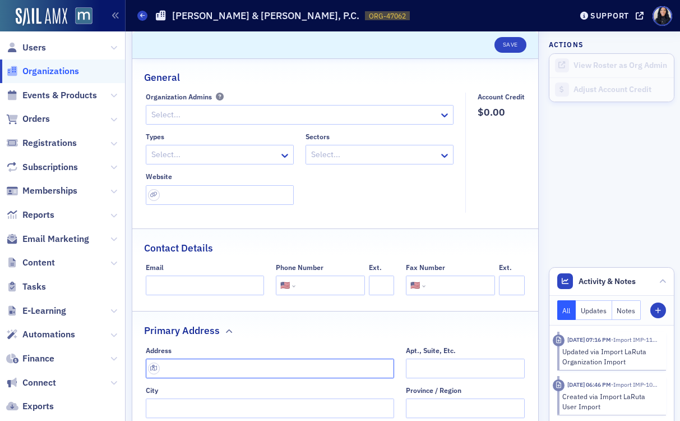
click at [280, 366] on input "text" at bounding box center [270, 368] width 249 height 20
paste input "[STREET_ADDRESS][PERSON_NAME][PERSON_NAME]"
type input "[STREET_ADDRESS][PERSON_NAME]"
type input "[GEOGRAPHIC_DATA]"
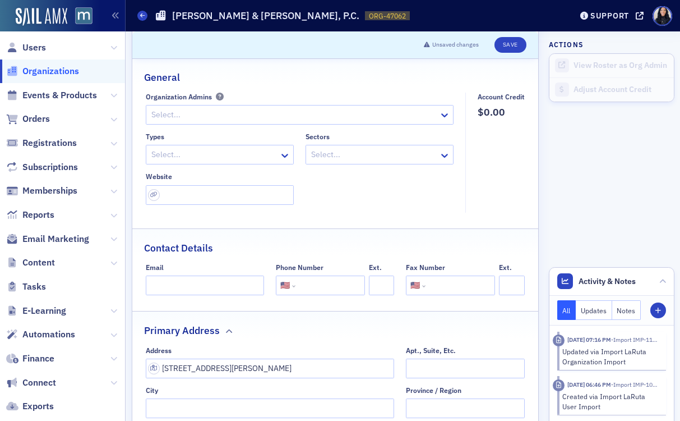
type input "21801-7143"
type input "Wicomico County"
click at [330, 287] on input "tel" at bounding box center [329, 285] width 63 height 20
paste input "[PHONE_NUMBER]"
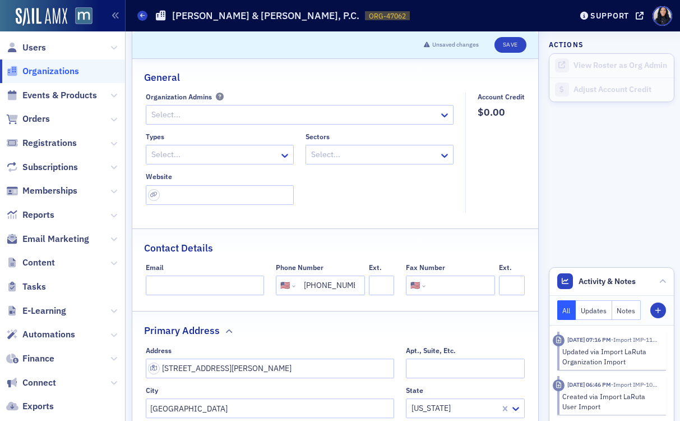
scroll to position [0, 7]
type input "[PHONE_NUMBER]"
click at [357, 248] on div "Contact Details" at bounding box center [335, 242] width 383 height 26
click at [229, 196] on input "url" at bounding box center [220, 195] width 148 height 20
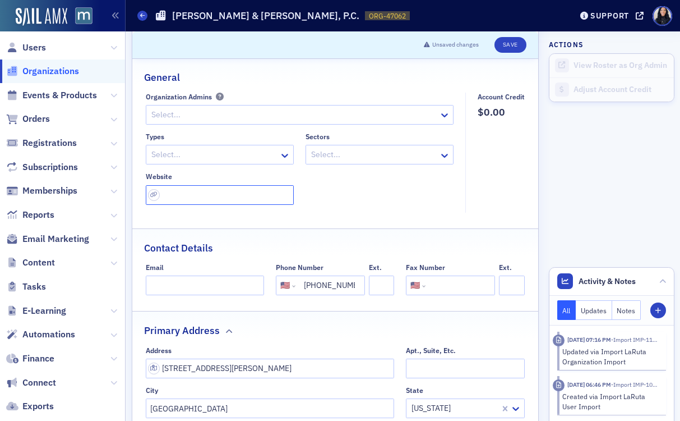
click at [229, 196] on input "url" at bounding box center [220, 195] width 148 height 20
paste input "https://www.wlmc-cpas.com/"
type input "https://www.wlmc-cpas.com/"
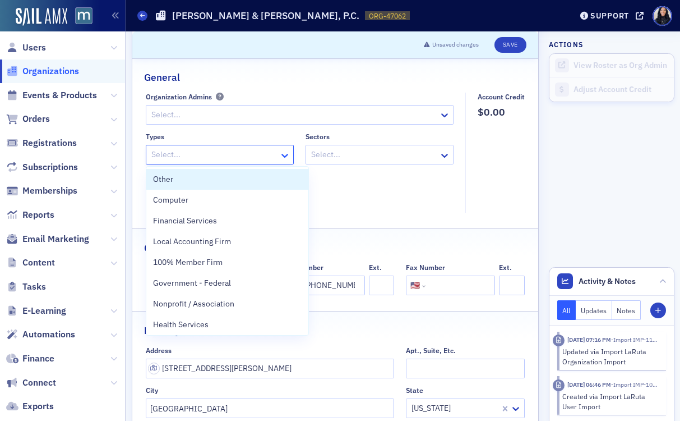
click at [280, 151] on icon at bounding box center [284, 155] width 11 height 11
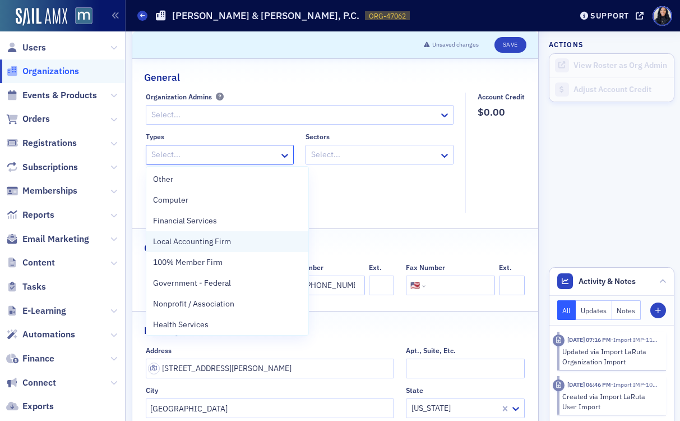
click at [229, 242] on span "Local Accounting Firm" at bounding box center [192, 242] width 78 height 12
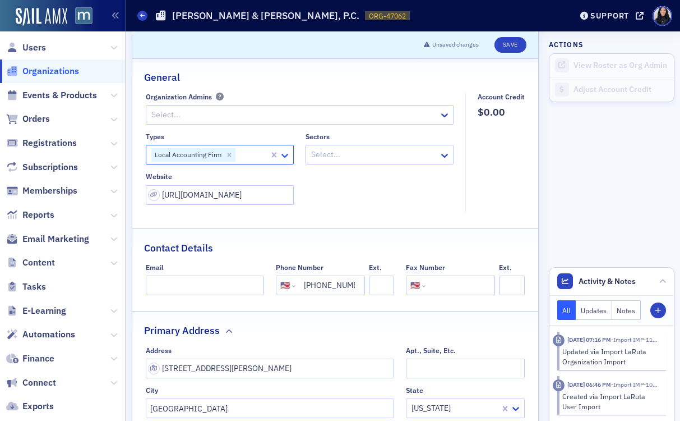
click at [286, 155] on icon at bounding box center [284, 155] width 11 height 11
click at [284, 158] on icon at bounding box center [284, 155] width 11 height 11
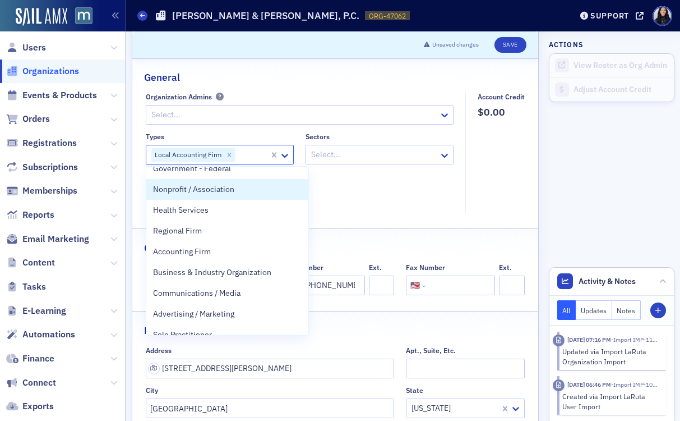
scroll to position [107, 0]
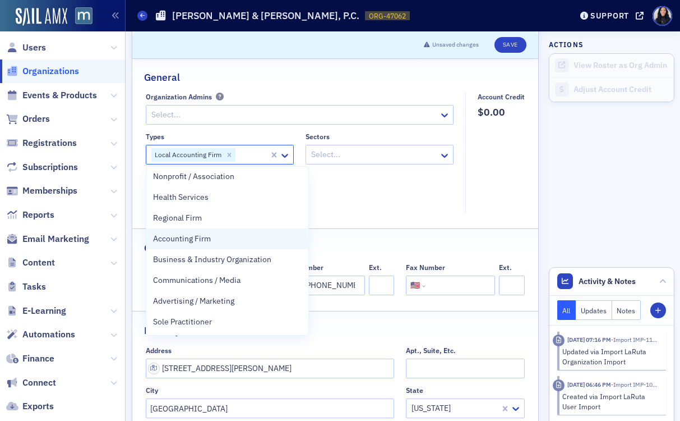
click at [238, 238] on div "Accounting Firm" at bounding box center [227, 239] width 149 height 12
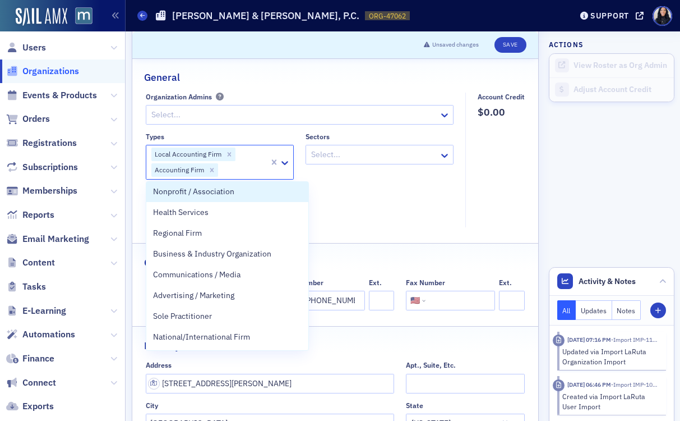
click at [321, 191] on div "Types option Accounting Firm, selected. Nonprofit / Association, 6 of 34. 34 re…" at bounding box center [300, 175] width 308 height 87
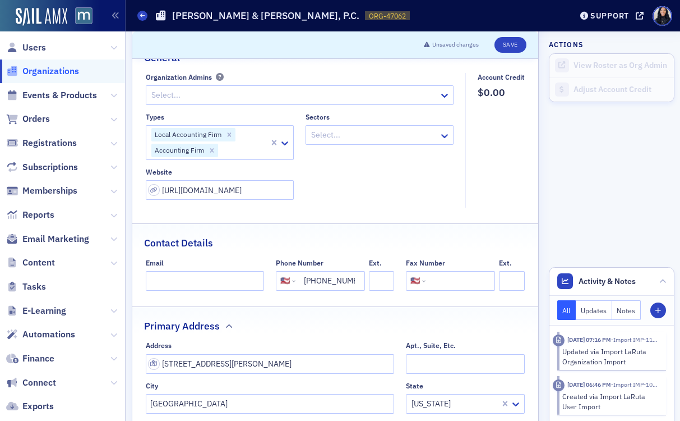
scroll to position [0, 0]
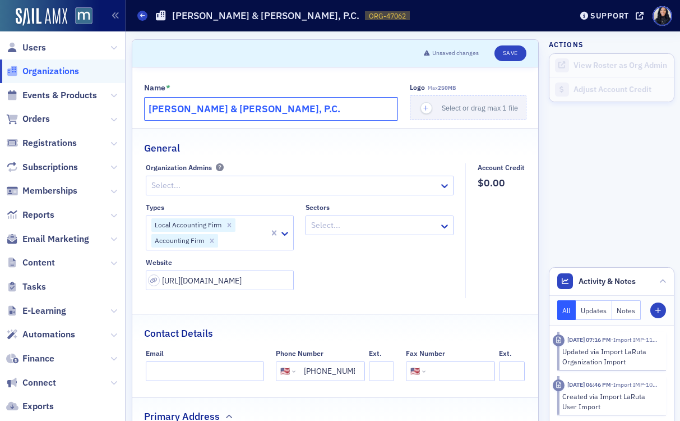
click at [350, 108] on input "Wigglesworth, Layton & Moyers, P.C." at bounding box center [271, 109] width 255 height 24
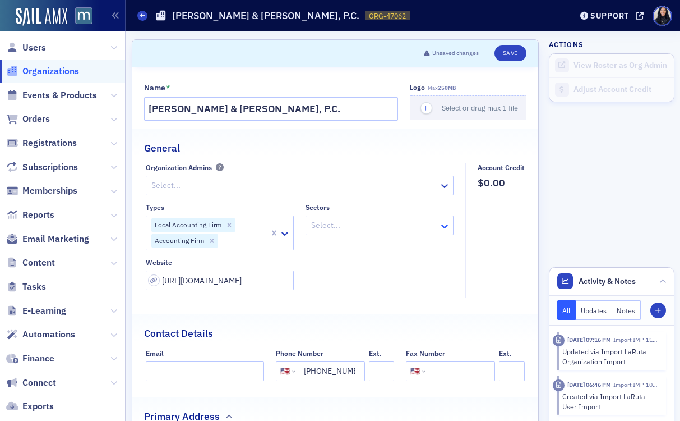
click at [444, 225] on icon at bounding box center [444, 225] width 11 height 11
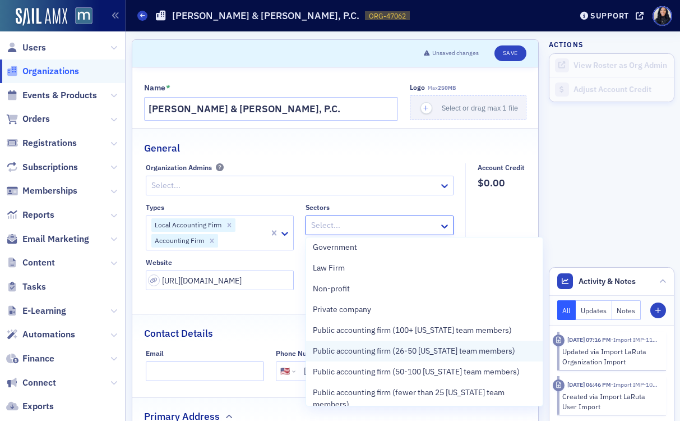
scroll to position [95, 0]
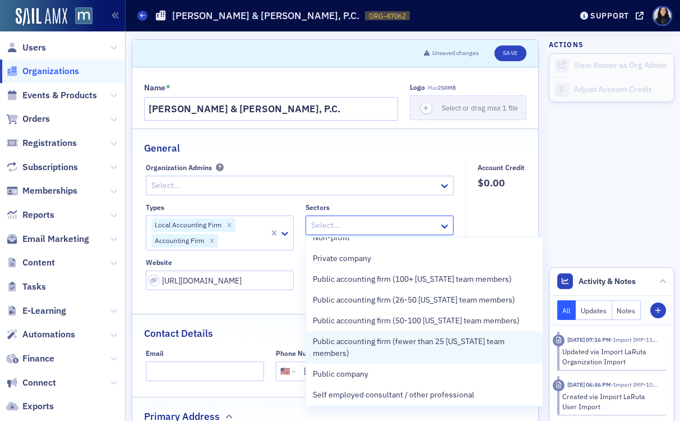
click at [398, 341] on span "Public accounting firm (fewer than 25 [US_STATE] team members)" at bounding box center [425, 347] width 224 height 24
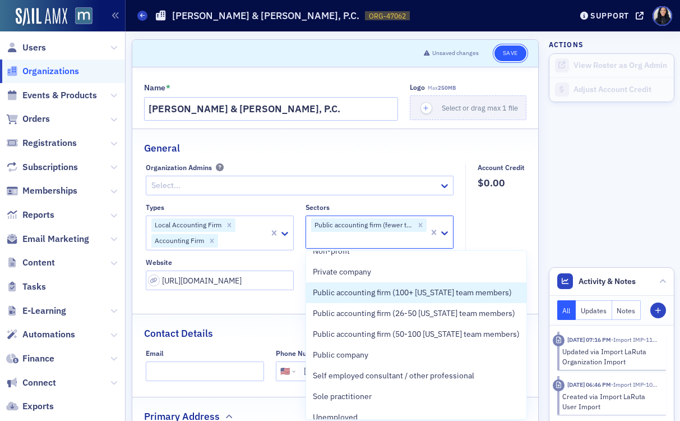
click at [516, 53] on button "Save" at bounding box center [511, 53] width 32 height 16
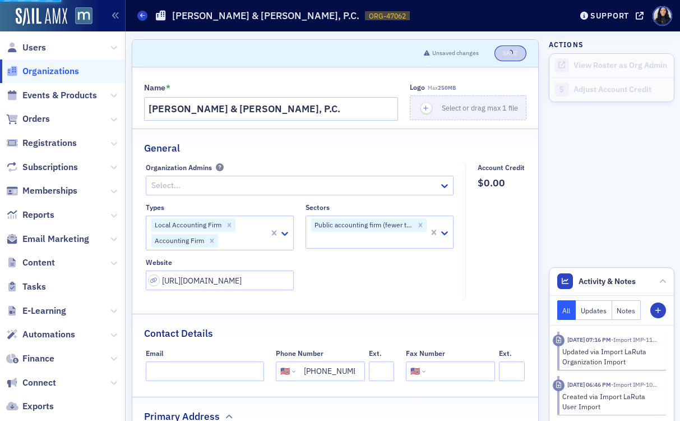
select select "US"
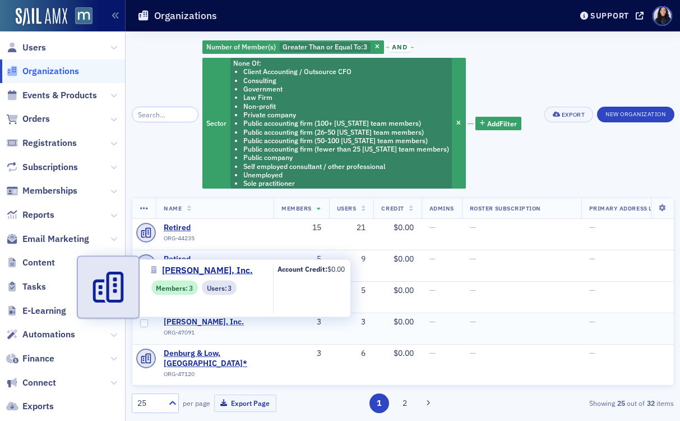
click at [221, 319] on span "Ralph J. Duffie, Inc." at bounding box center [215, 322] width 102 height 10
select select "US"
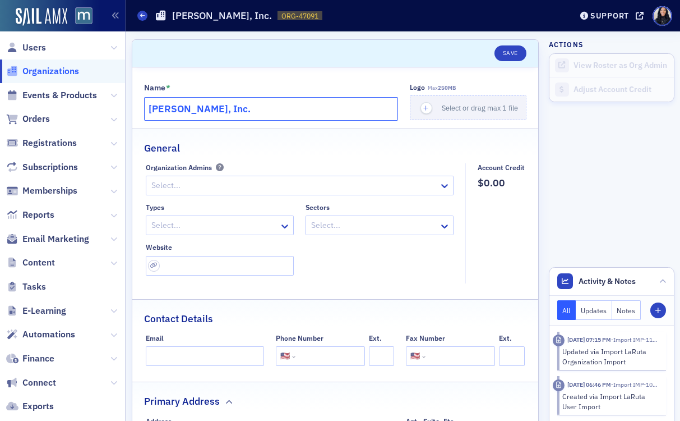
click at [266, 112] on input "Ralph J. Duffie, Inc." at bounding box center [271, 109] width 255 height 24
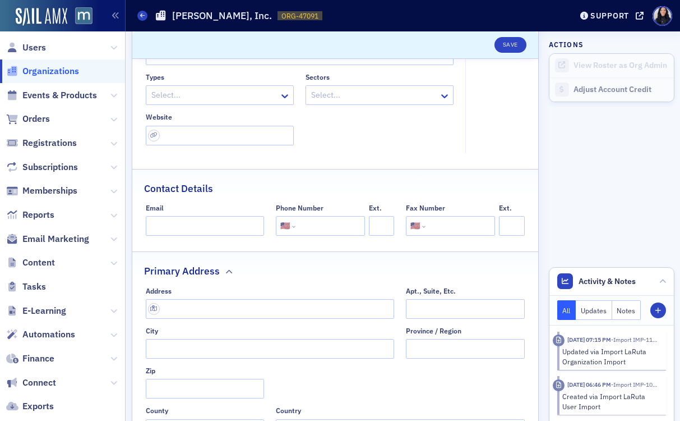
scroll to position [159, 0]
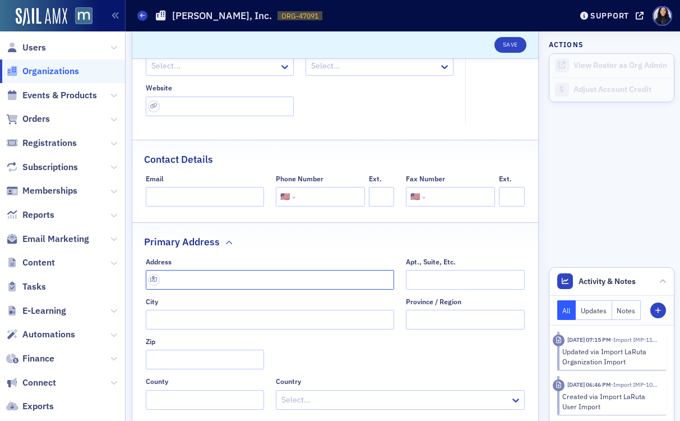
click at [257, 282] on input "text" at bounding box center [270, 280] width 249 height 20
paste input "57 Randolph Road, Silver Spring, MD 20904"
type input "57 Randolph Rd"
type input "Silver Spring"
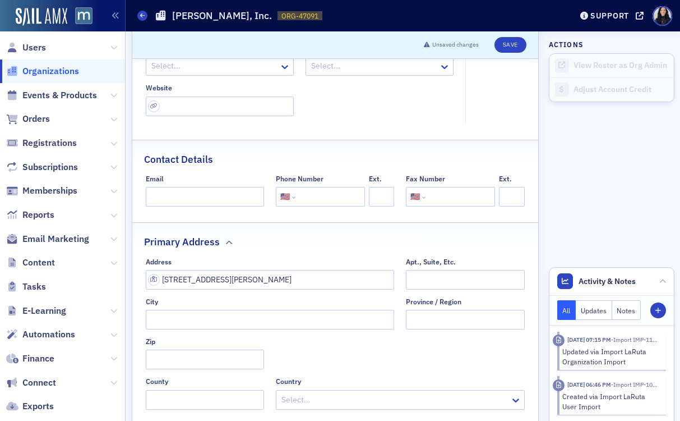
type input "20904"
type input "Montgomery County"
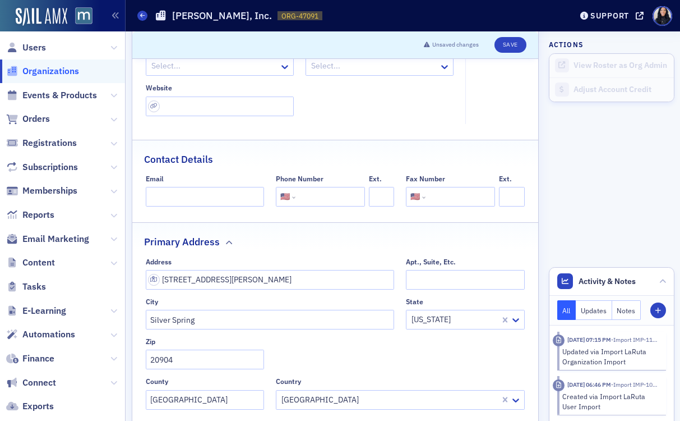
click at [306, 195] on input "tel" at bounding box center [329, 197] width 63 height 20
paste input "(301) 434-3040"
type input "(301) 434-3040"
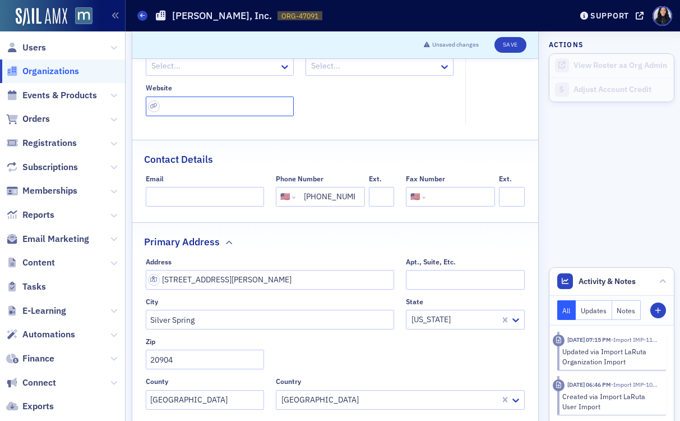
click at [257, 105] on input "url" at bounding box center [220, 106] width 148 height 20
paste input "https://duffieinc.com/"
type input "https://duffieinc.com/"
click at [371, 105] on div "Types Select... Sectors Select... Website https://duffieinc.com/" at bounding box center [300, 80] width 308 height 72
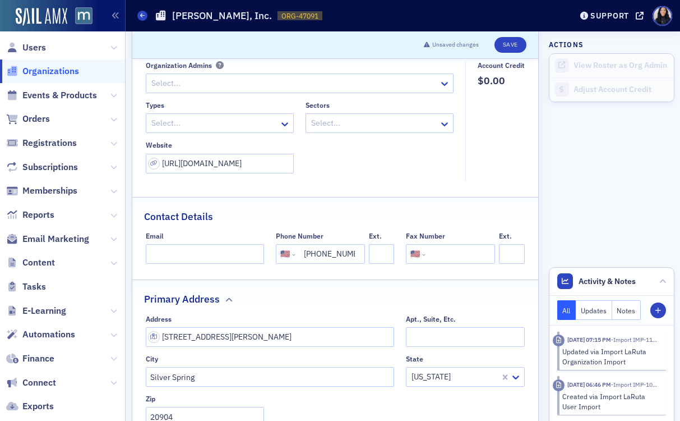
scroll to position [86, 0]
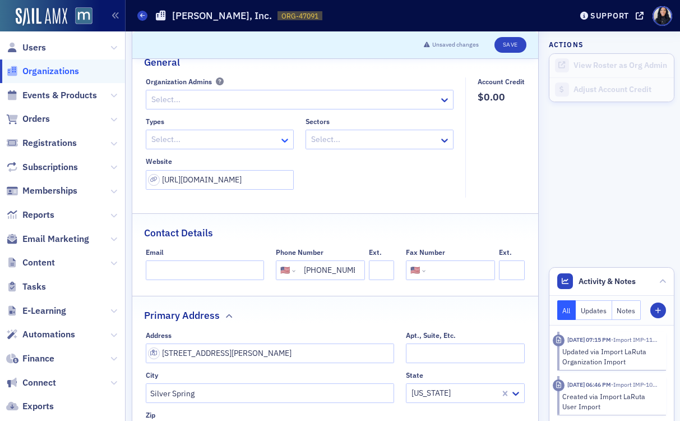
click at [284, 141] on icon at bounding box center [285, 141] width 7 height 4
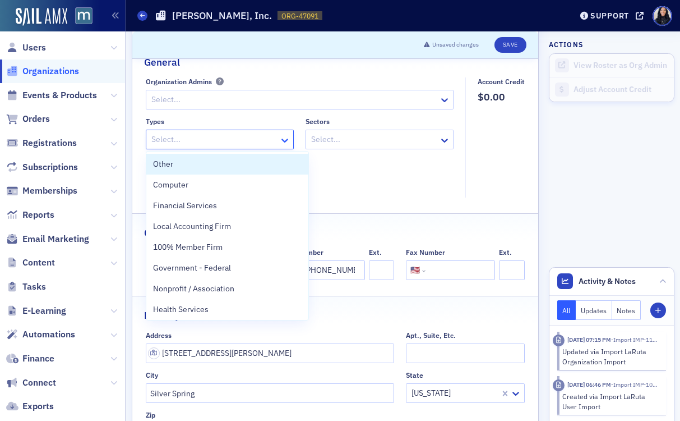
click at [284, 141] on icon at bounding box center [285, 141] width 7 height 4
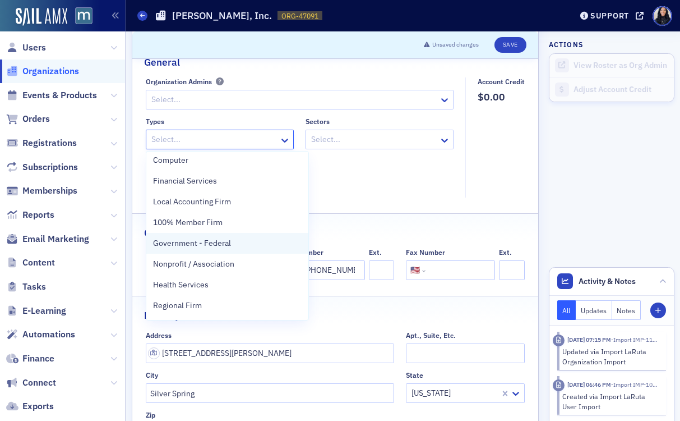
scroll to position [36, 0]
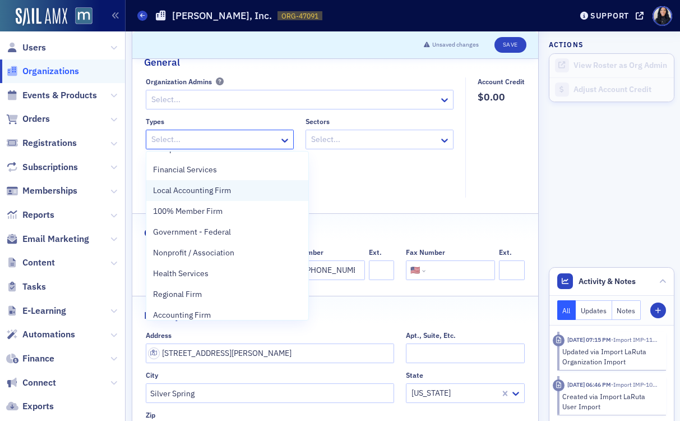
click at [232, 191] on div "Local Accounting Firm" at bounding box center [227, 191] width 149 height 12
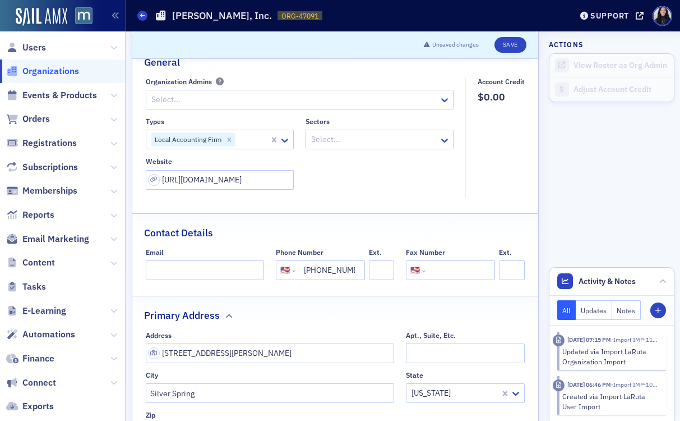
click at [356, 169] on div "Types Local Accounting Firm Sectors Select... Website https://duffieinc.com/" at bounding box center [300, 153] width 308 height 72
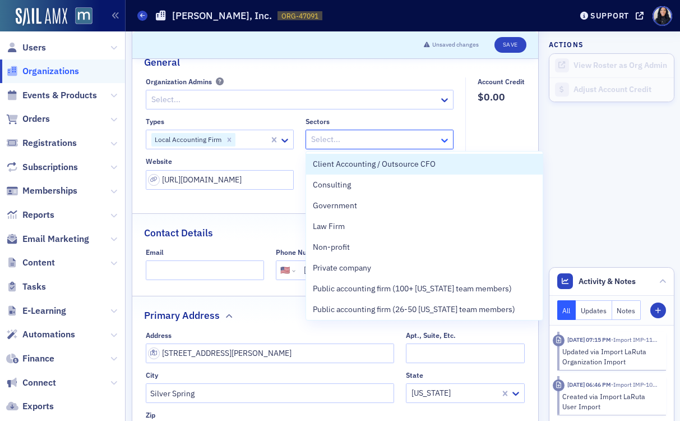
click at [447, 141] on icon at bounding box center [444, 140] width 11 height 11
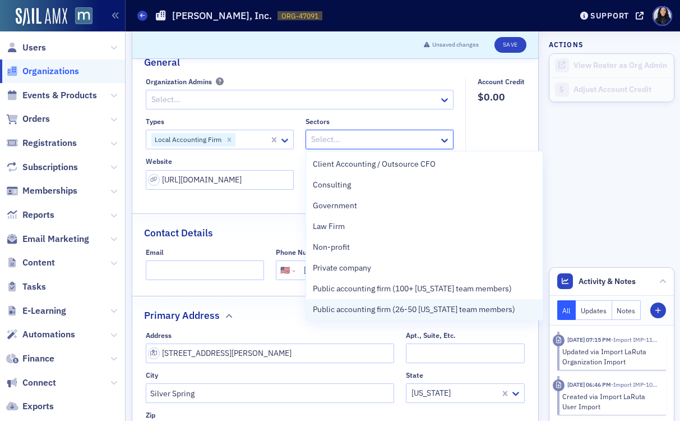
click at [401, 310] on span "Public accounting firm (26-50 [US_STATE] team members)" at bounding box center [414, 309] width 203 height 12
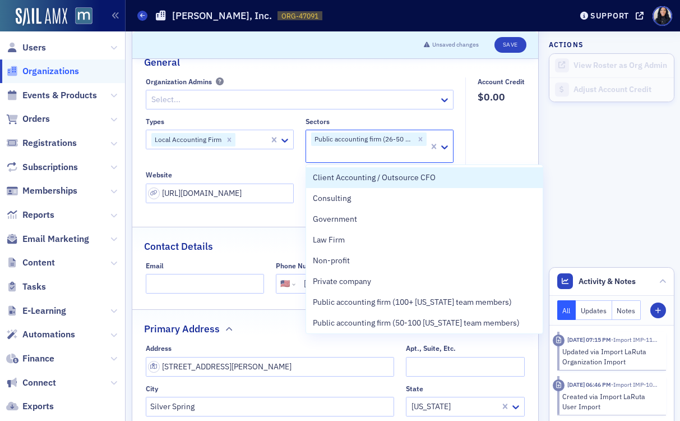
click at [512, 151] on fieldset "Account Credit $0.00" at bounding box center [499, 144] width 66 height 134
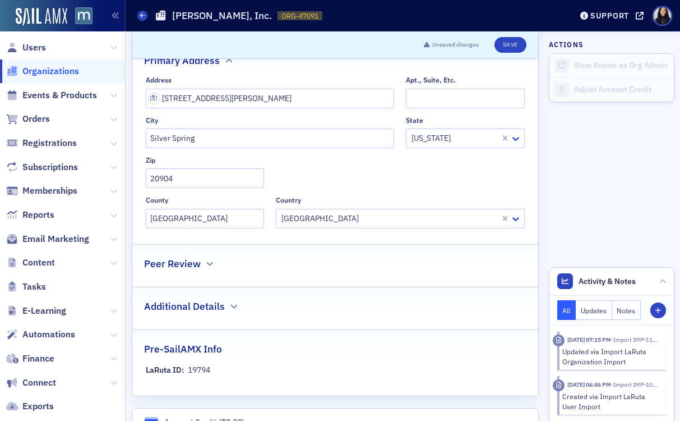
scroll to position [210, 0]
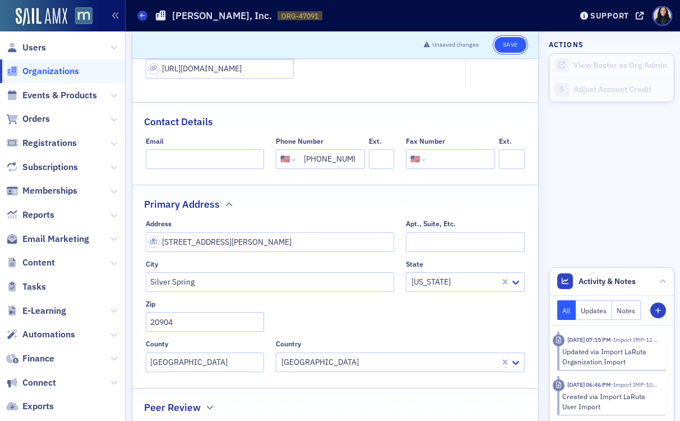
click at [509, 45] on button "Save" at bounding box center [511, 45] width 32 height 16
select select "US"
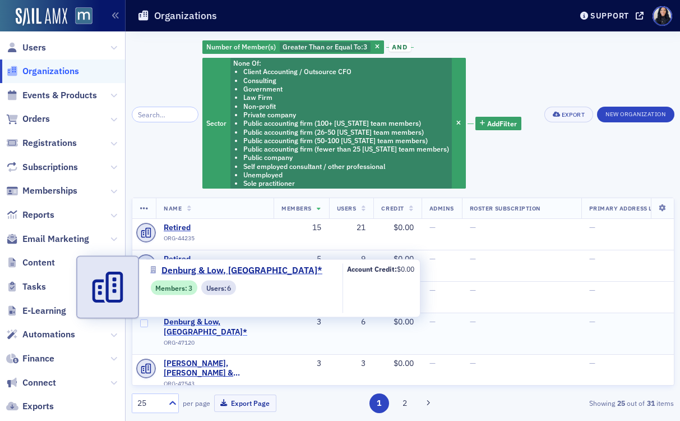
click at [221, 321] on span "Denburg & Low, [GEOGRAPHIC_DATA]*" at bounding box center [215, 327] width 102 height 20
select select "US"
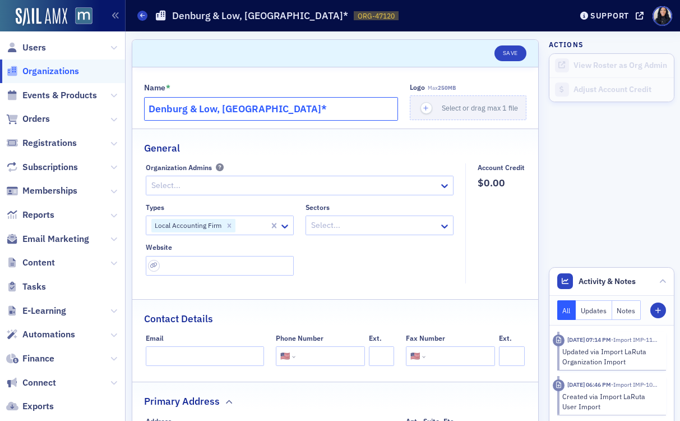
click at [260, 109] on input "Denburg & Low, PA*" at bounding box center [271, 109] width 255 height 24
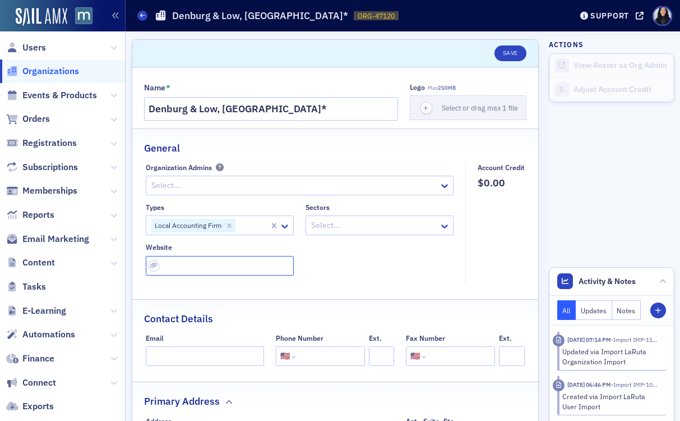
click at [194, 269] on input "url" at bounding box center [220, 266] width 148 height 20
paste input "https://denburg.com/"
type input "https://denburg.com/"
click at [442, 251] on div "Types Local Accounting Firm Sectors Select... Website https://denburg.com/" at bounding box center [300, 239] width 308 height 72
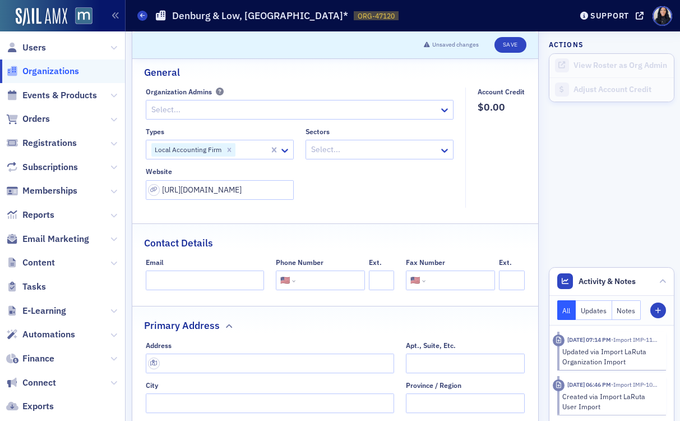
scroll to position [145, 0]
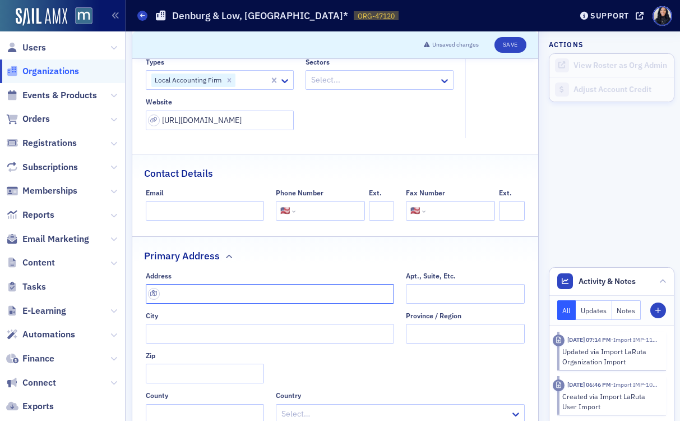
click at [220, 292] on input "text" at bounding box center [270, 294] width 249 height 20
paste input "6000 Metro Drive, Suite 150 Baltimore, MD 21215"
type input "6000 Metro Dr suite 150"
type input "Baltimore"
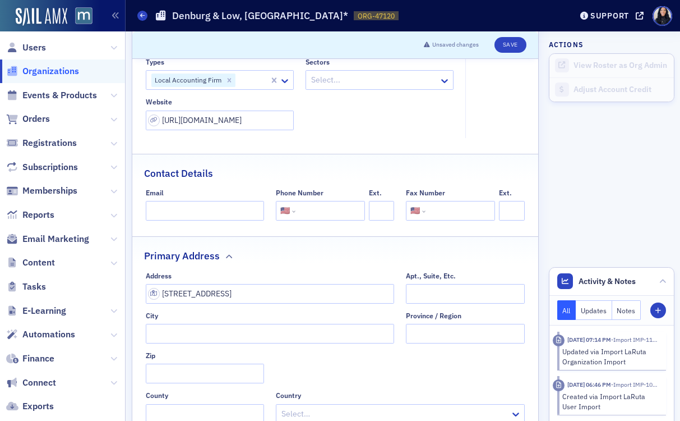
type input "21215-3222"
click at [316, 217] on input "tel" at bounding box center [329, 211] width 63 height 20
paste input "(410) 539-7100"
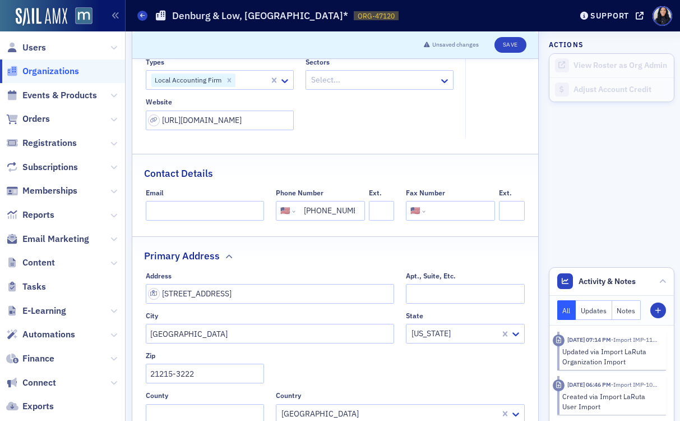
scroll to position [0, 7]
type input "(410) 539-7100"
click at [429, 209] on input "tel" at bounding box center [459, 211] width 63 height 20
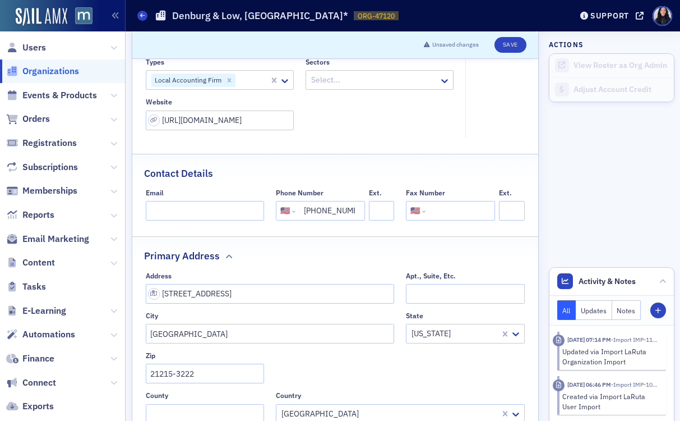
paste input "(410) 539-710"
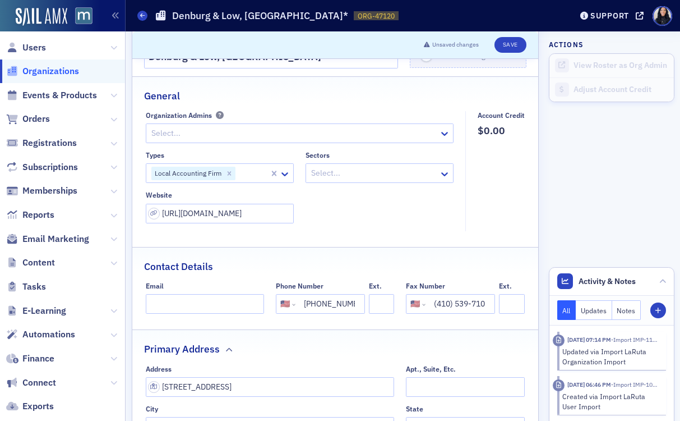
scroll to position [55, 0]
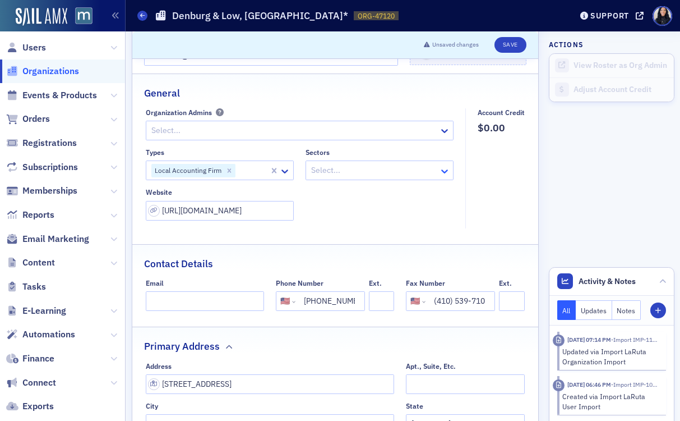
click at [443, 171] on icon at bounding box center [445, 171] width 7 height 4
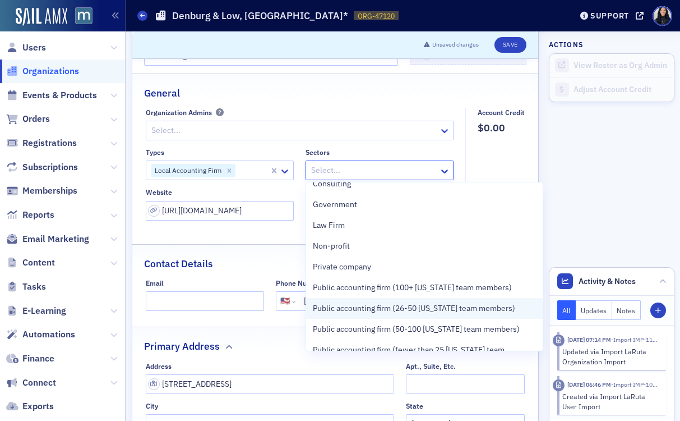
scroll to position [36, 0]
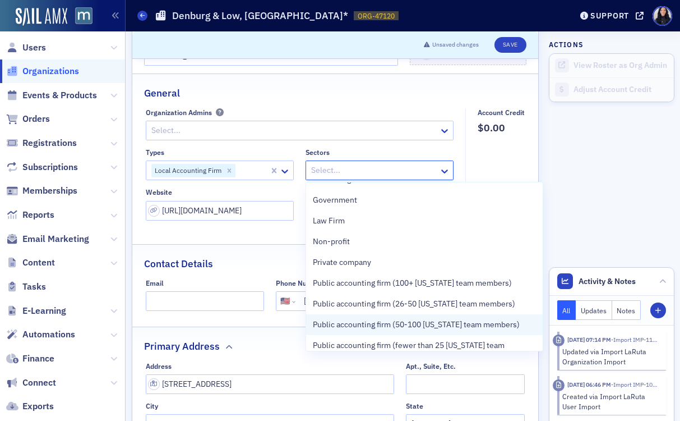
click at [395, 325] on span "Public accounting firm (50-100 [US_STATE] team members)" at bounding box center [416, 325] width 207 height 12
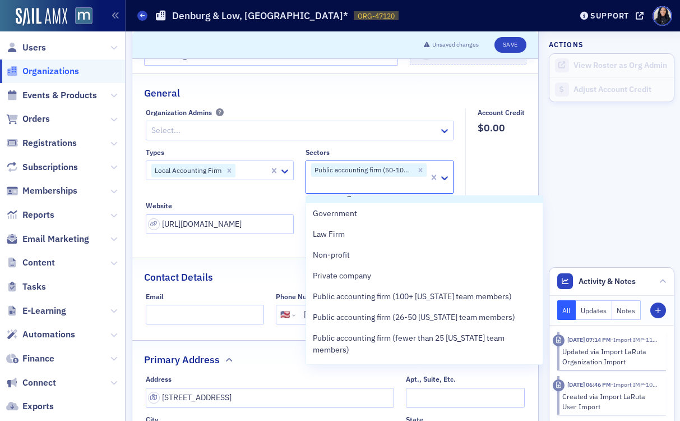
click at [496, 163] on fieldset "Account Credit $0.00" at bounding box center [499, 175] width 66 height 134
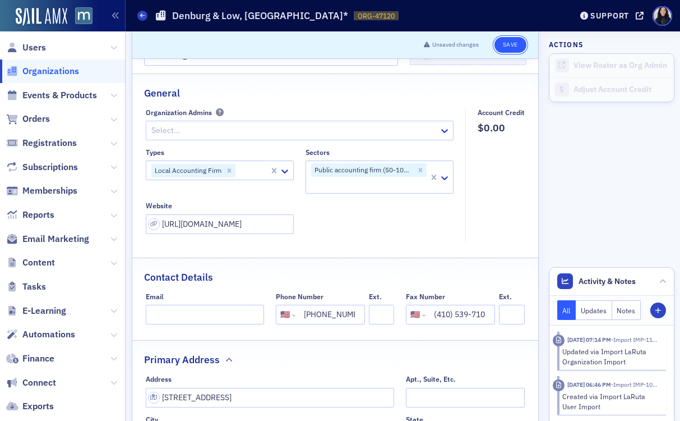
click at [511, 42] on button "Save" at bounding box center [511, 45] width 32 height 16
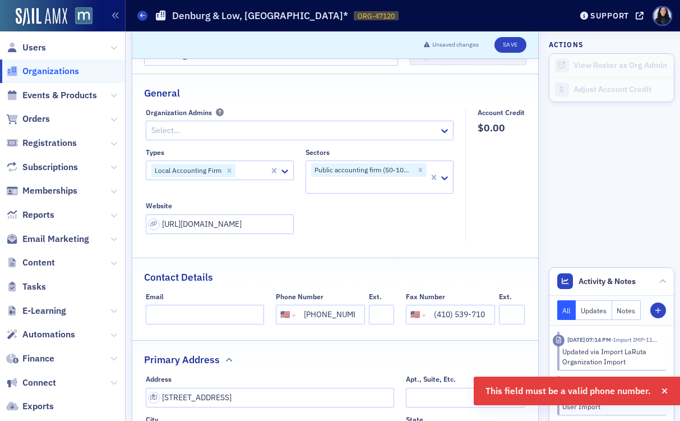
click at [337, 312] on input "(410) 539-7100" at bounding box center [329, 315] width 63 height 20
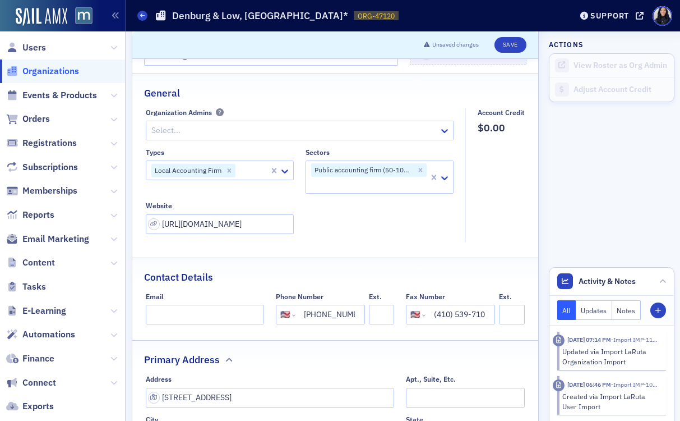
click at [323, 318] on input "(410) 539-7100" at bounding box center [329, 315] width 63 height 20
click at [461, 320] on input "(410) 539-710" at bounding box center [459, 315] width 63 height 20
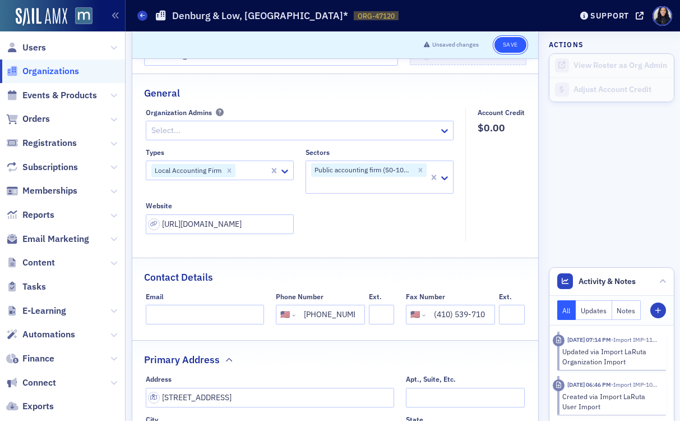
click at [513, 45] on button "Save" at bounding box center [511, 45] width 32 height 16
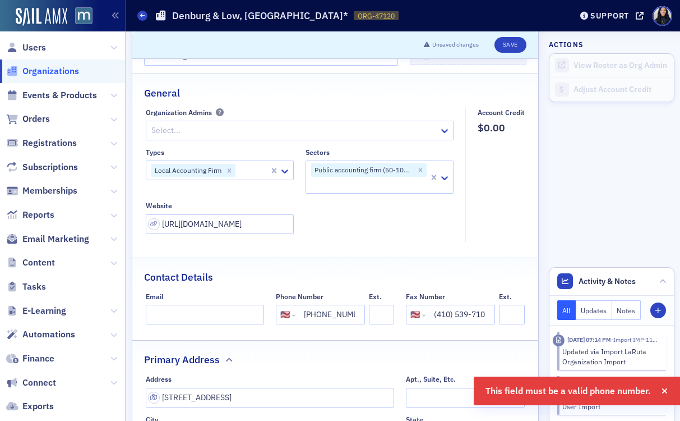
click at [439, 320] on input "(410) 539-710" at bounding box center [459, 315] width 63 height 20
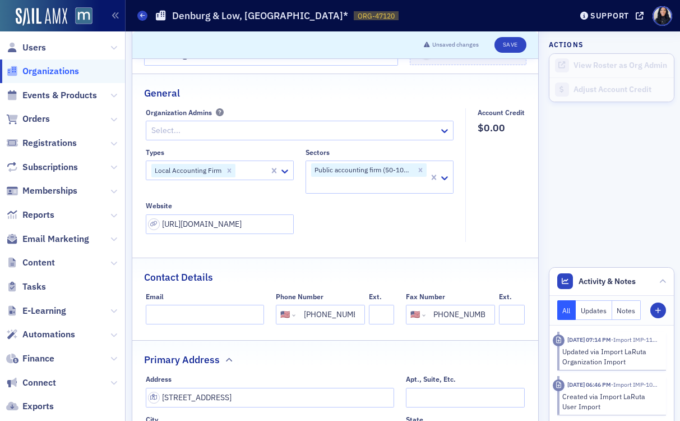
scroll to position [0, 7]
type input "(410) 539-7105"
click at [504, 46] on button "Save" at bounding box center [511, 45] width 32 height 16
select select "US"
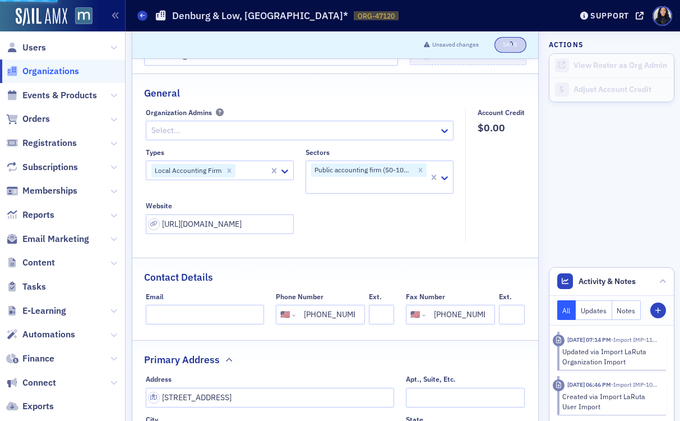
select select "US"
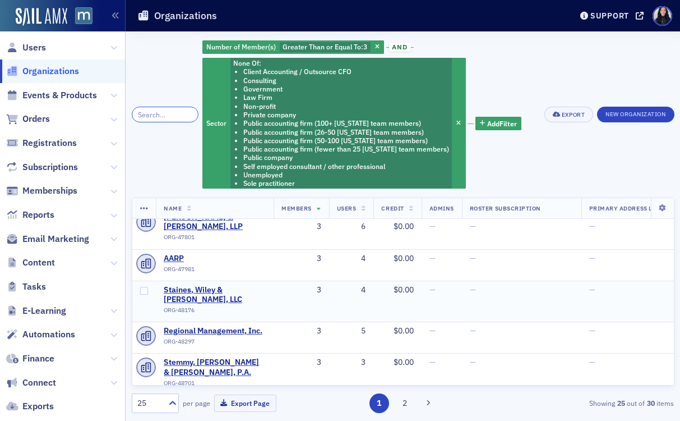
scroll to position [150, 0]
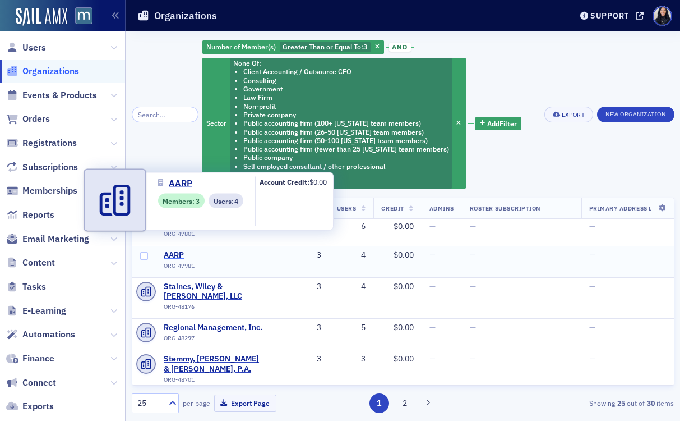
click at [169, 250] on span "AARP" at bounding box center [215, 255] width 102 height 10
select select "US"
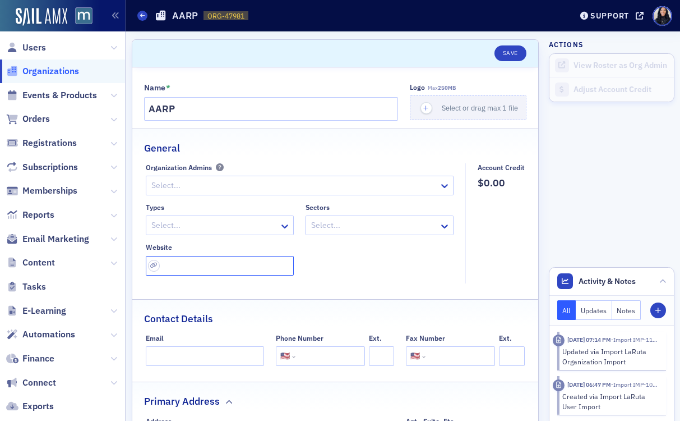
click at [246, 260] on input "url" at bounding box center [220, 266] width 148 height 20
paste input "[URL][DOMAIN_NAME]"
type input "[URL][DOMAIN_NAME]"
click at [329, 273] on div "Types Select... Sectors Select... Website [URL][DOMAIN_NAME]" at bounding box center [300, 239] width 308 height 72
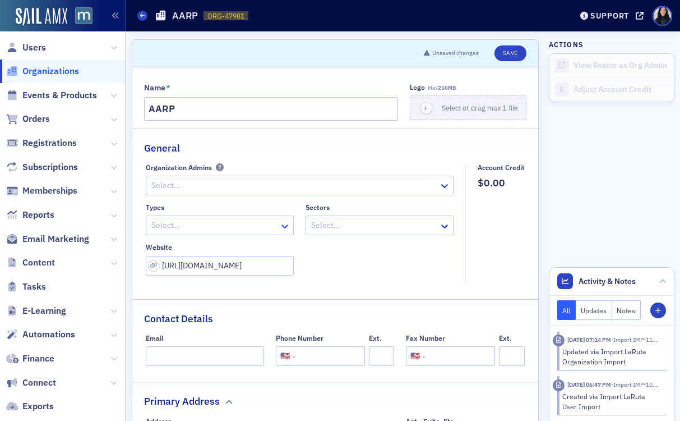
click at [284, 224] on icon at bounding box center [284, 225] width 11 height 11
click at [283, 226] on icon at bounding box center [285, 226] width 7 height 4
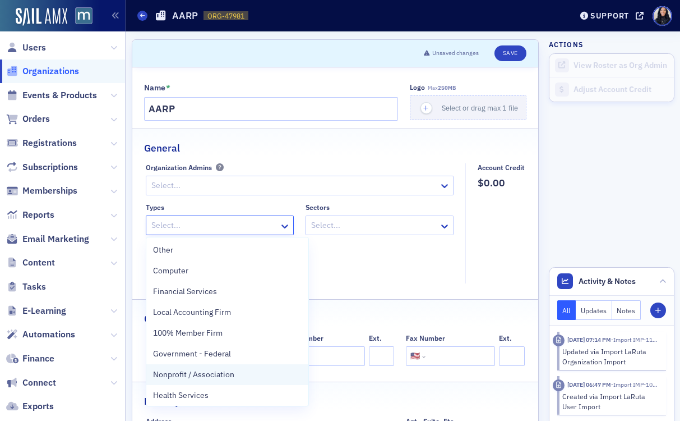
click at [244, 376] on div "Nonprofit / Association" at bounding box center [227, 375] width 149 height 12
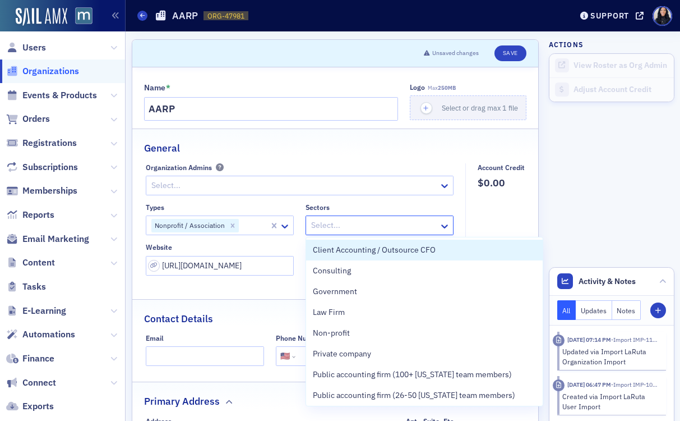
click at [369, 223] on div at bounding box center [374, 225] width 128 height 14
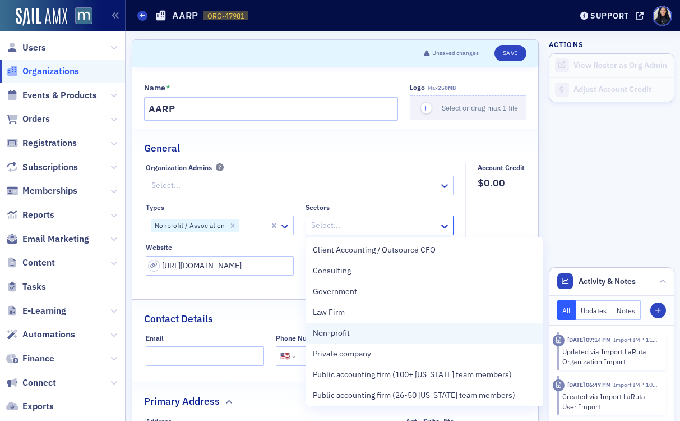
click at [336, 333] on span "Non-profit" at bounding box center [331, 333] width 37 height 12
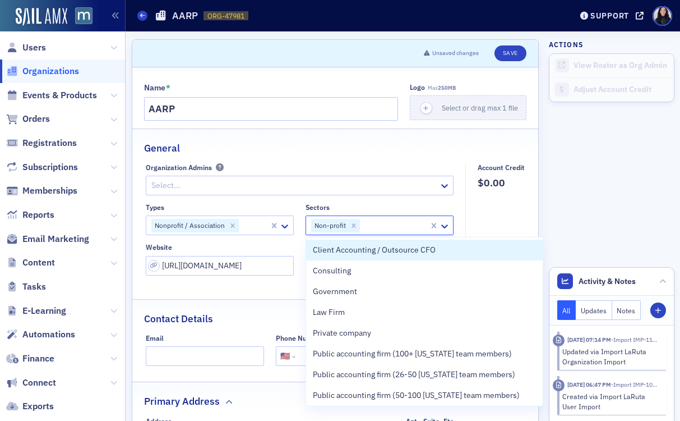
click at [490, 220] on fieldset "Account Credit $0.00" at bounding box center [499, 223] width 66 height 120
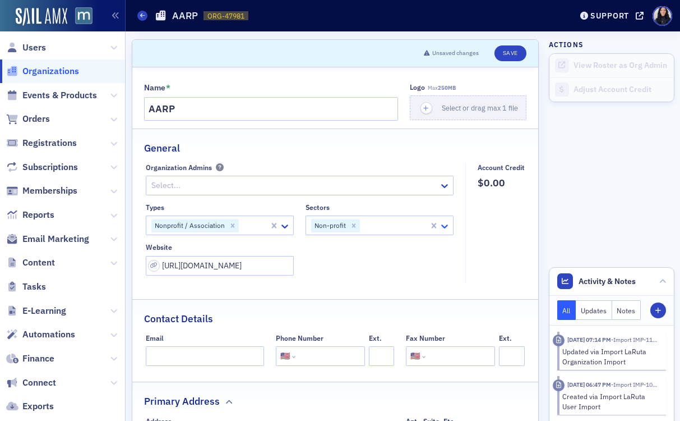
click at [443, 225] on icon at bounding box center [444, 225] width 11 height 11
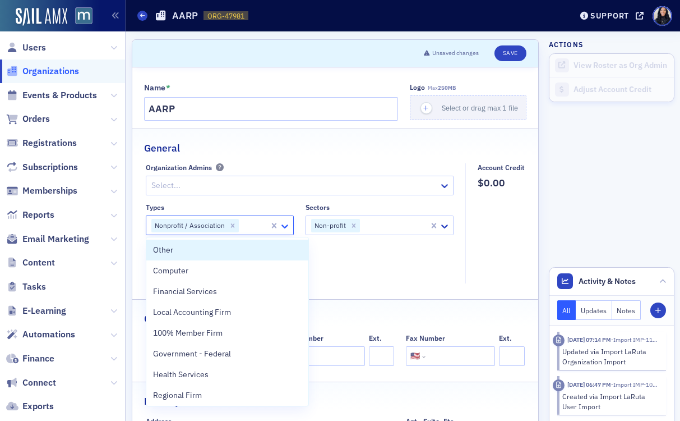
click at [283, 227] on icon at bounding box center [285, 226] width 7 height 4
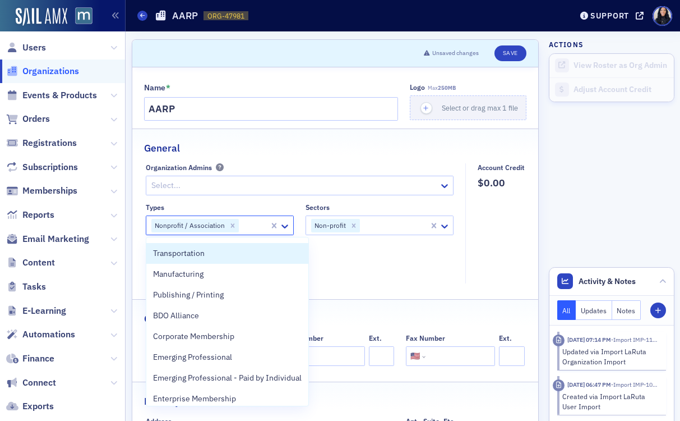
scroll to position [563, 0]
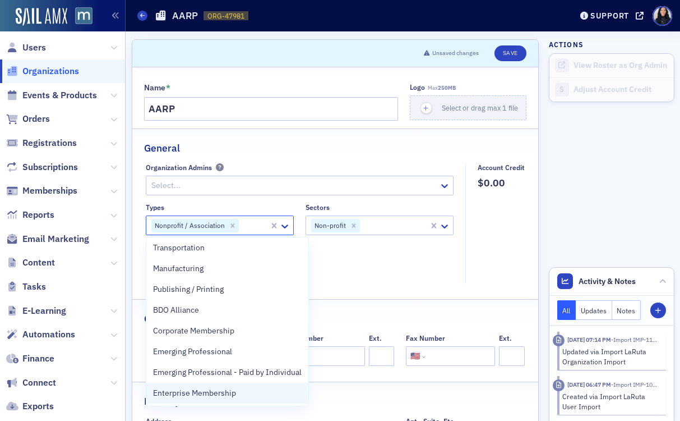
click at [227, 394] on span "Enterprise Membership" at bounding box center [194, 393] width 83 height 12
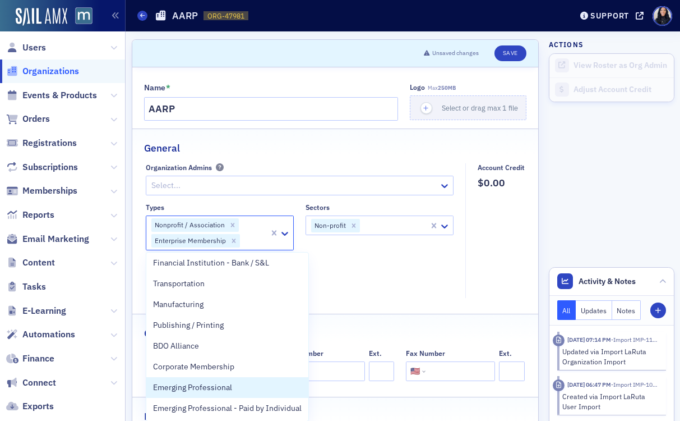
scroll to position [542, 0]
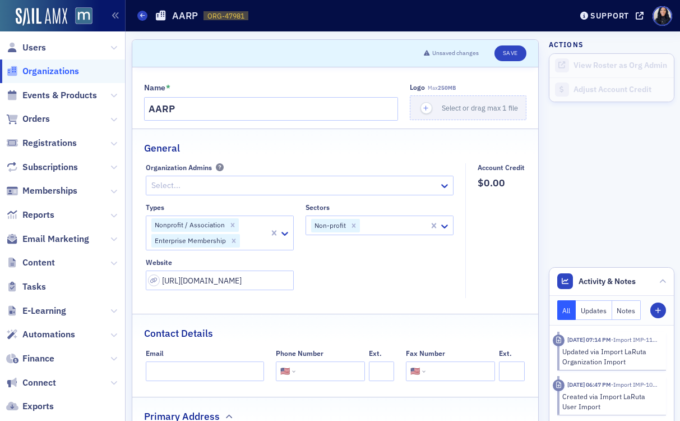
click at [425, 281] on div "Types Nonprofit / Association Enterprise Membership Sectors Non-profit Website …" at bounding box center [300, 246] width 308 height 87
click at [506, 50] on button "Save" at bounding box center [511, 53] width 32 height 16
select select "US"
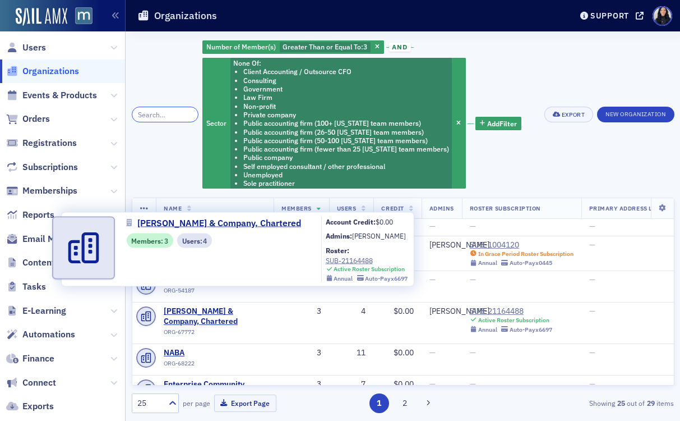
scroll to position [649, 0]
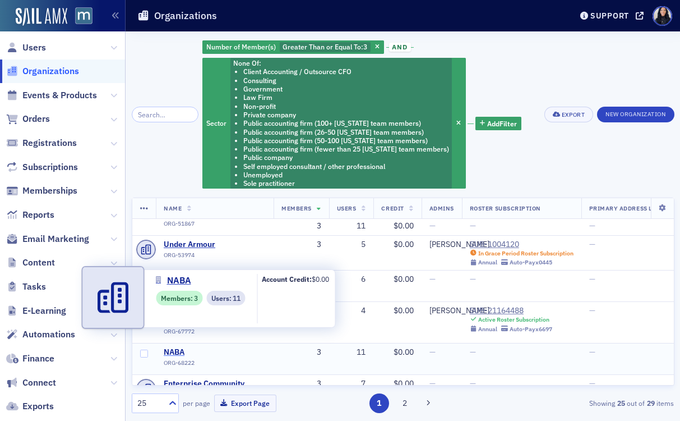
click at [177, 347] on span "NABA" at bounding box center [215, 352] width 102 height 10
select select "US"
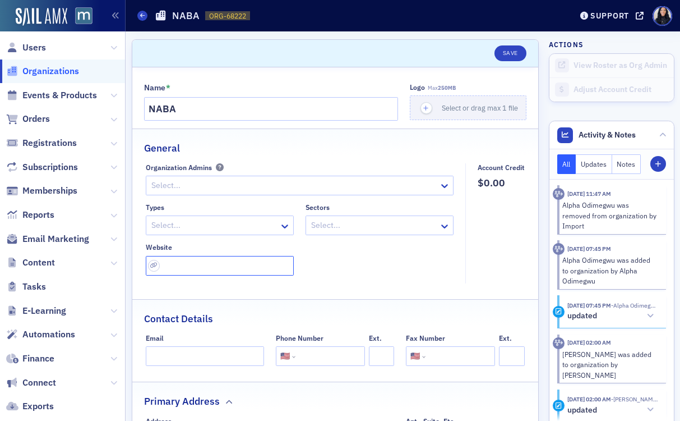
click at [259, 269] on input "url" at bounding box center [220, 266] width 148 height 20
paste input "https://nabainc.org/"
type input "https://nabainc.org/"
click at [280, 228] on icon at bounding box center [284, 225] width 11 height 11
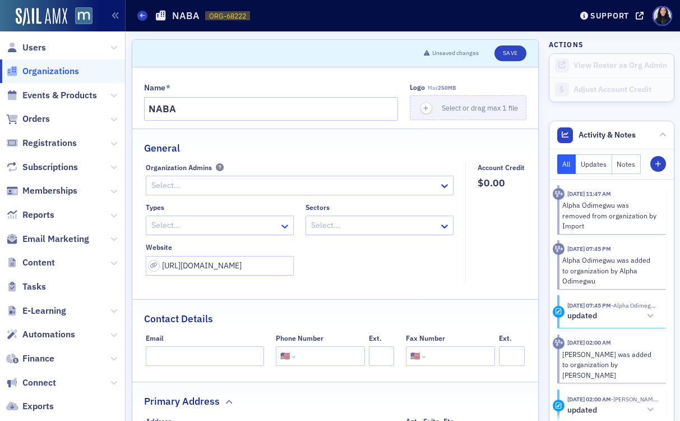
click at [280, 228] on icon at bounding box center [284, 225] width 11 height 11
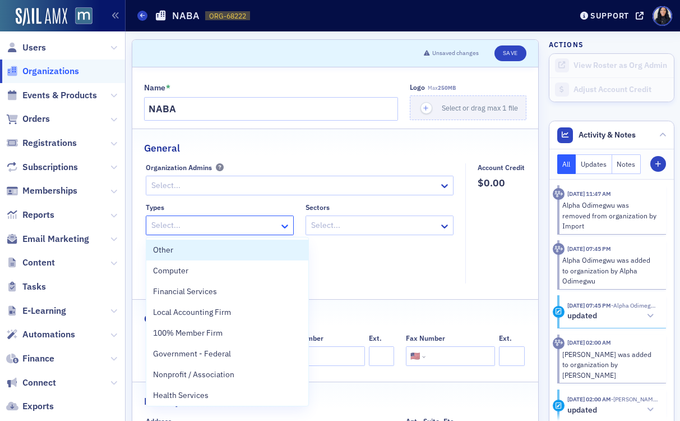
click at [286, 227] on icon at bounding box center [284, 225] width 11 height 11
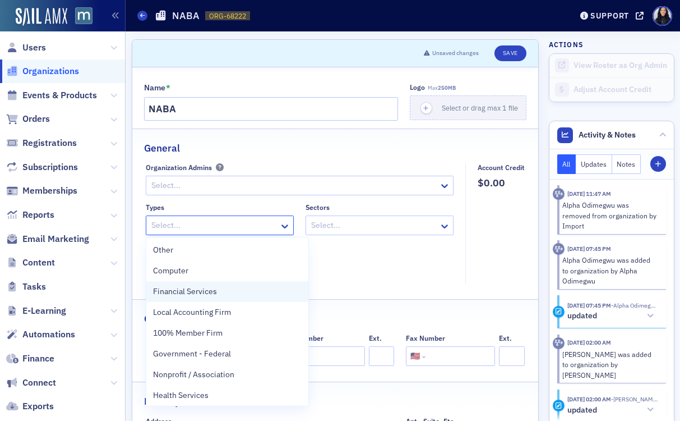
click at [236, 296] on div "Financial Services" at bounding box center [227, 292] width 149 height 12
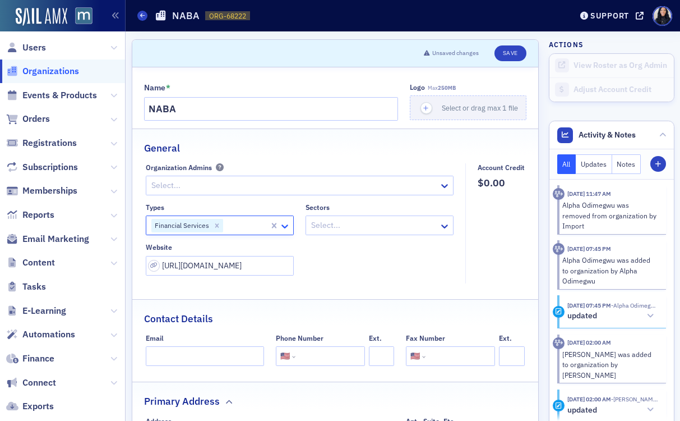
click at [285, 224] on icon at bounding box center [284, 225] width 11 height 11
click at [287, 228] on icon at bounding box center [284, 225] width 11 height 11
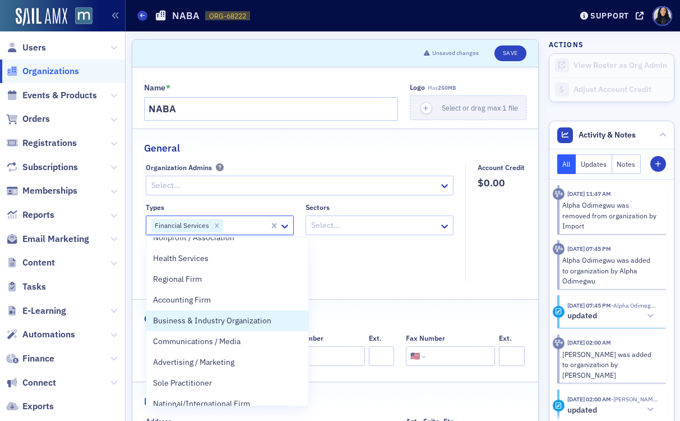
scroll to position [119, 0]
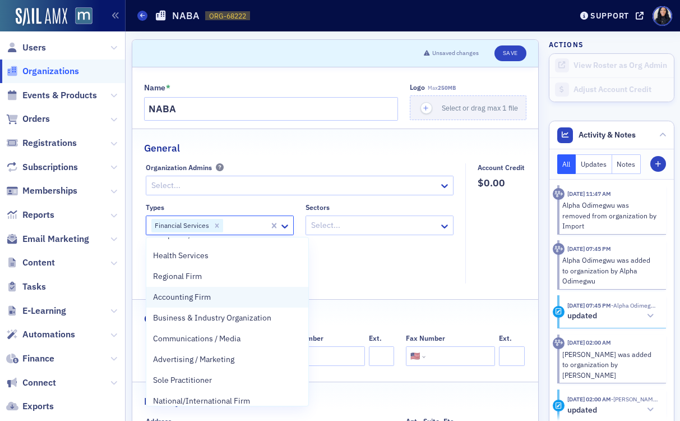
click at [226, 296] on div "Accounting Firm" at bounding box center [227, 297] width 149 height 12
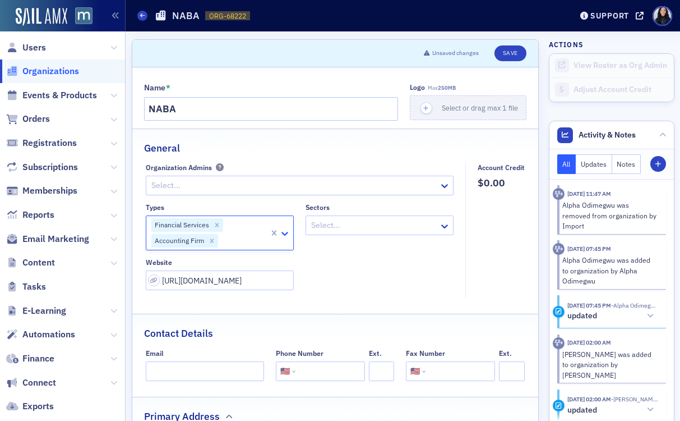
click at [282, 233] on icon at bounding box center [285, 234] width 7 height 4
click at [283, 232] on icon at bounding box center [284, 233] width 11 height 11
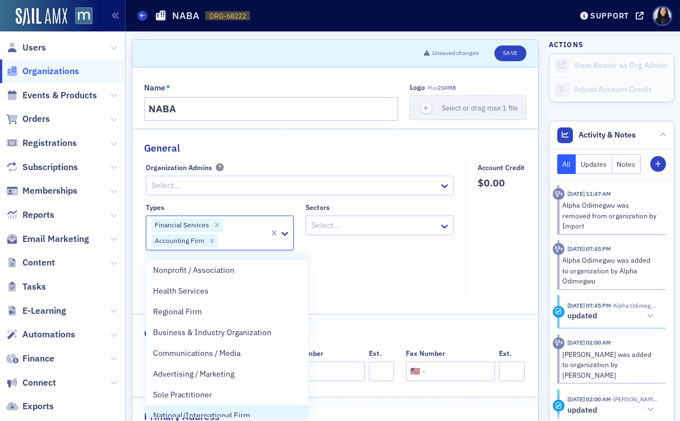
scroll to position [49, 0]
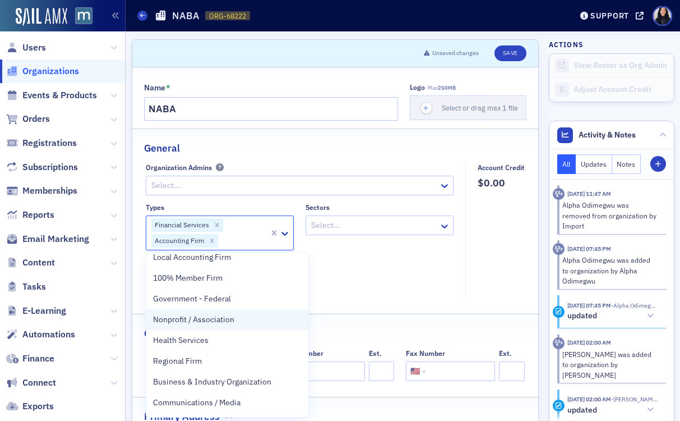
click at [224, 321] on span "Nonprofit / Association" at bounding box center [193, 320] width 81 height 12
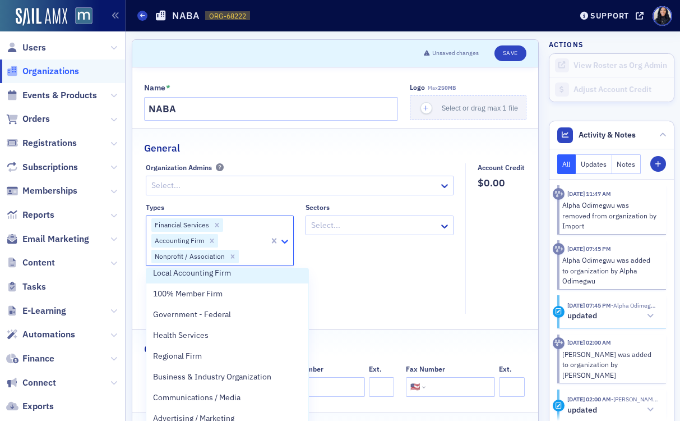
click at [286, 241] on icon at bounding box center [285, 242] width 7 height 4
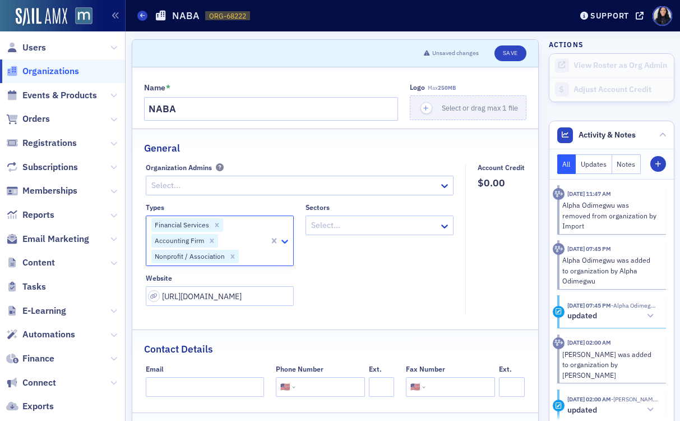
click at [286, 241] on icon at bounding box center [285, 242] width 7 height 4
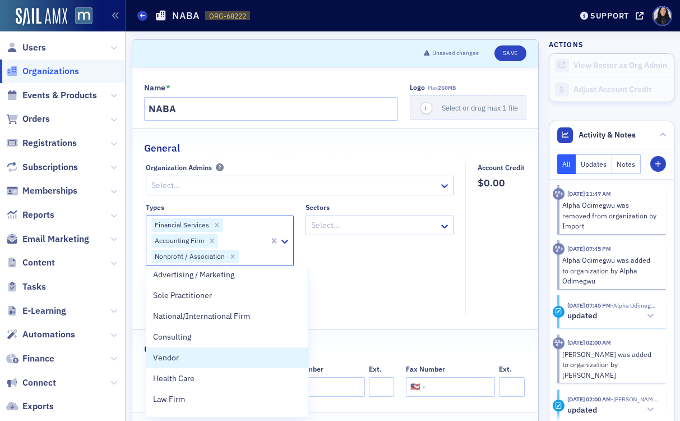
scroll to position [187, 0]
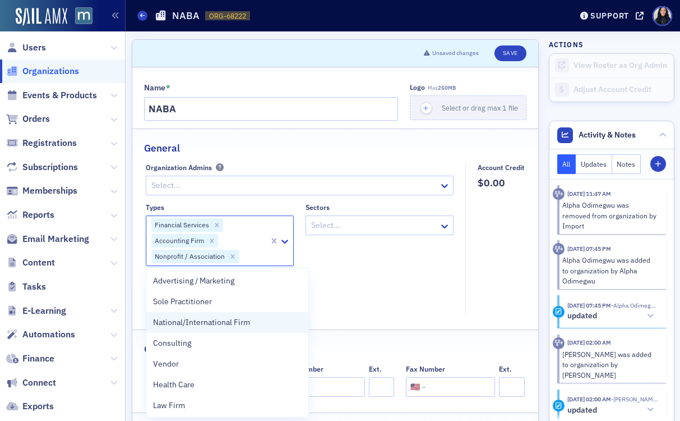
click at [242, 322] on span "National/International Firm" at bounding box center [201, 322] width 97 height 12
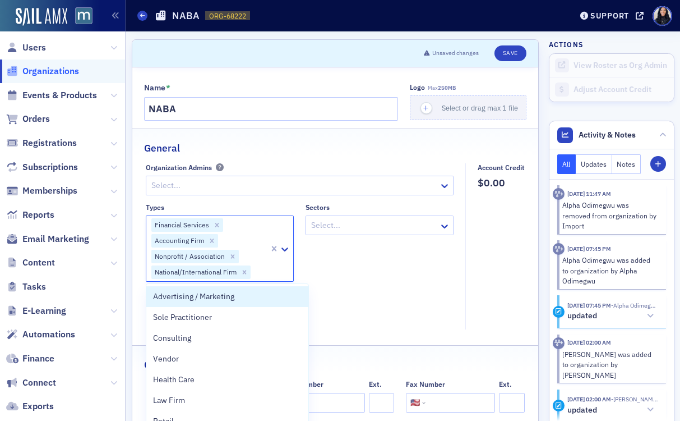
click at [401, 227] on div at bounding box center [374, 225] width 128 height 14
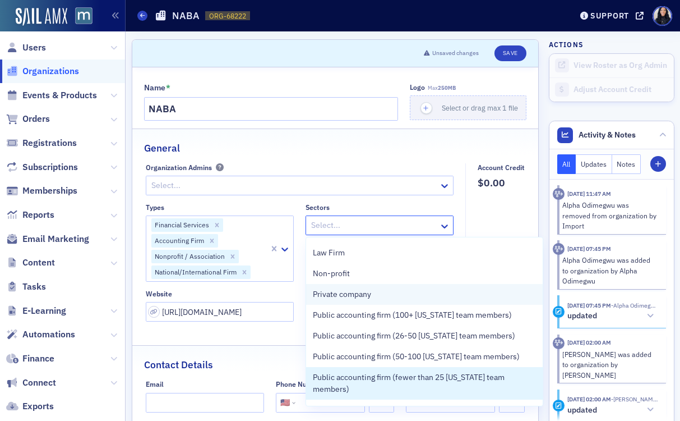
scroll to position [54, 0]
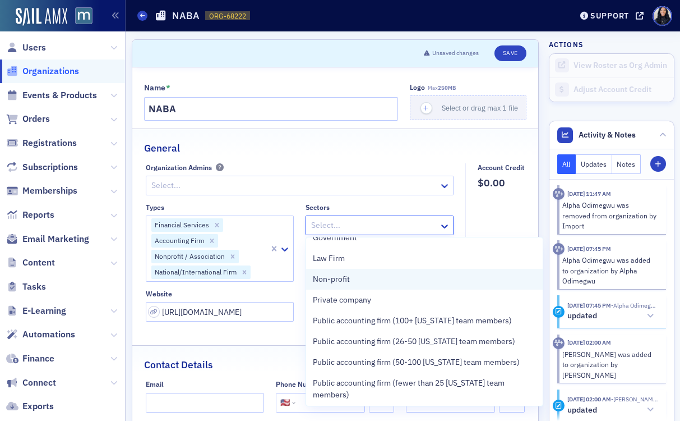
click at [357, 282] on div "Non-profit" at bounding box center [425, 279] width 224 height 12
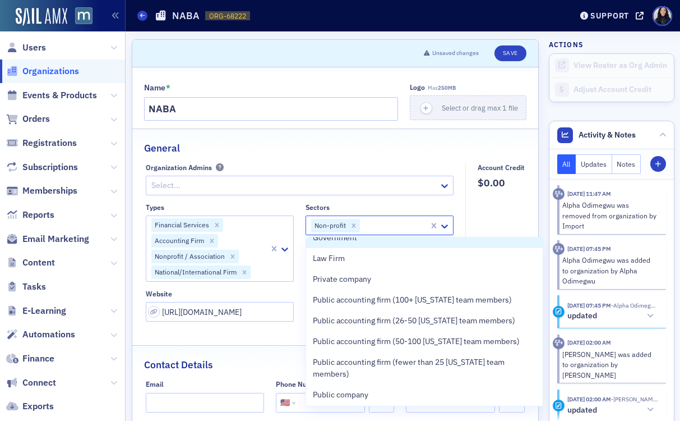
click at [416, 151] on div "General" at bounding box center [335, 142] width 383 height 26
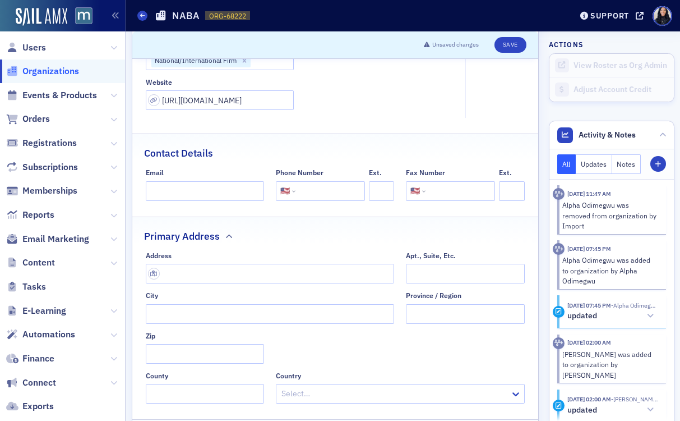
scroll to position [251, 0]
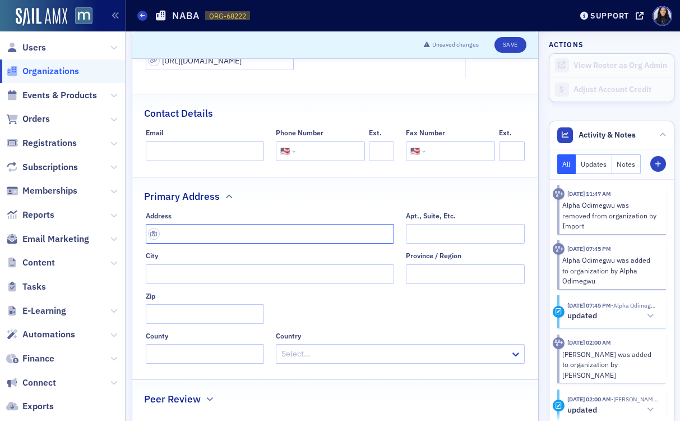
click at [263, 235] on input "text" at bounding box center [270, 234] width 249 height 20
paste input "6406 Ivy Lane, Suite 200B Greenbelt, Maryland 20770"
type input "6406 Ivy Ln suite 200b"
type input "Greenbelt"
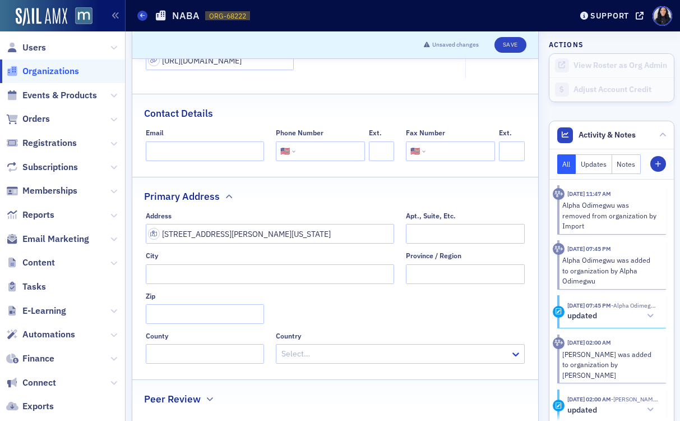
type input "20770-1441"
type input "Prince George's County"
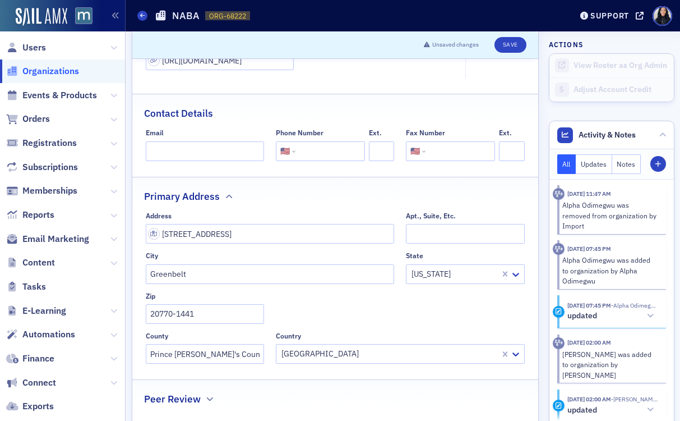
click at [328, 151] on input "tel" at bounding box center [329, 151] width 63 height 20
paste input "(240) 542-5000"
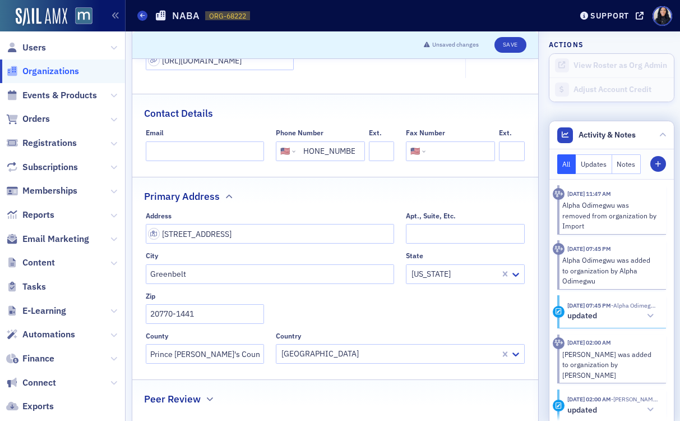
type input "(240) 542-5000"
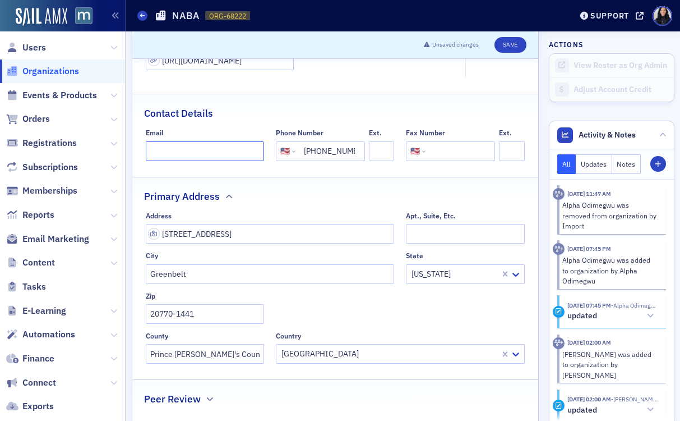
click at [195, 148] on input "Email" at bounding box center [205, 151] width 118 height 20
paste input "memberservices@nabainc.org"
type input "memberservices@nabainc.org"
click at [256, 124] on fieldset "Contact Details Email memberservices@nabainc.org Phone Number International Afg…" at bounding box center [335, 131] width 407 height 75
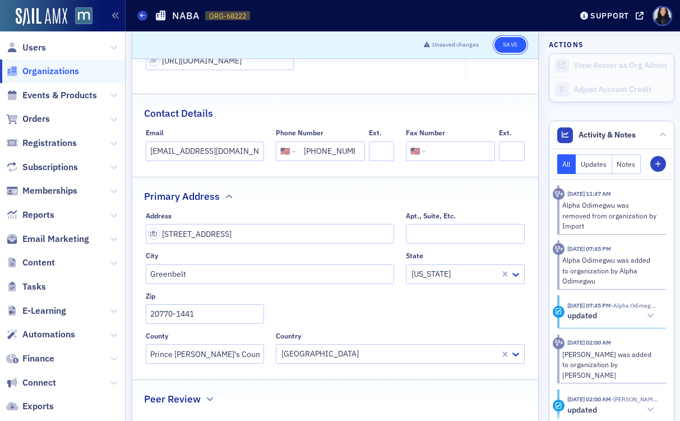
click at [509, 46] on button "Save" at bounding box center [511, 45] width 32 height 16
select select "US"
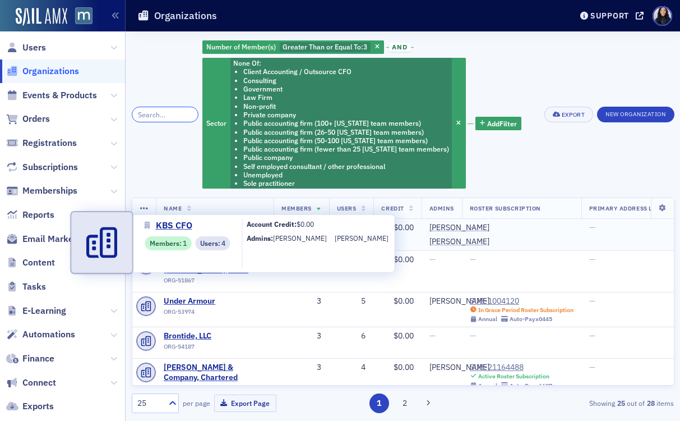
scroll to position [595, 0]
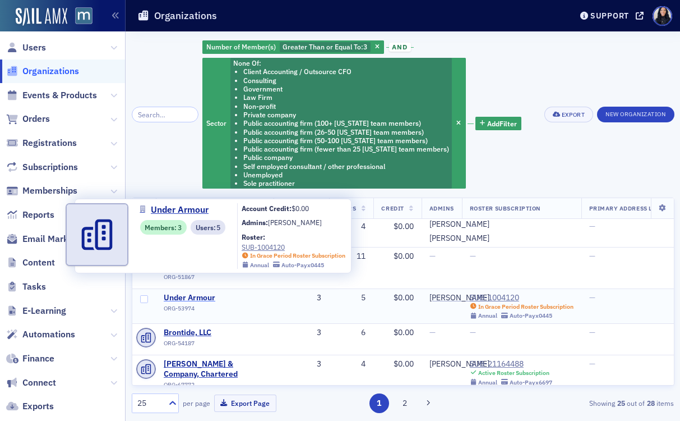
click at [205, 293] on span "Under Armour" at bounding box center [215, 298] width 102 height 10
select select "US"
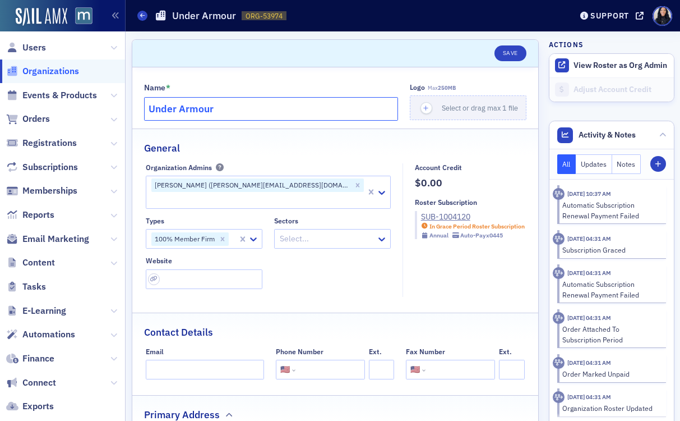
click at [268, 107] on input "Under Armour" at bounding box center [271, 109] width 255 height 24
click at [217, 269] on input "url" at bounding box center [204, 279] width 117 height 20
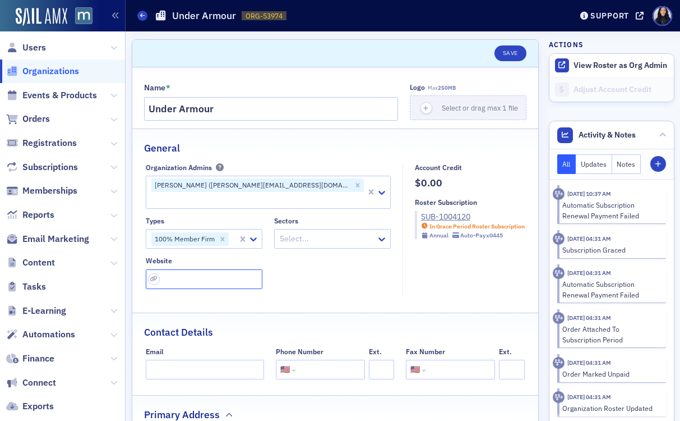
paste input "[URL][DOMAIN_NAME]"
click at [329, 270] on div "Types 100% Member Firm Sectors Select... Website https://www.underarmour.com/en…" at bounding box center [268, 253] width 245 height 72
click at [186, 269] on input "https://www.underarmour.com/en-us/?cid=PS_OMD_US_741_NEK1SFLWUG_169164579492_21…" at bounding box center [204, 279] width 117 height 20
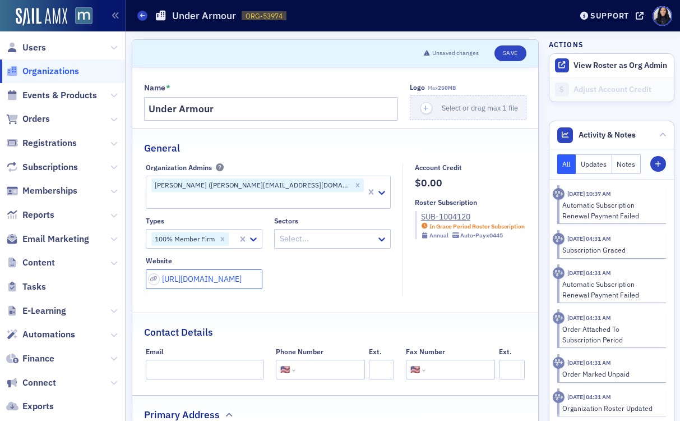
click at [186, 269] on input "https://www.underarmour.com/en-us/?cid=PS_OMD_US_741_NEK1SFLWUG_169164579492_21…" at bounding box center [204, 279] width 117 height 20
paste input "about.underarmour.com/en/"
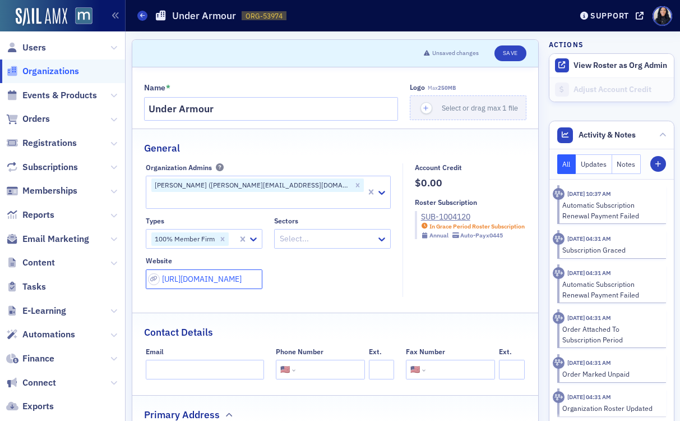
type input "https://about.underarmour.com/en/"
click at [313, 263] on div "Types 100% Member Firm Sectors Select... Website https://about.underarmour.com/…" at bounding box center [268, 253] width 245 height 72
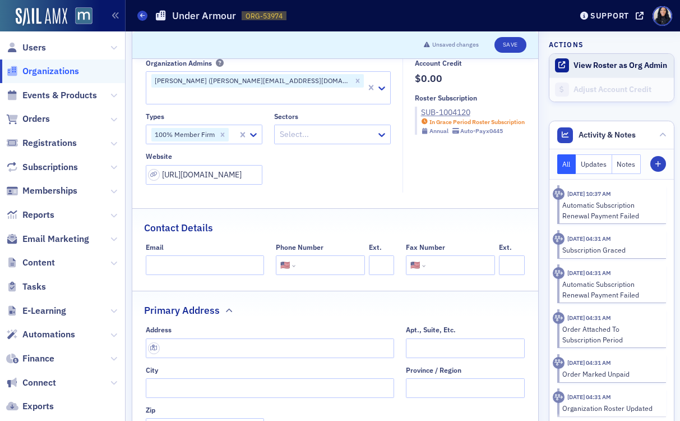
scroll to position [71, 0]
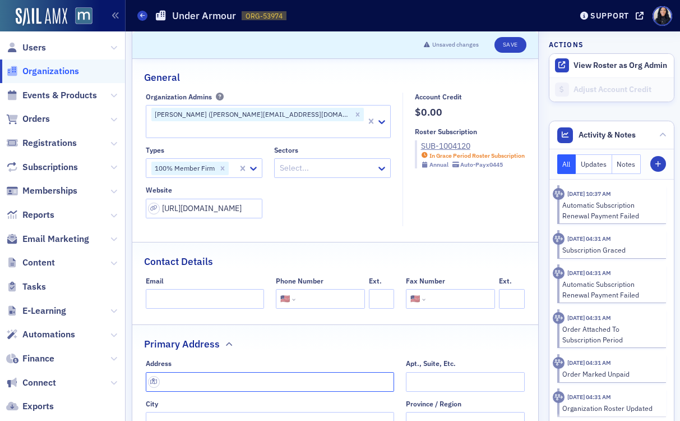
click at [355, 372] on input "text" at bounding box center [270, 382] width 249 height 20
paste input "101 Performance Drive Baltimore, MD 21230-2080"
type input "101 Performance Dr"
type input "Baltimore"
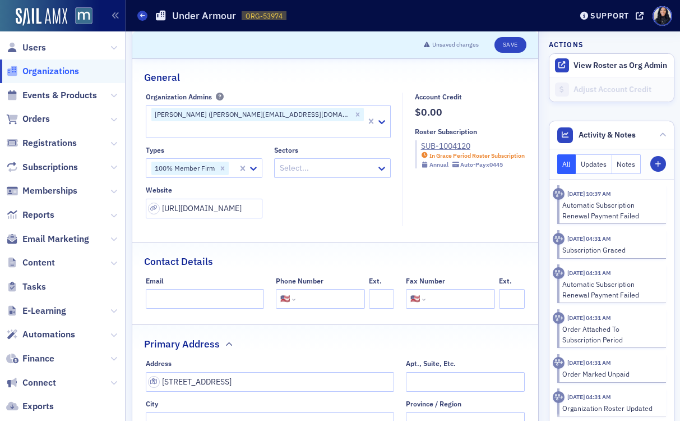
type input "21230"
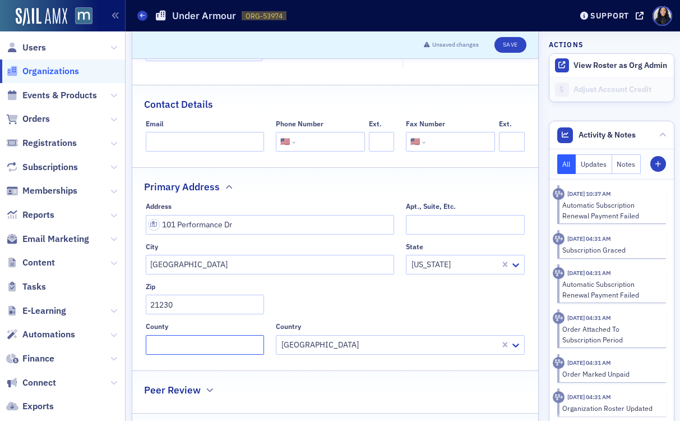
click at [237, 335] on input "County" at bounding box center [205, 345] width 118 height 20
type input "2080"
click at [323, 289] on div "Address 101 Performance Dr Apt., Suite, Etc. City Baltimore State Maryland Zip …" at bounding box center [335, 278] width 379 height 152
click at [226, 335] on input "2080" at bounding box center [205, 345] width 118 height 20
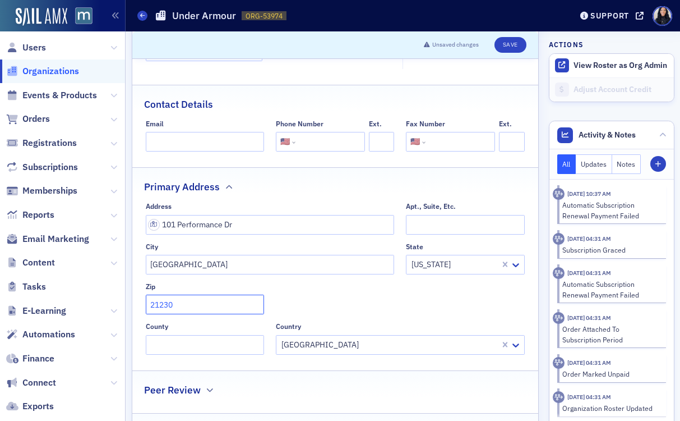
click at [233, 295] on input "21230" at bounding box center [205, 305] width 118 height 20
type input "21230-2080"
click at [330, 287] on div "Address 101 Performance Dr Apt., Suite, Etc. City Baltimore State Maryland Zip …" at bounding box center [335, 278] width 379 height 152
click at [319, 132] on input "tel" at bounding box center [329, 142] width 63 height 20
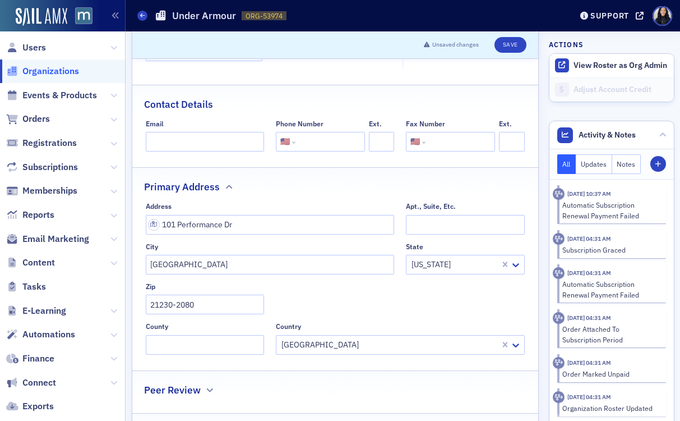
paste input "1 (888) 727-6687"
type input "1 (888) 727-6687"
click at [325, 168] on div "Primary Address" at bounding box center [335, 181] width 383 height 26
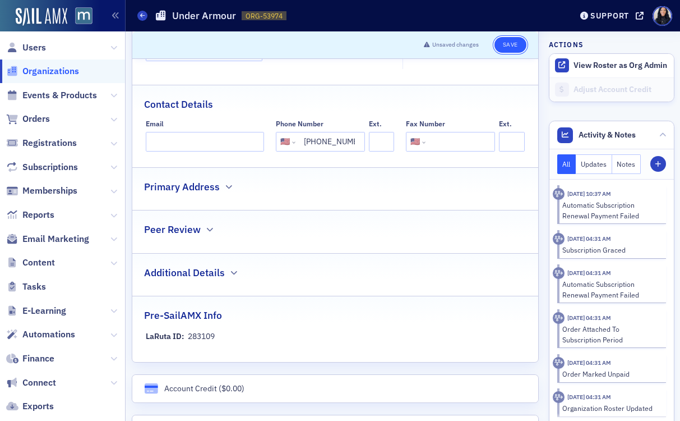
click at [512, 48] on button "Save" at bounding box center [511, 45] width 32 height 16
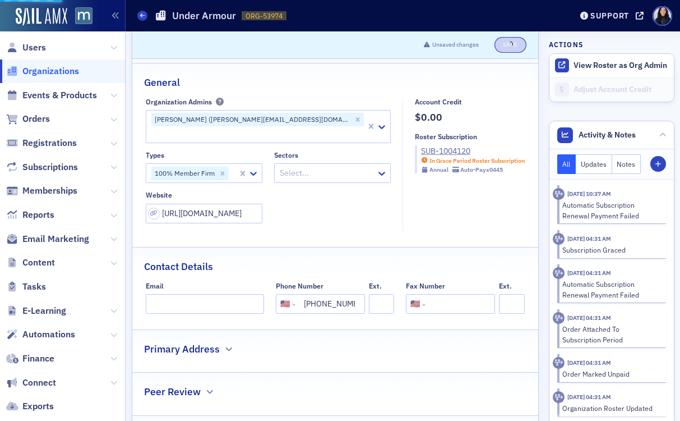
select select "US"
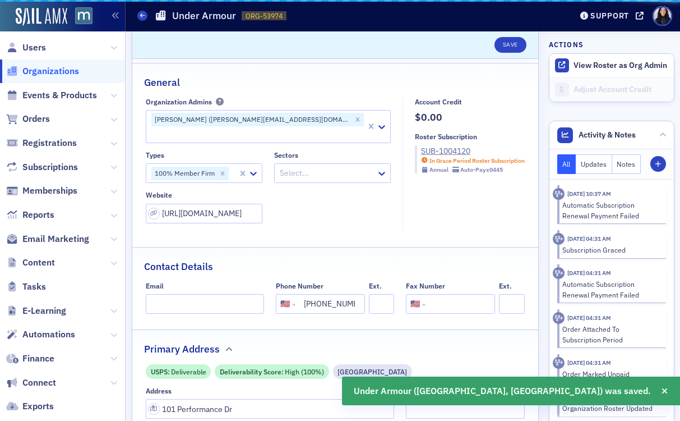
scroll to position [64, 0]
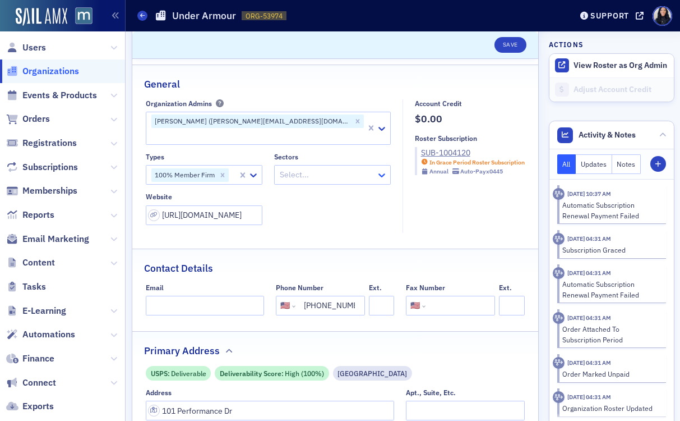
click at [380, 169] on icon at bounding box center [381, 174] width 11 height 11
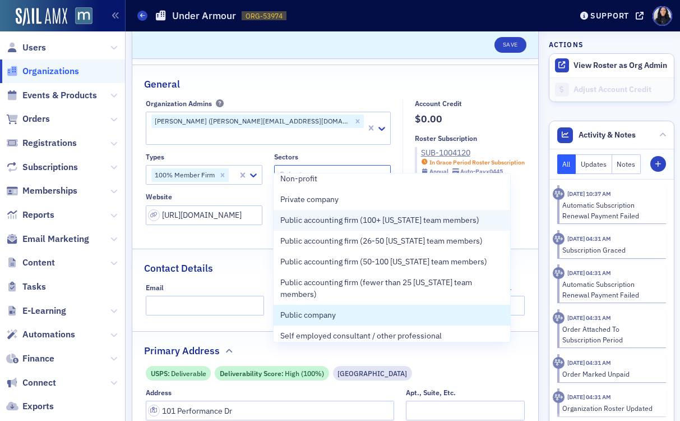
scroll to position [100, 0]
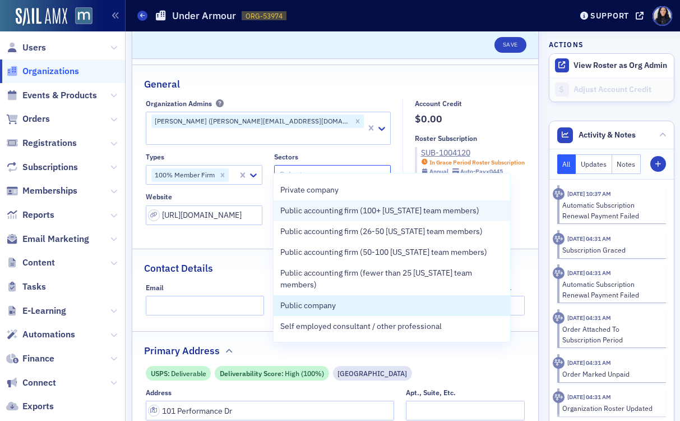
click at [322, 303] on span "Public company" at bounding box center [308, 306] width 56 height 12
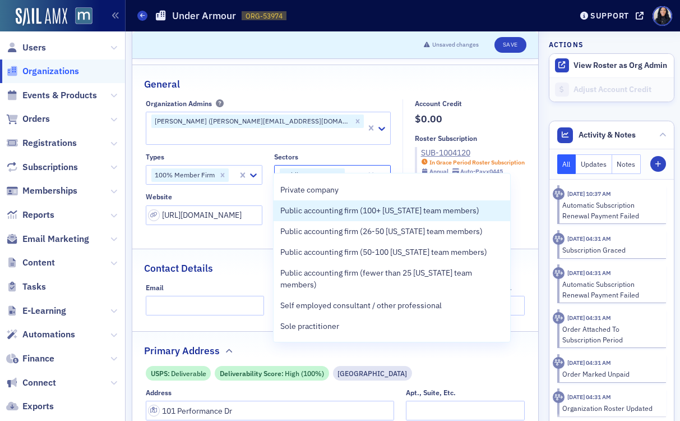
click at [389, 92] on fieldset "General Organization Admins Yinka Alawusa (olayinka.alawusa@underarmour.com) Ty…" at bounding box center [335, 153] width 407 height 176
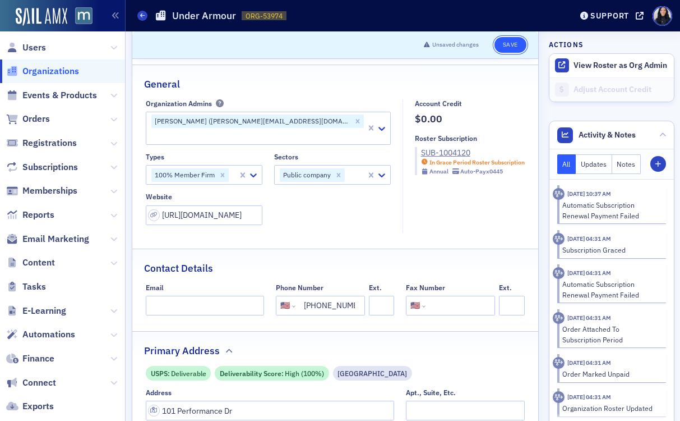
click at [512, 47] on button "Save" at bounding box center [511, 45] width 32 height 16
select select "US"
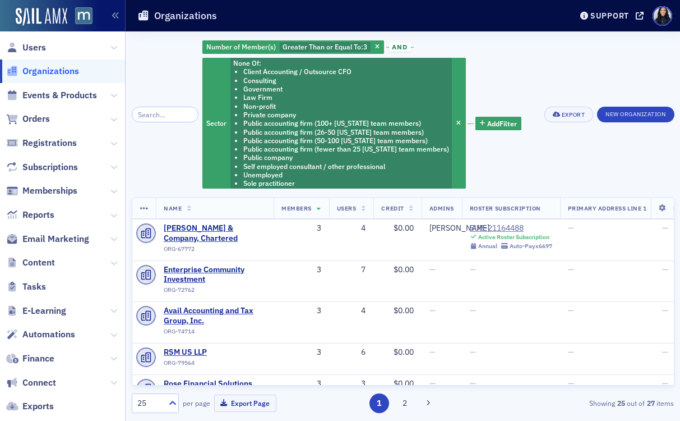
scroll to position [748, 0]
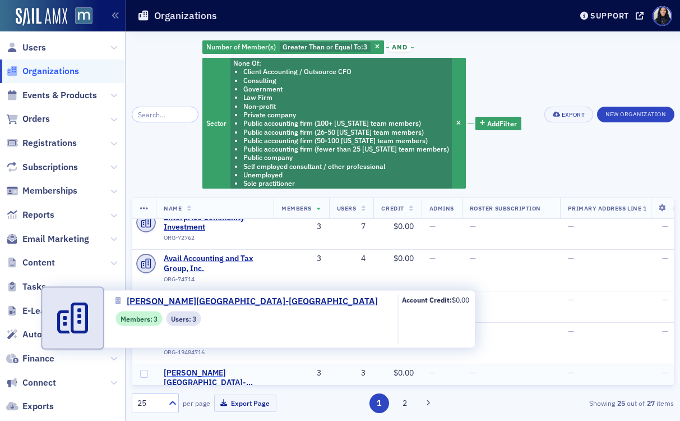
click at [197, 368] on span "[PERSON_NAME][GEOGRAPHIC_DATA]-[GEOGRAPHIC_DATA]" at bounding box center [215, 378] width 102 height 20
select select "US"
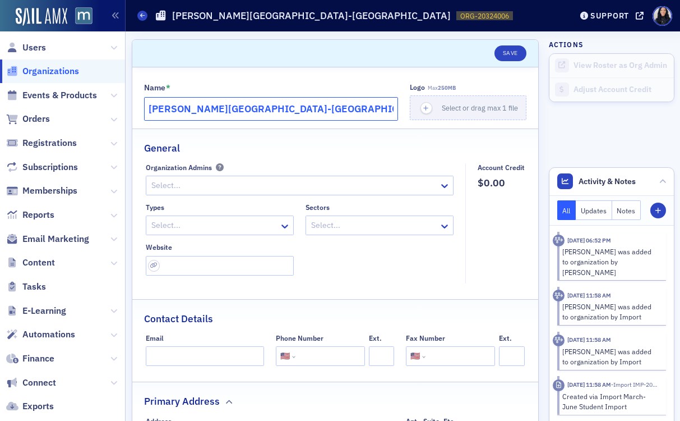
click at [311, 110] on input "[PERSON_NAME][GEOGRAPHIC_DATA]-[GEOGRAPHIC_DATA]" at bounding box center [271, 109] width 255 height 24
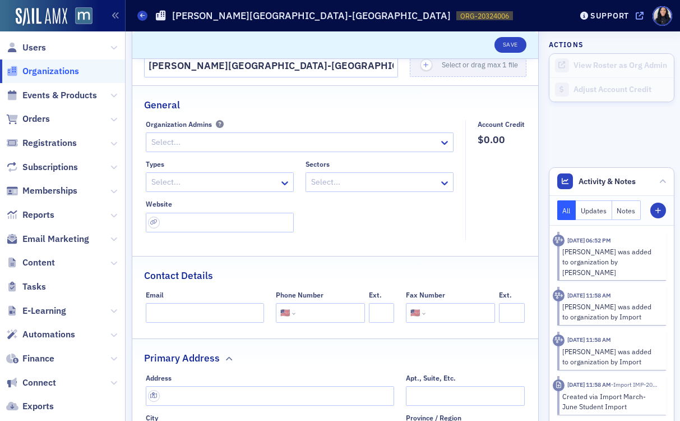
scroll to position [65, 0]
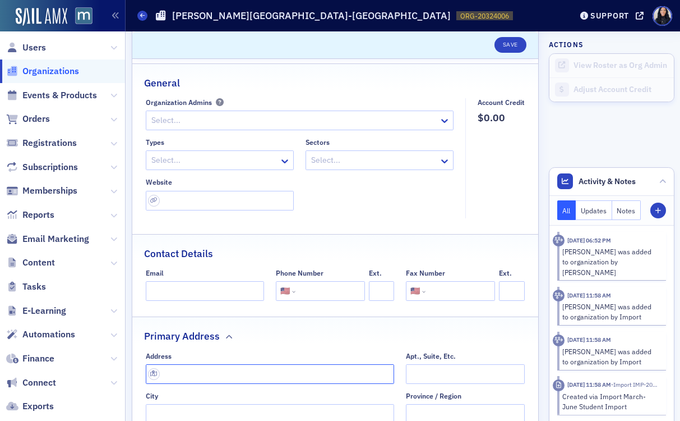
click at [226, 375] on input "text" at bounding box center [270, 374] width 249 height 20
paste input "[STREET_ADDRESS]"
type input "[STREET_ADDRESS]"
type input "[GEOGRAPHIC_DATA]"
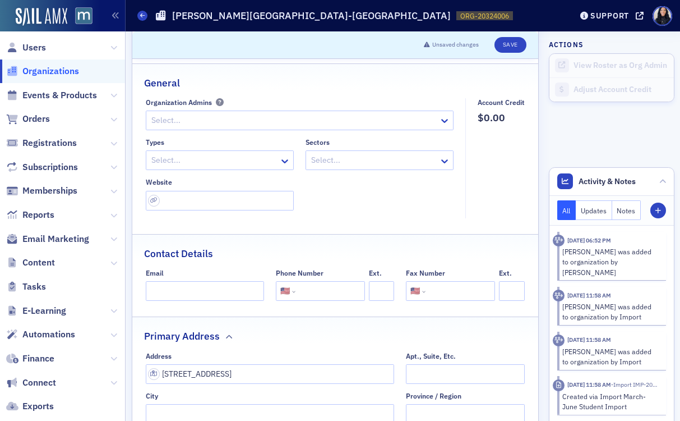
type input "20850"
type input "[GEOGRAPHIC_DATA]"
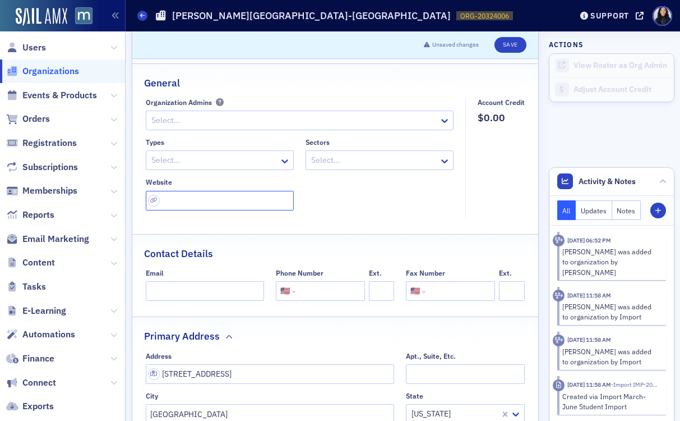
click at [240, 203] on input "url" at bounding box center [220, 201] width 148 height 20
paste input "[URL][DOMAIN_NAME]"
type input "[URL][DOMAIN_NAME]"
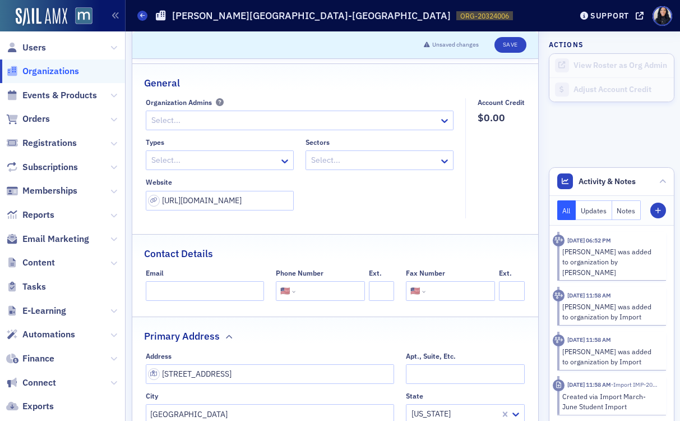
click at [333, 214] on fieldset "Organization Admins Select... Types Select... Sectors Select... Website [URL][D…" at bounding box center [303, 158] width 314 height 120
click at [280, 162] on icon at bounding box center [284, 160] width 11 height 11
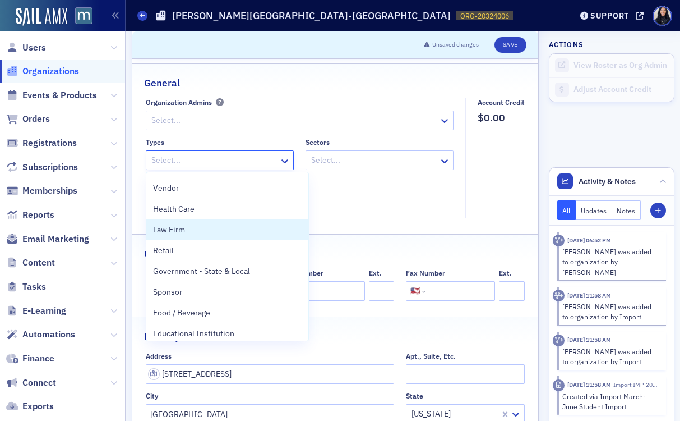
scroll to position [392, 0]
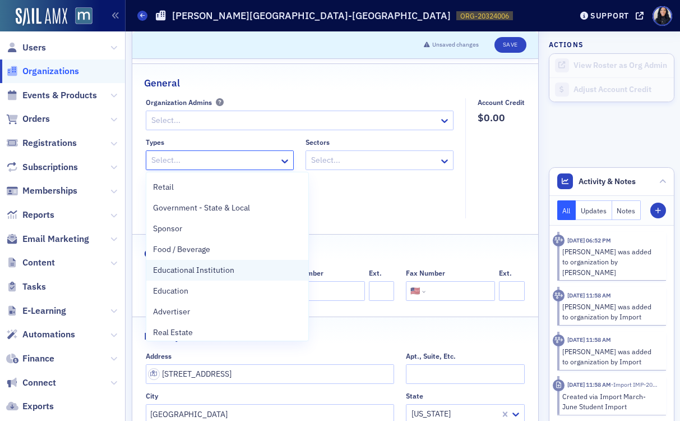
click at [236, 271] on div "Educational Institution" at bounding box center [227, 270] width 149 height 12
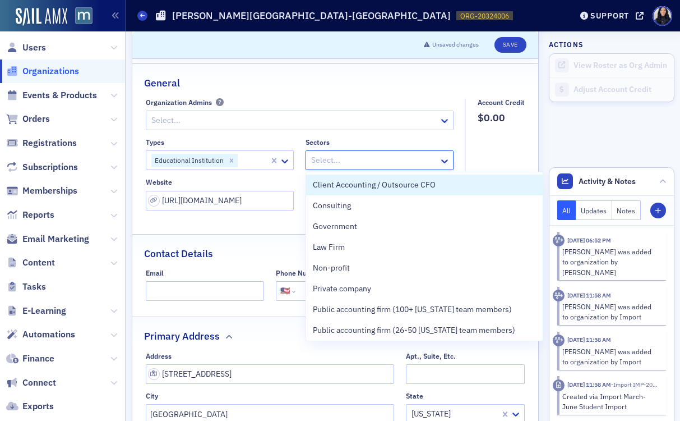
click at [409, 158] on div at bounding box center [374, 160] width 128 height 14
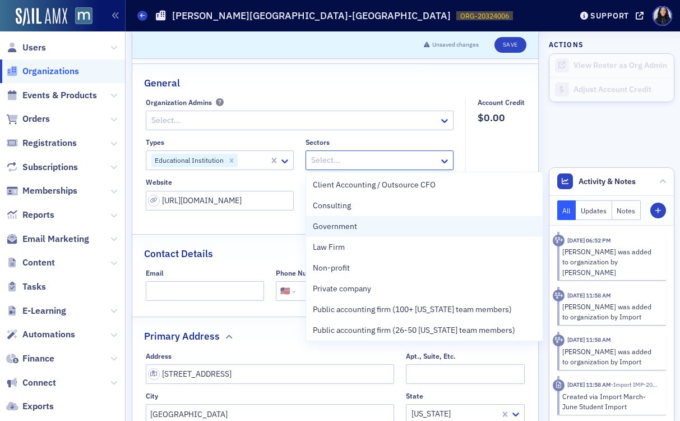
scroll to position [139, 0]
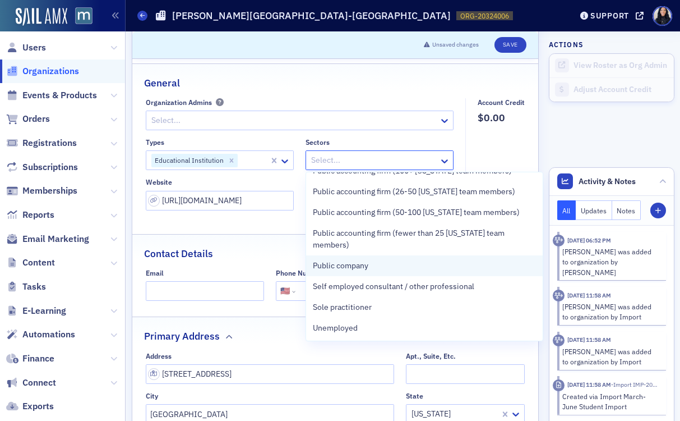
click at [358, 268] on span "Public company" at bounding box center [341, 266] width 56 height 12
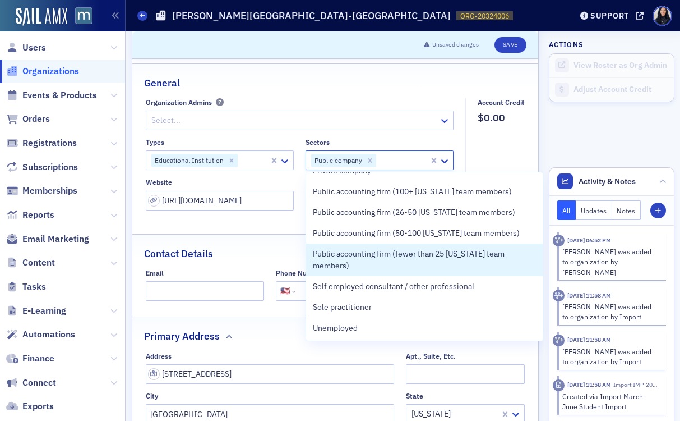
click at [273, 255] on div "Contact Details" at bounding box center [335, 247] width 383 height 26
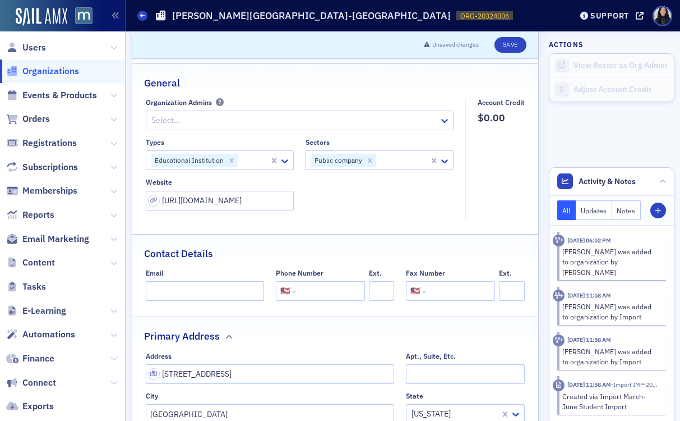
click at [329, 296] on input "tel" at bounding box center [329, 291] width 63 height 20
paste input "[PHONE_NUMBER]"
type input "[PHONE_NUMBER]"
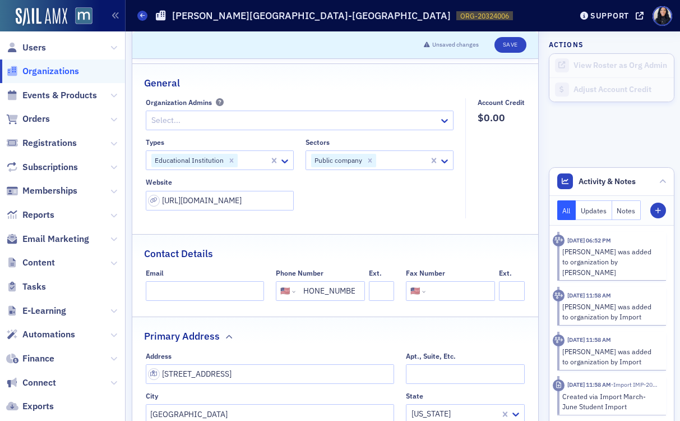
click at [407, 243] on div "Contact Details" at bounding box center [335, 247] width 383 height 26
click at [514, 45] on button "Save" at bounding box center [511, 45] width 32 height 16
select select "US"
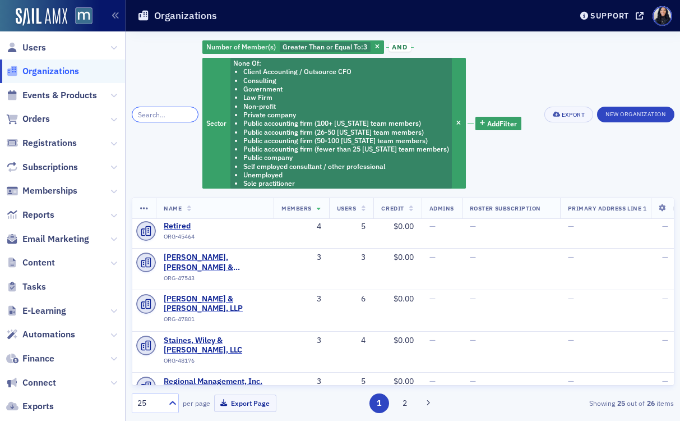
scroll to position [65, 0]
click at [187, 255] on span "[PERSON_NAME], [PERSON_NAME] & [PERSON_NAME], LLP" at bounding box center [215, 262] width 102 height 20
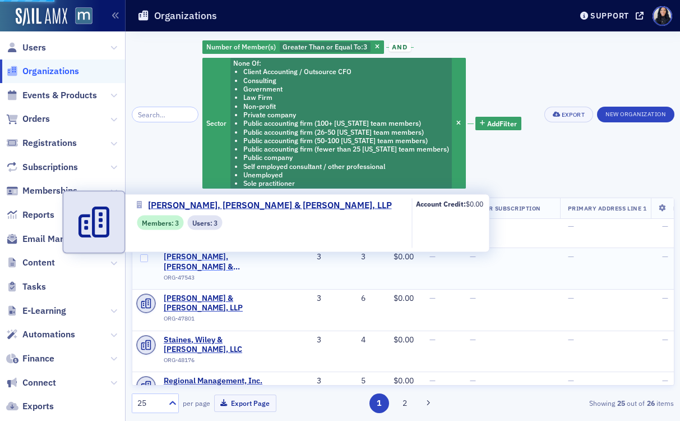
select select "US"
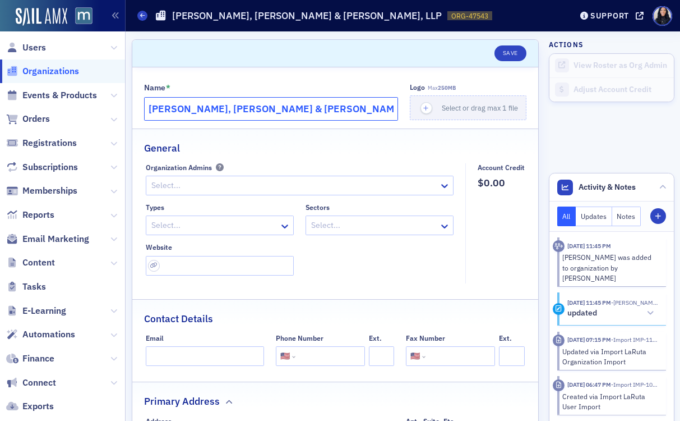
click at [219, 110] on input "Wagner, Duys & Wood, LLP" at bounding box center [271, 109] width 255 height 24
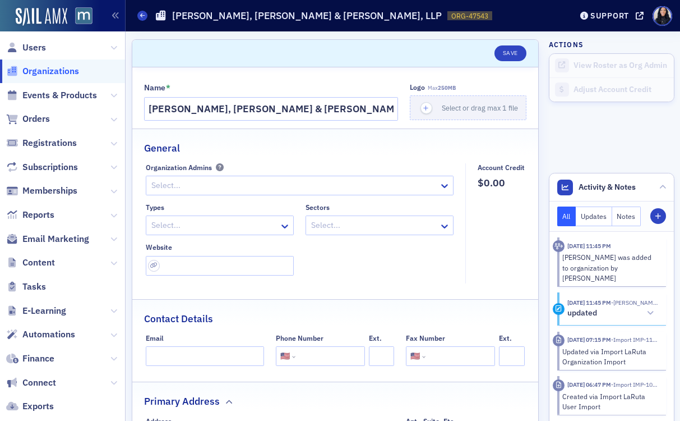
click at [328, 360] on input "tel" at bounding box center [329, 356] width 63 height 20
paste input "(301) 762-5900"
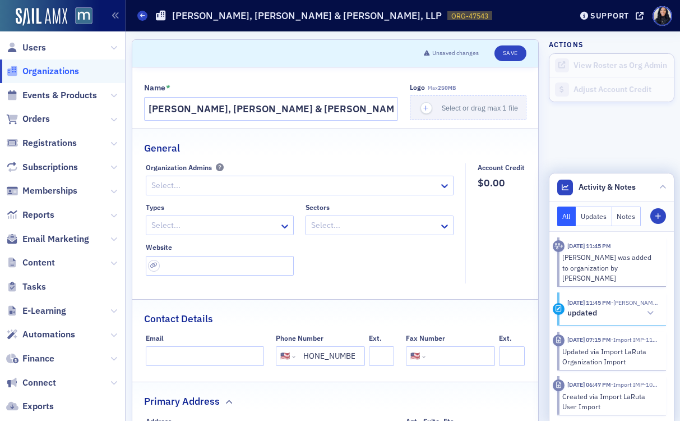
type input "(301) 762-5900"
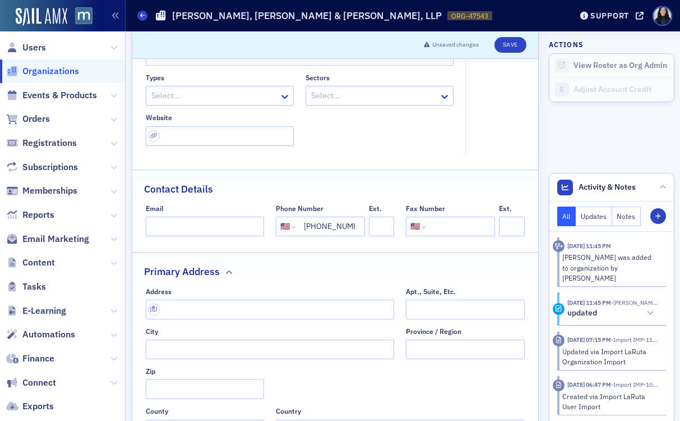
scroll to position [186, 0]
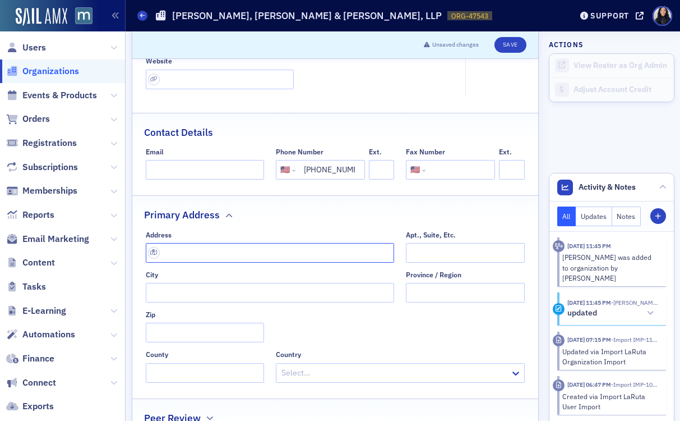
click at [229, 252] on input "text" at bounding box center [270, 253] width 249 height 20
paste input "1101 Wootton Pkwy Suite 950, Rockville, MD 20852"
type input "1101 Wootton Pkwy suite 950"
type input "Rockville"
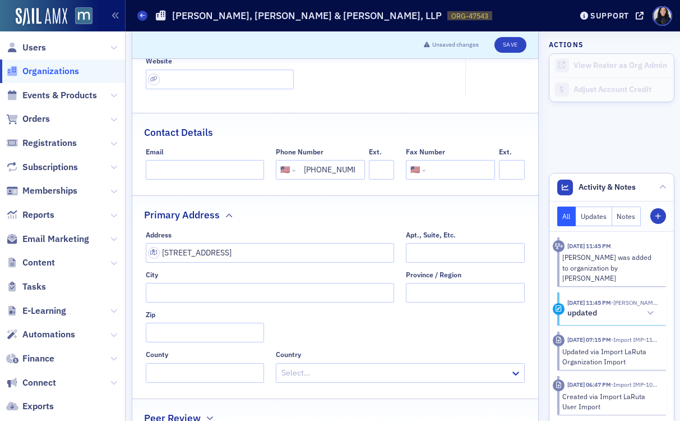
type input "20852"
type input "Montgomery County"
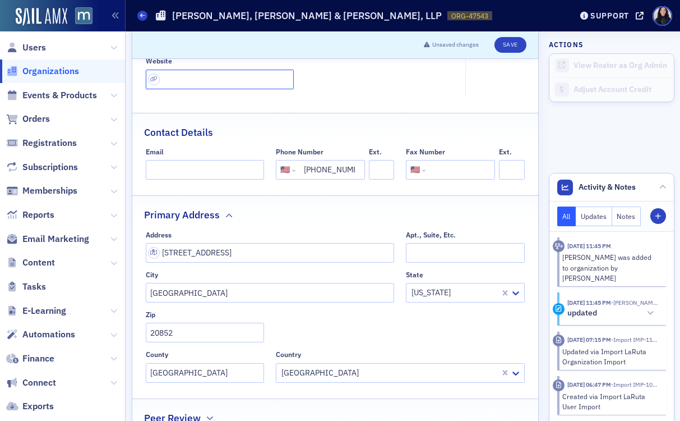
click at [180, 76] on input "url" at bounding box center [220, 80] width 148 height 20
paste input "https://wagnerkaplan.com/"
type input "https://wagnerkaplan.com/"
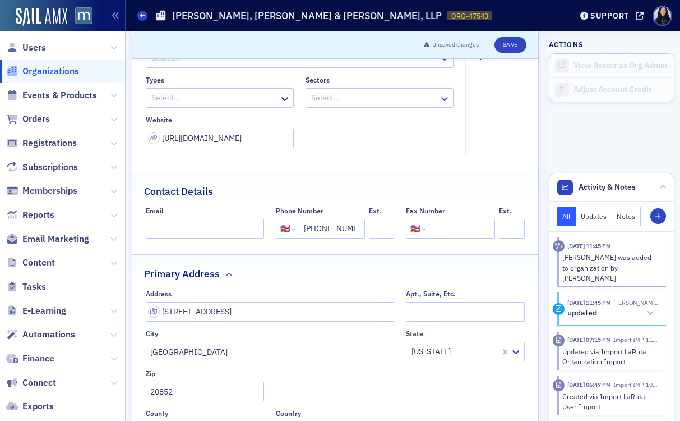
scroll to position [84, 0]
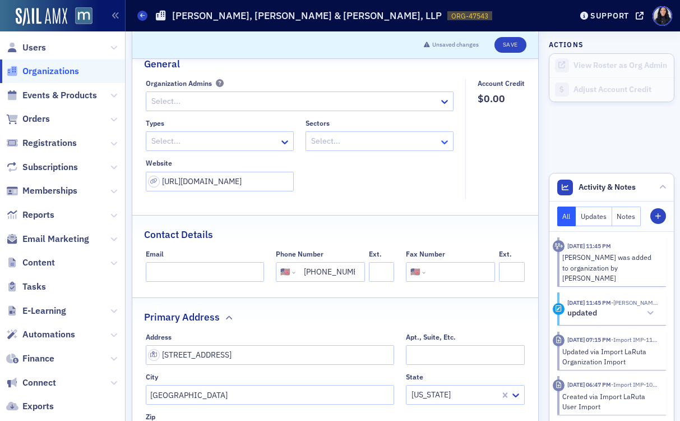
click at [443, 141] on icon at bounding box center [445, 142] width 7 height 4
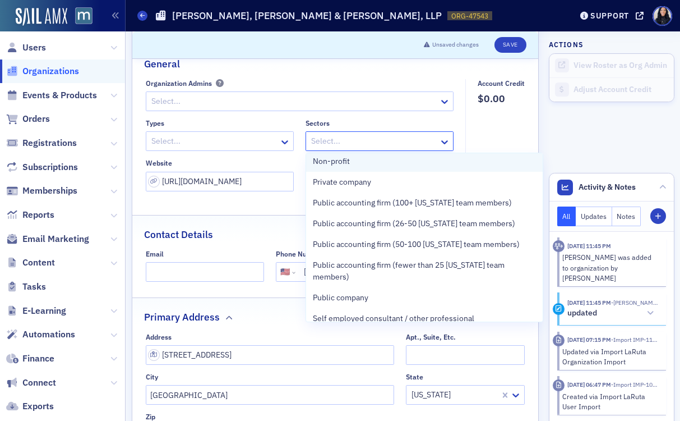
scroll to position [102, 0]
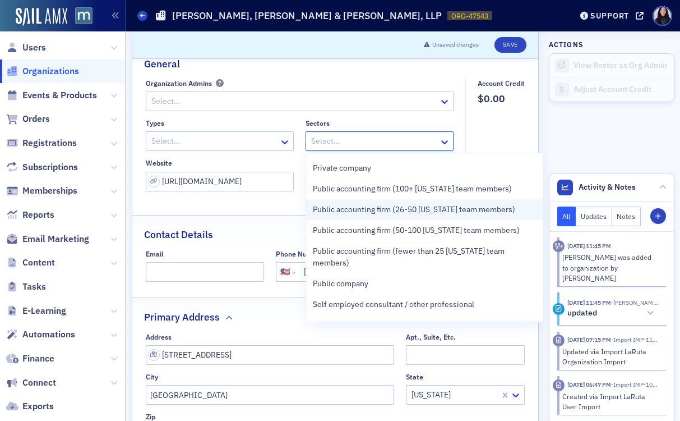
click at [429, 207] on span "Public accounting firm (26-50 [US_STATE] team members)" at bounding box center [414, 210] width 203 height 12
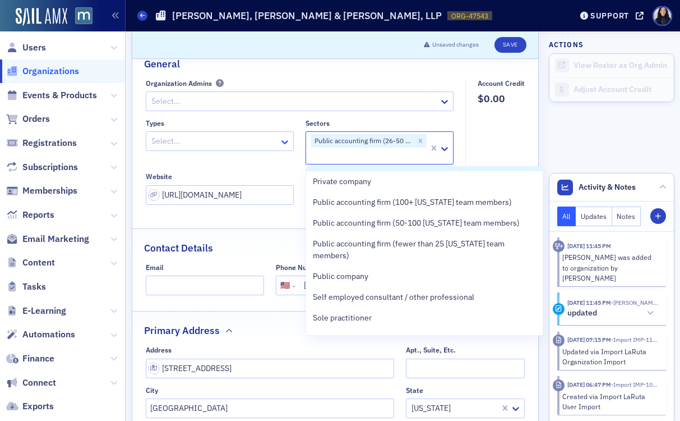
click at [284, 144] on icon at bounding box center [285, 142] width 7 height 4
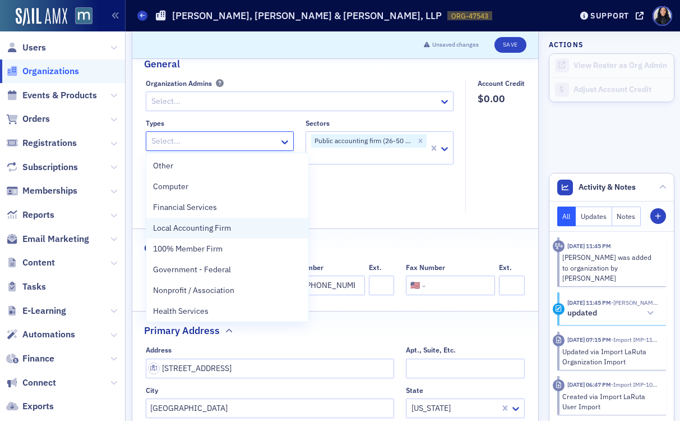
click at [244, 231] on div "Local Accounting Firm" at bounding box center [227, 228] width 149 height 12
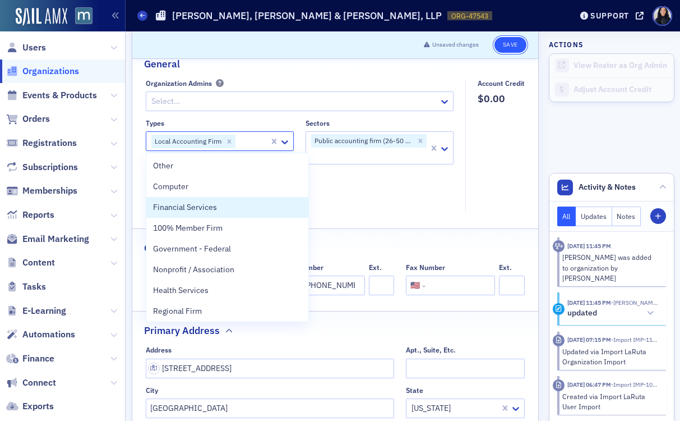
click at [512, 44] on button "Save" at bounding box center [511, 45] width 32 height 16
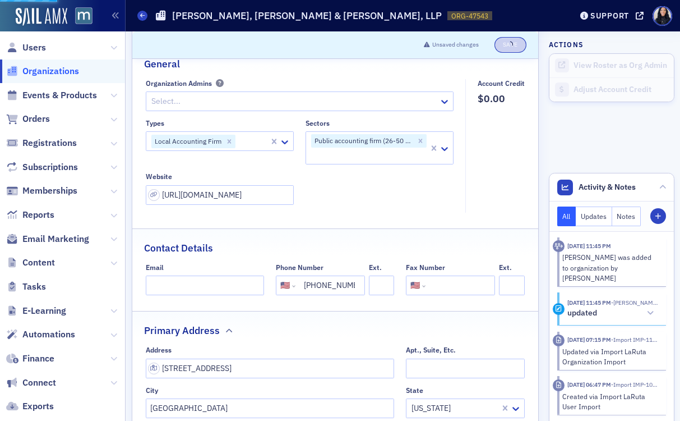
select select "US"
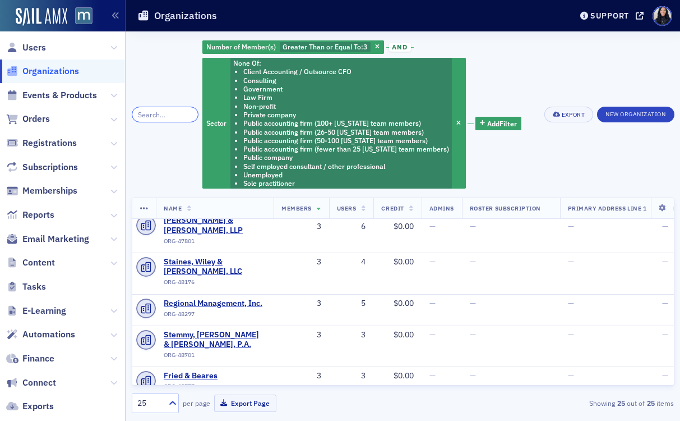
scroll to position [25, 0]
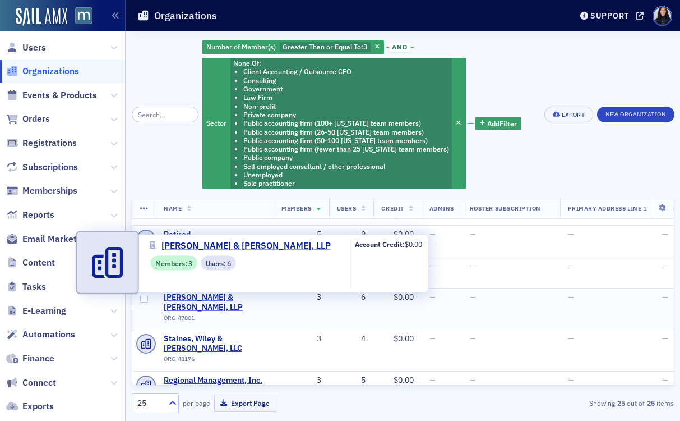
click at [206, 299] on span "[PERSON_NAME] & [PERSON_NAME], LLP" at bounding box center [215, 302] width 102 height 20
select select "US"
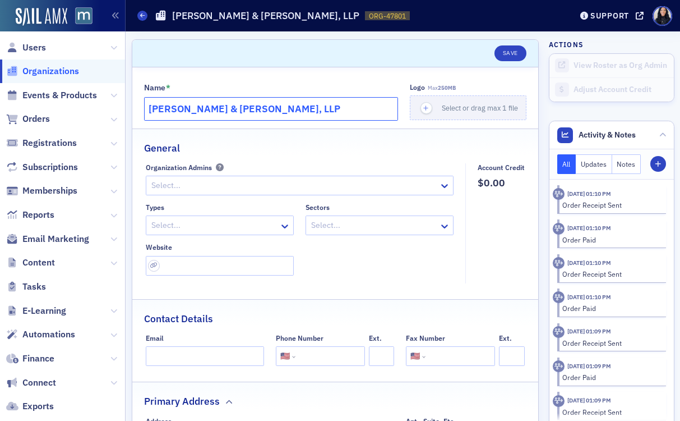
click at [300, 105] on input "[PERSON_NAME] & [PERSON_NAME], LLP" at bounding box center [271, 109] width 255 height 24
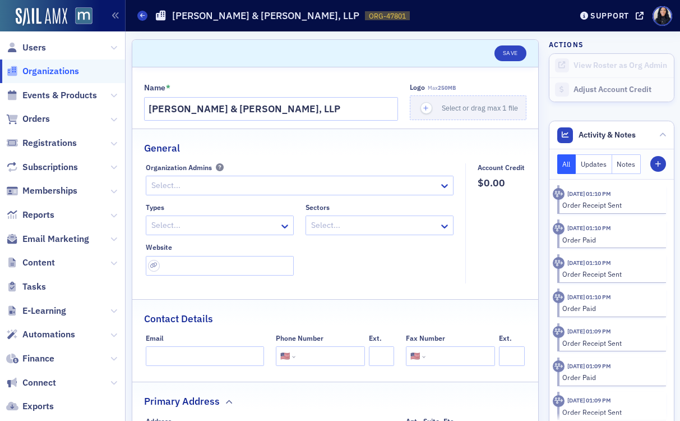
scroll to position [132, 0]
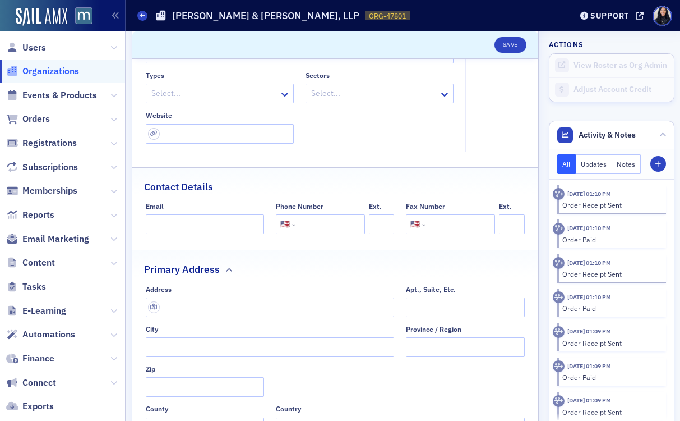
click at [246, 306] on input "text" at bounding box center [270, 307] width 249 height 20
paste input "9515 Deereco Rd # 810, Timonium, MD 21093"
type input "9515 Deereco Rd #810"
type input "Timonium"
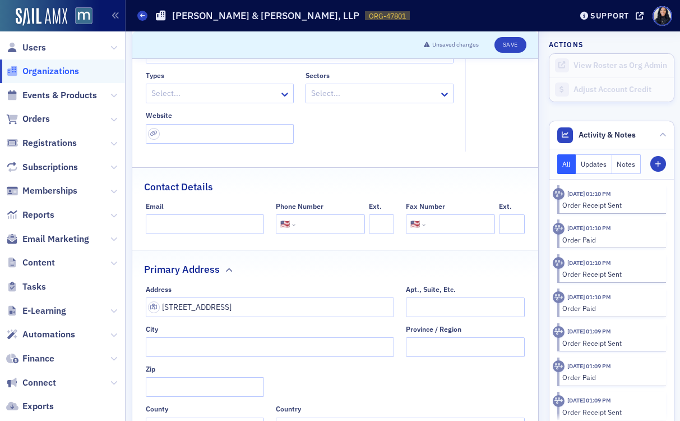
type input "21093-2116"
type input "Baltimore County"
click at [330, 222] on input "tel" at bounding box center [329, 224] width 63 height 20
paste input "(410) 561-3375"
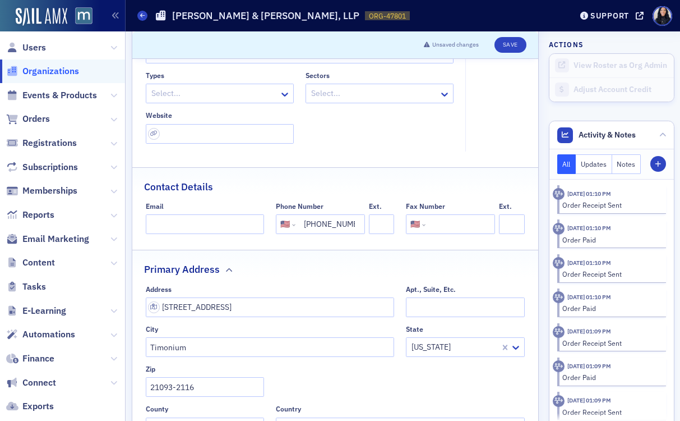
scroll to position [0, 7]
type input "(410) 561-3375"
click at [411, 167] on fieldset "Contact Details Email Phone Number International Afghanistan Åland Islands Alba…" at bounding box center [335, 204] width 407 height 75
click at [269, 140] on input "url" at bounding box center [220, 134] width 148 height 20
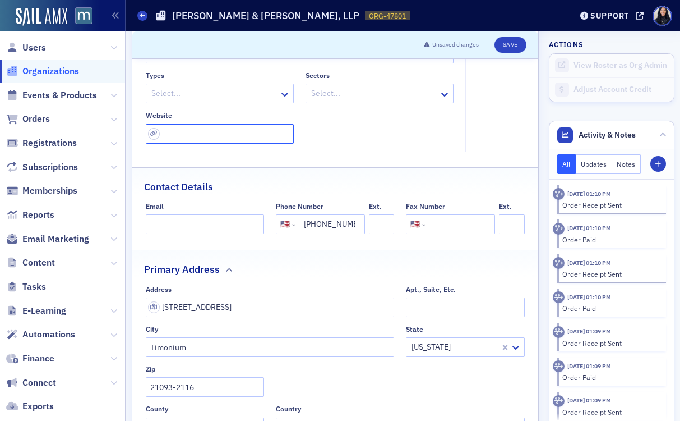
click at [269, 140] on input "url" at bounding box center [220, 134] width 148 height 20
paste input "https://meehanroby.com/"
type input "https://meehanroby.com/"
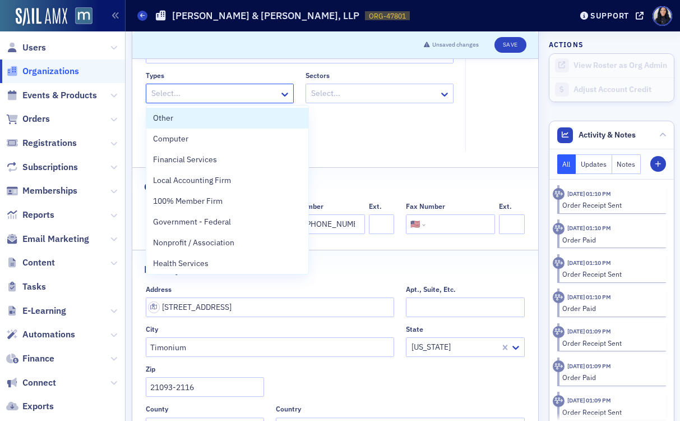
click at [277, 95] on div at bounding box center [214, 93] width 128 height 14
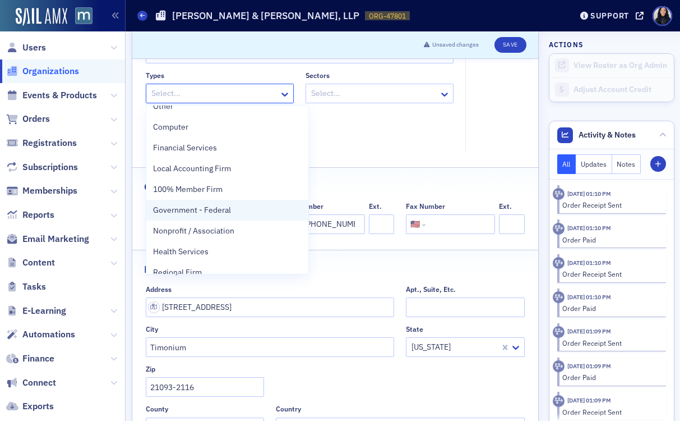
scroll to position [13, 0]
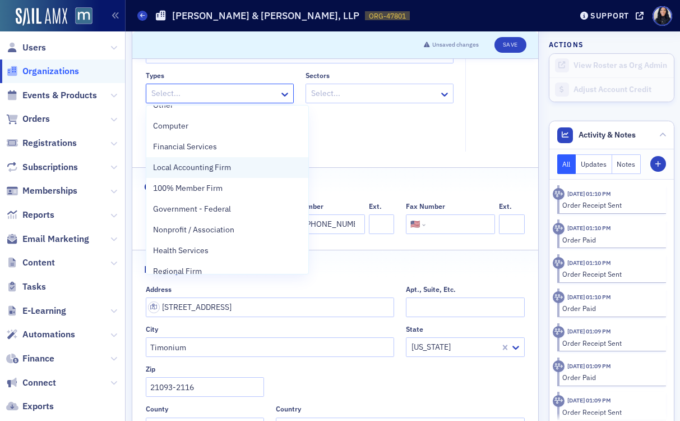
click at [228, 168] on span "Local Accounting Firm" at bounding box center [192, 168] width 78 height 12
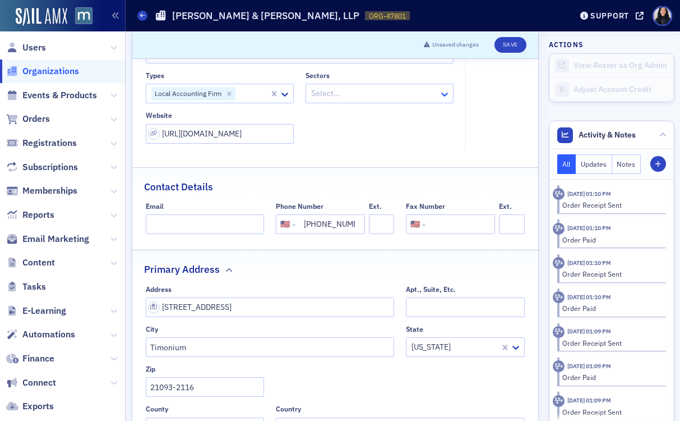
click at [444, 96] on icon at bounding box center [445, 95] width 7 height 4
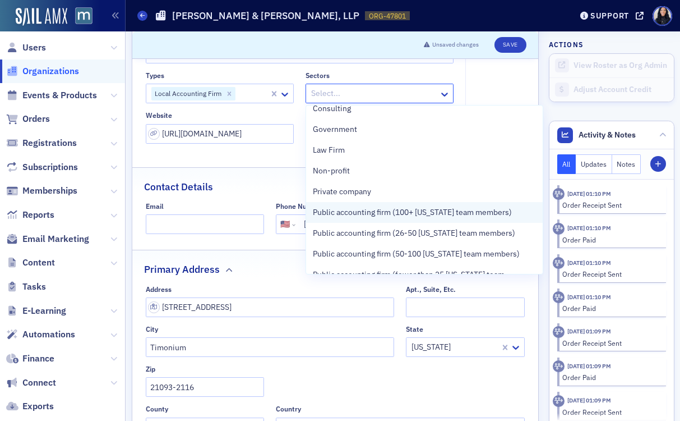
scroll to position [63, 0]
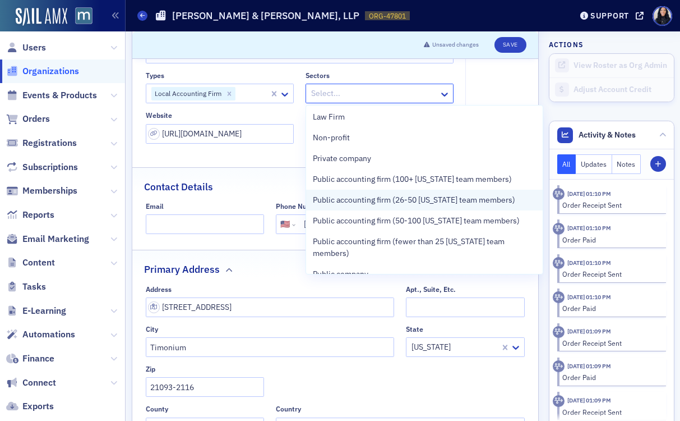
click at [384, 199] on span "Public accounting firm (26-50 [US_STATE] team members)" at bounding box center [414, 200] width 203 height 12
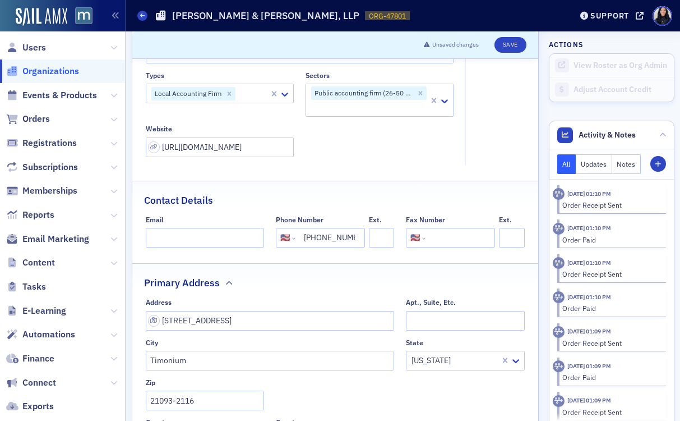
click at [273, 184] on div "Contact Details" at bounding box center [335, 194] width 383 height 26
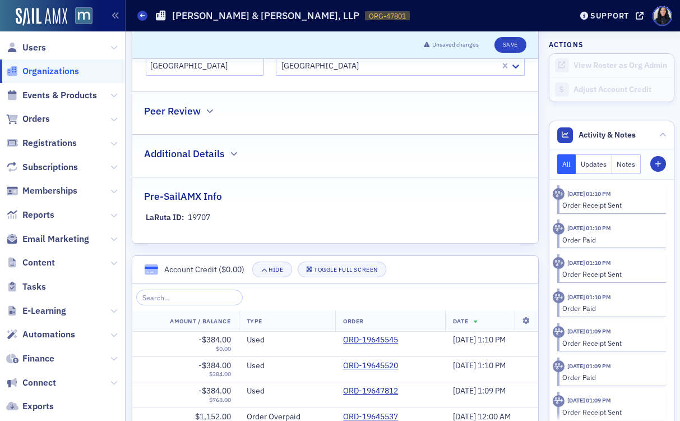
scroll to position [536, 0]
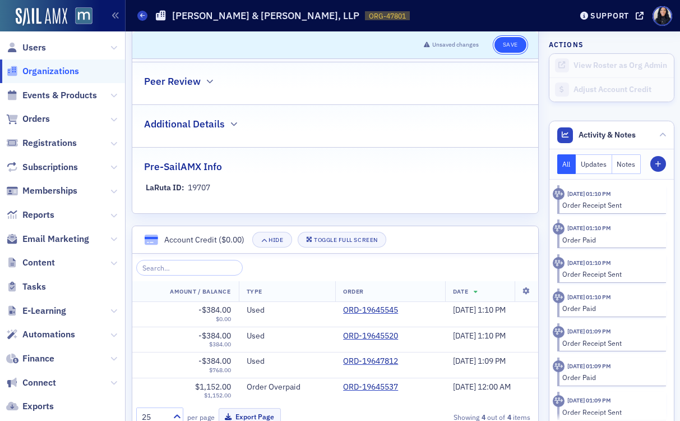
click at [504, 42] on button "Save" at bounding box center [511, 45] width 32 height 16
select select "US"
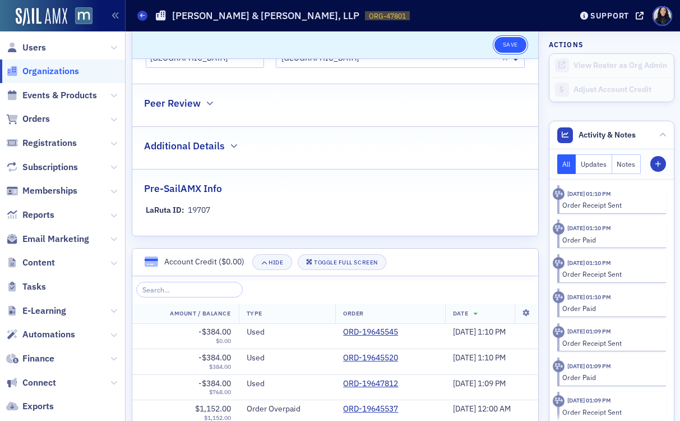
click at [510, 44] on button "Save" at bounding box center [511, 45] width 32 height 16
select select "US"
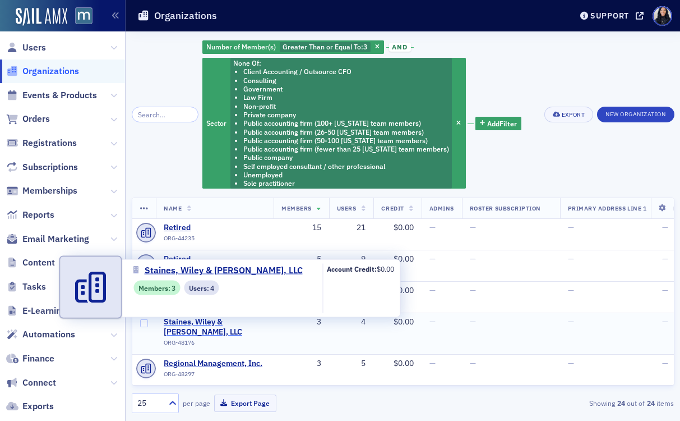
click at [193, 324] on span "Staines, Wiley & [PERSON_NAME], LLC" at bounding box center [215, 327] width 102 height 20
select select "US"
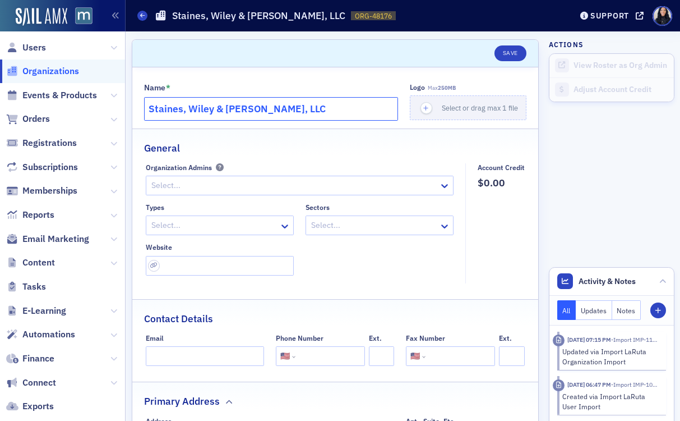
click at [224, 107] on input "Staines, Wiley & [PERSON_NAME], LLC" at bounding box center [271, 109] width 255 height 24
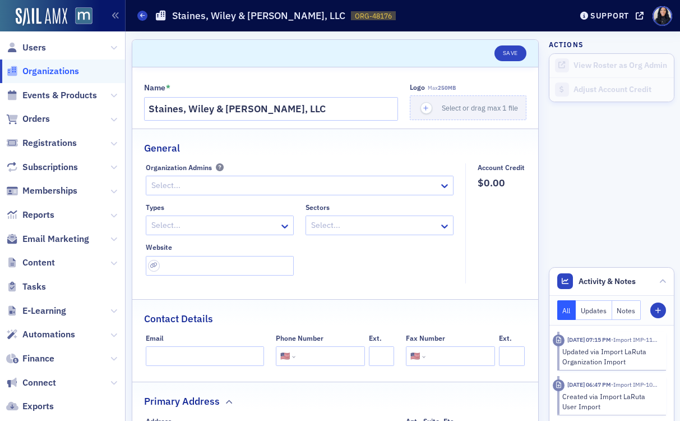
scroll to position [111, 0]
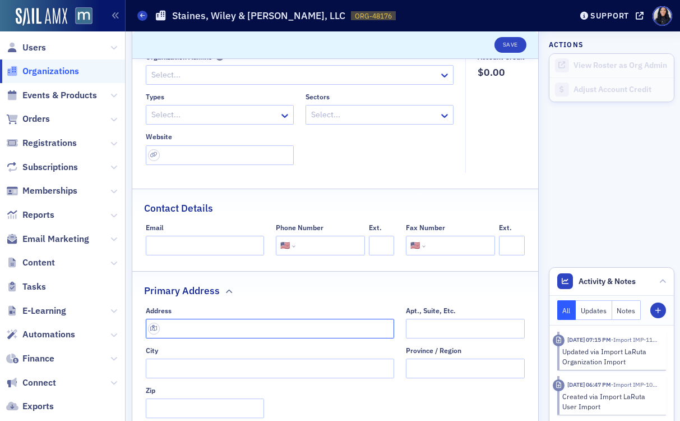
click at [261, 328] on input "text" at bounding box center [270, 329] width 249 height 20
paste input "[STREET_ADDRESS][PERSON_NAME]"
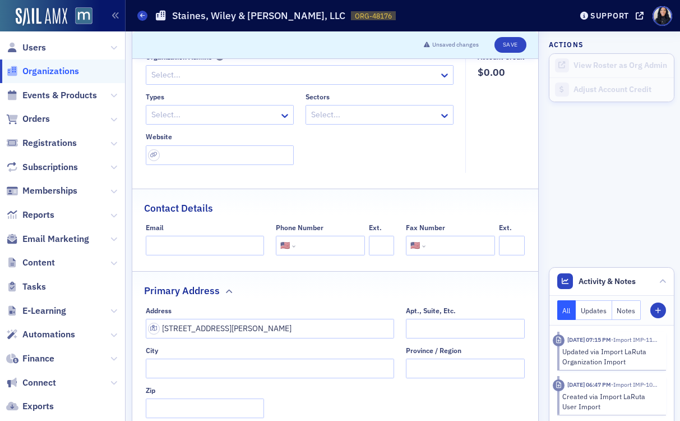
type input "[STREET_ADDRESS]"
type input "[PERSON_NAME]"
type input "21061-3265"
type input "[PERSON_NAME] Arundel County"
click at [329, 251] on input "tel" at bounding box center [329, 246] width 63 height 20
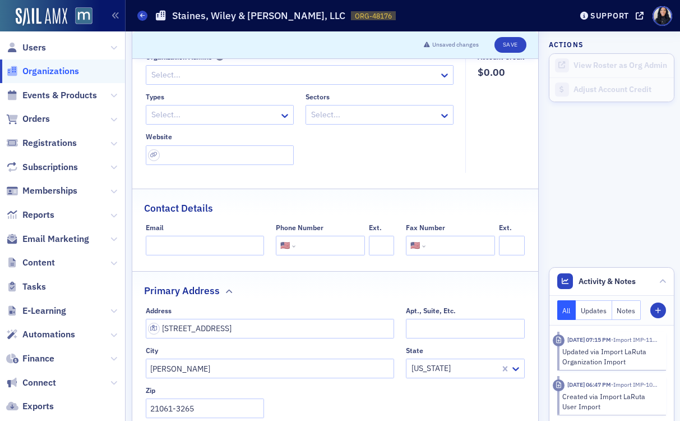
click at [329, 251] on input "tel" at bounding box center [329, 246] width 63 height 20
paste input "[PHONE_NUMBER]"
type input "[PHONE_NUMBER]"
click at [364, 200] on div "Contact Details" at bounding box center [335, 202] width 383 height 26
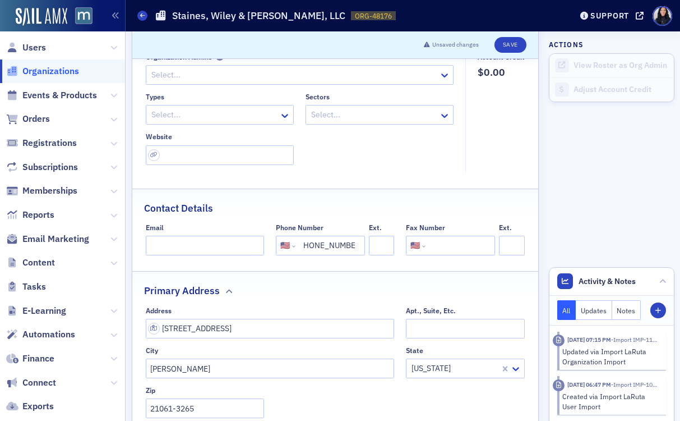
scroll to position [0, 0]
click at [233, 158] on input "url" at bounding box center [220, 155] width 148 height 20
paste input "[URL][DOMAIN_NAME]"
type input "[URL][DOMAIN_NAME]"
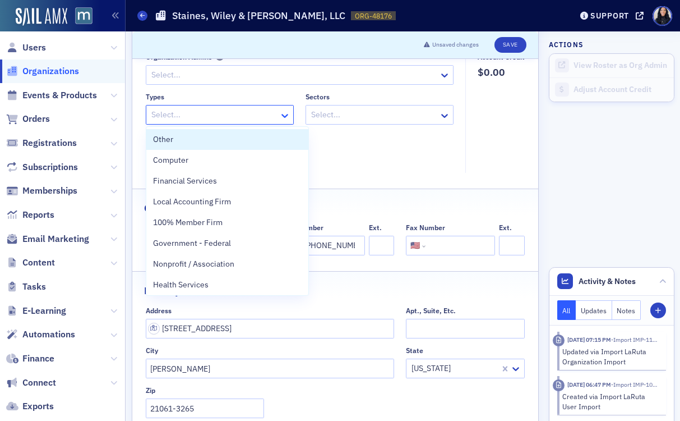
click at [284, 112] on icon at bounding box center [284, 115] width 11 height 11
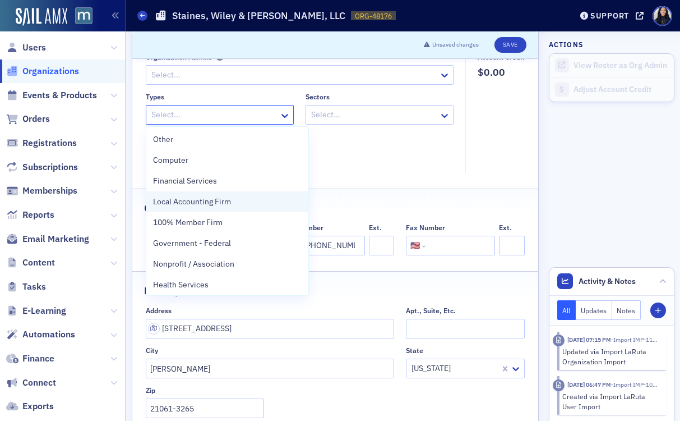
click at [209, 204] on span "Local Accounting Firm" at bounding box center [192, 202] width 78 height 12
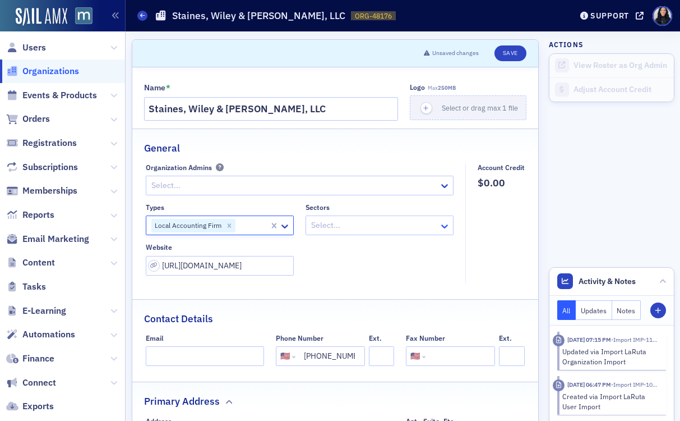
click at [439, 223] on icon at bounding box center [444, 225] width 11 height 11
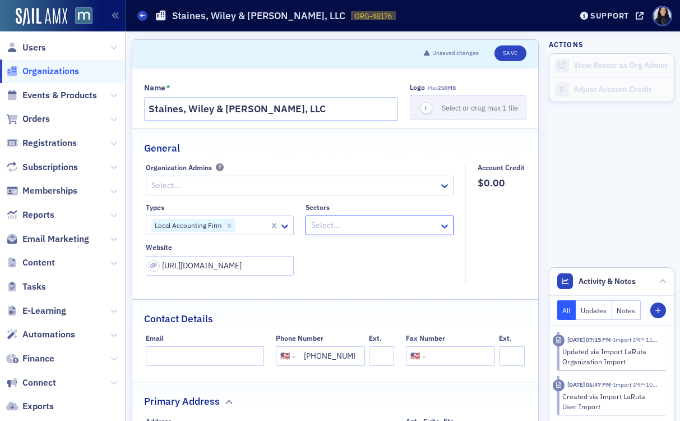
click at [440, 224] on icon at bounding box center [444, 225] width 11 height 11
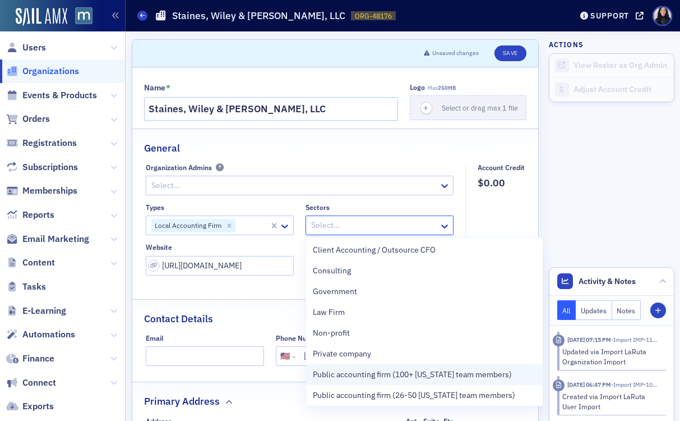
click at [406, 375] on span "Public accounting firm (100+ [US_STATE] team members)" at bounding box center [412, 375] width 199 height 12
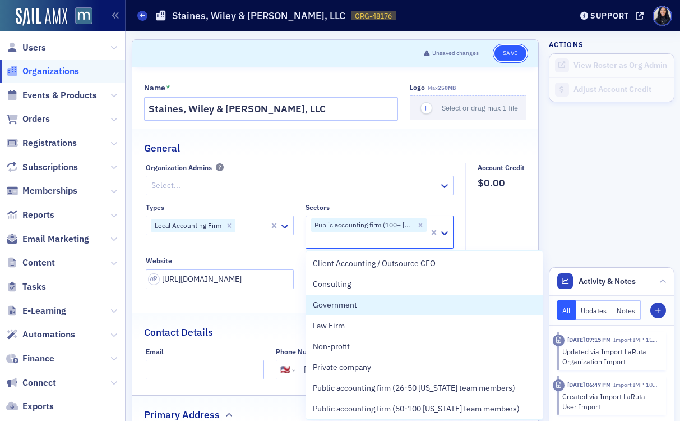
click at [507, 54] on button "Save" at bounding box center [511, 53] width 32 height 16
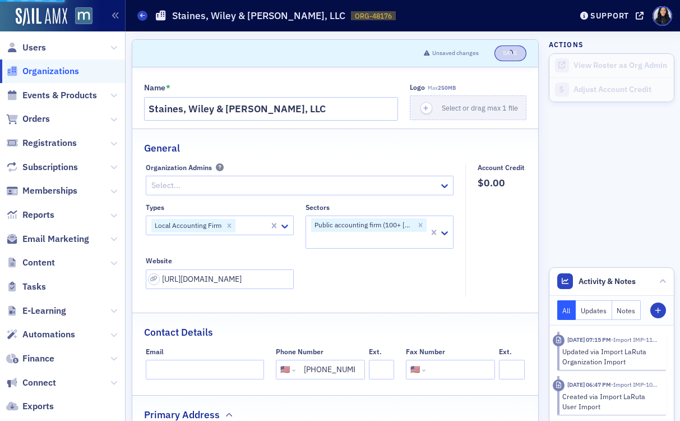
select select "US"
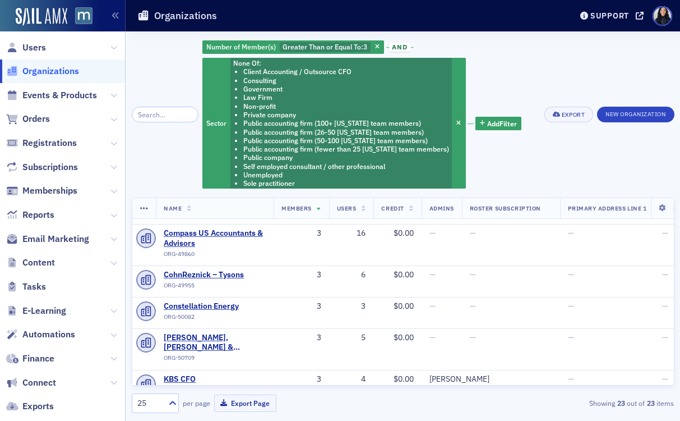
scroll to position [675, 0]
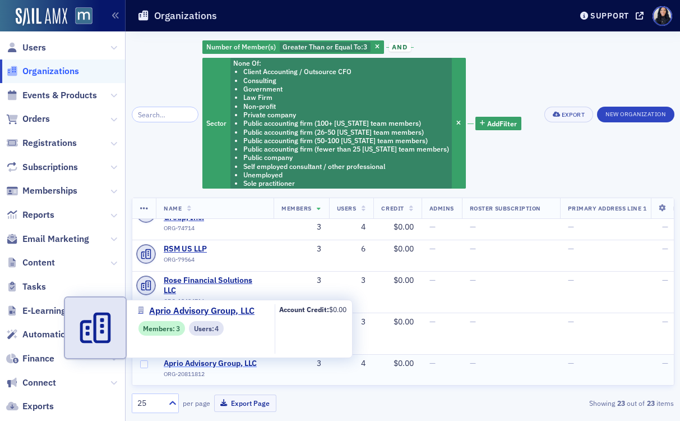
click at [236, 365] on span "Aprio Advisory Group, LLC" at bounding box center [215, 363] width 102 height 10
select select "US"
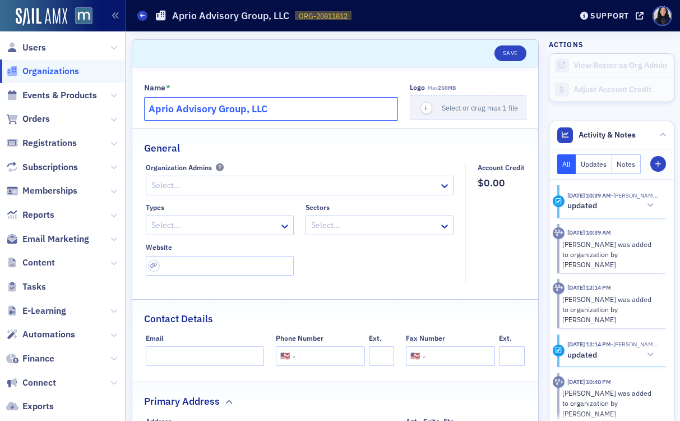
click at [292, 109] on input "Aprio Advisory Group, LLC" at bounding box center [271, 109] width 255 height 24
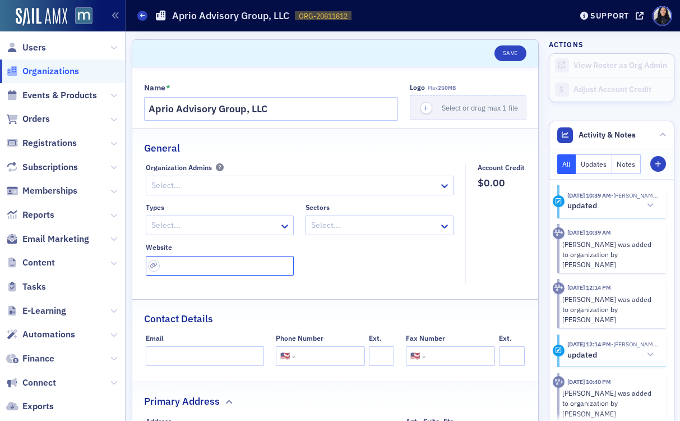
click at [255, 266] on input "url" at bounding box center [220, 266] width 148 height 20
paste input "[URL][DOMAIN_NAME]"
type input "[URL][DOMAIN_NAME]"
click at [369, 275] on fieldset "Organization Admins Select... Types Select... Sectors Select... Website [URL][D…" at bounding box center [303, 223] width 314 height 120
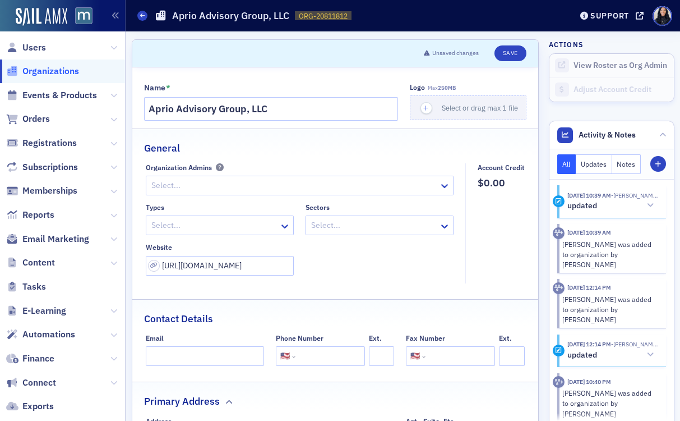
scroll to position [137, 0]
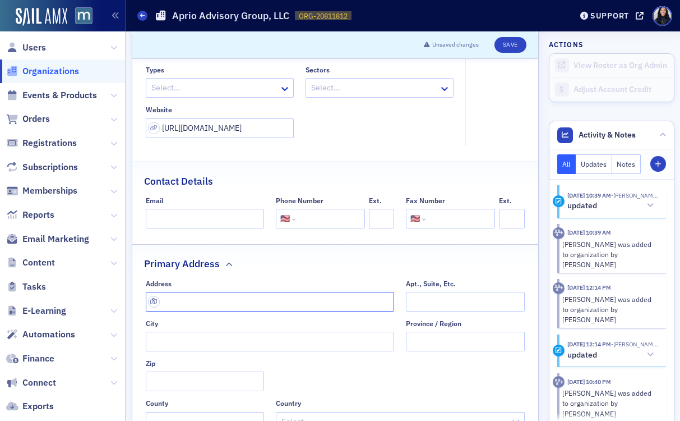
click at [231, 298] on input "text" at bounding box center [270, 302] width 249 height 20
paste input "[STREET_ADDRESS]"
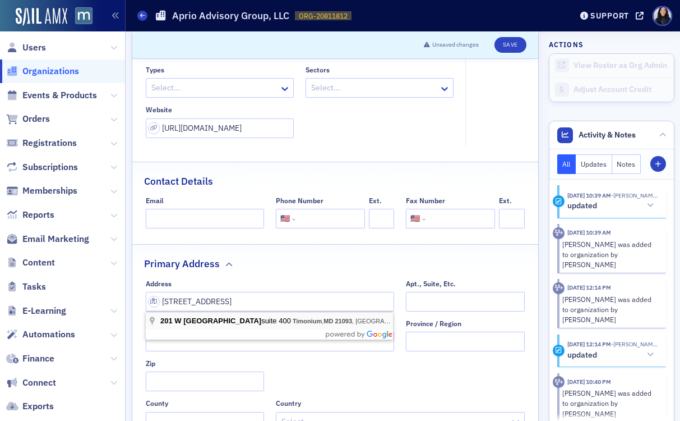
type input "[STREET_ADDRESS]"
type input "Timonium"
type input "21093"
type input "[GEOGRAPHIC_DATA]"
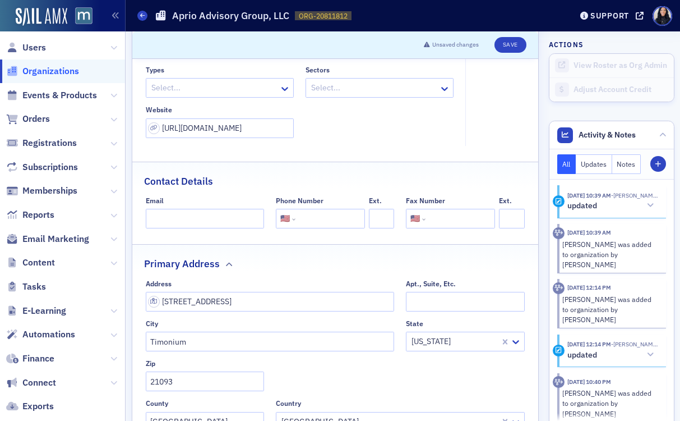
click at [292, 265] on div "Primary Address" at bounding box center [335, 258] width 383 height 26
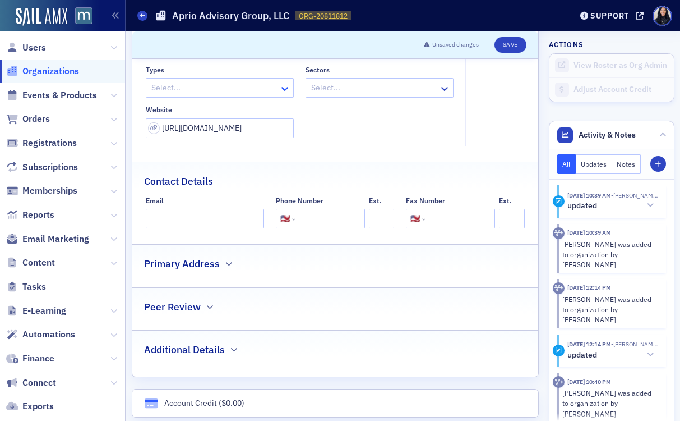
click at [287, 90] on icon at bounding box center [284, 88] width 11 height 11
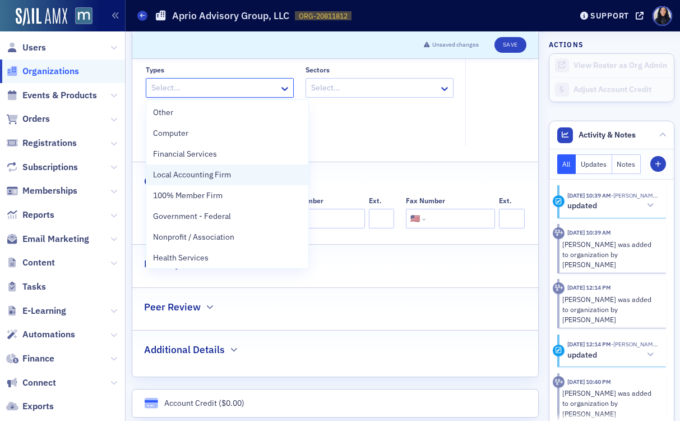
click at [238, 177] on div "Local Accounting Firm" at bounding box center [227, 175] width 149 height 12
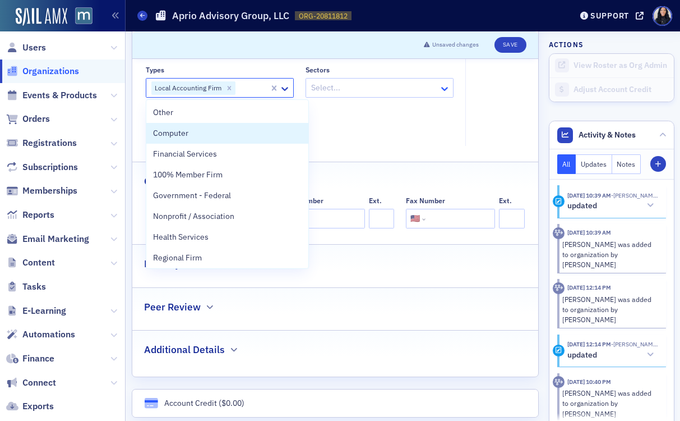
click at [447, 88] on icon at bounding box center [444, 88] width 11 height 11
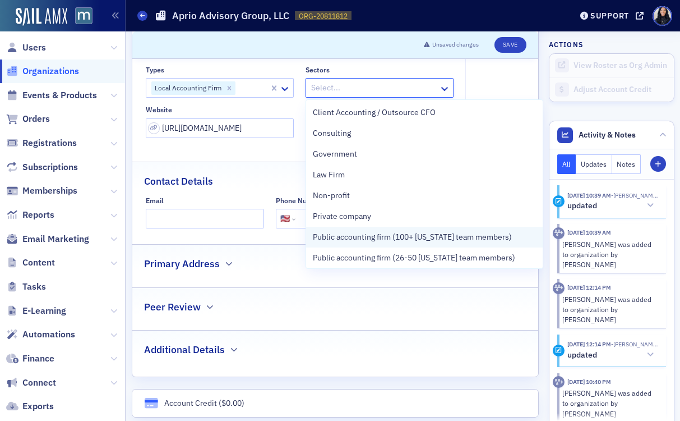
click at [406, 236] on span "Public accounting firm (100+ [US_STATE] team members)" at bounding box center [412, 237] width 199 height 12
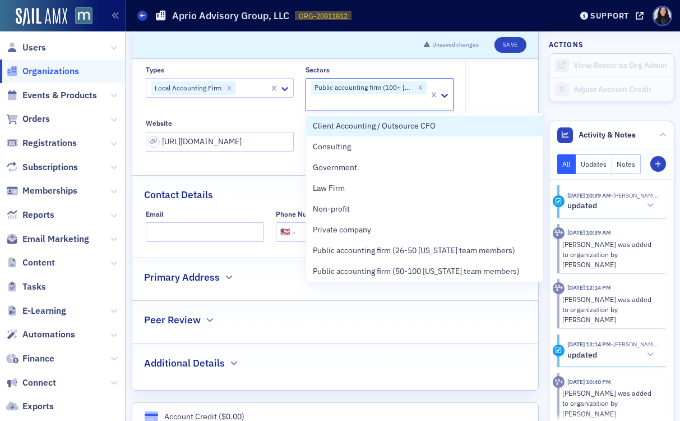
click at [511, 89] on fieldset "Account Credit $0.00" at bounding box center [499, 93] width 66 height 134
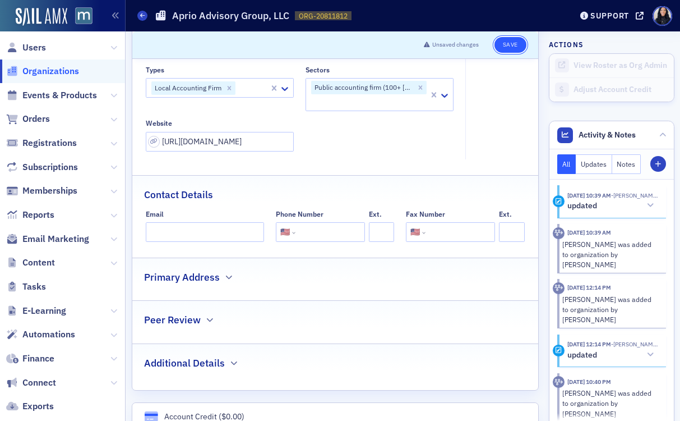
click at [511, 45] on button "Save" at bounding box center [511, 45] width 32 height 16
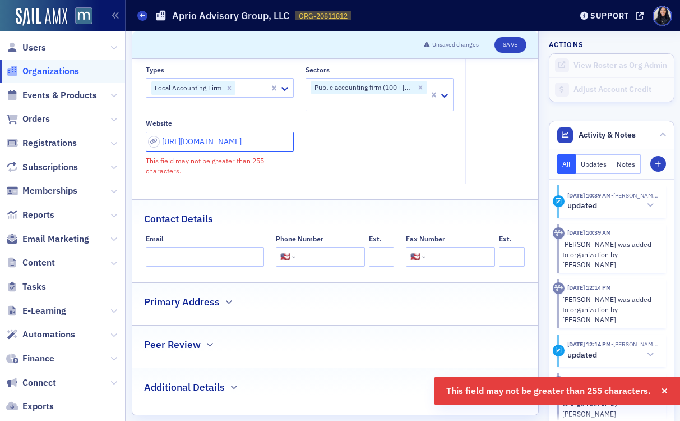
click at [265, 144] on input "[URL][DOMAIN_NAME]" at bounding box center [220, 142] width 148 height 20
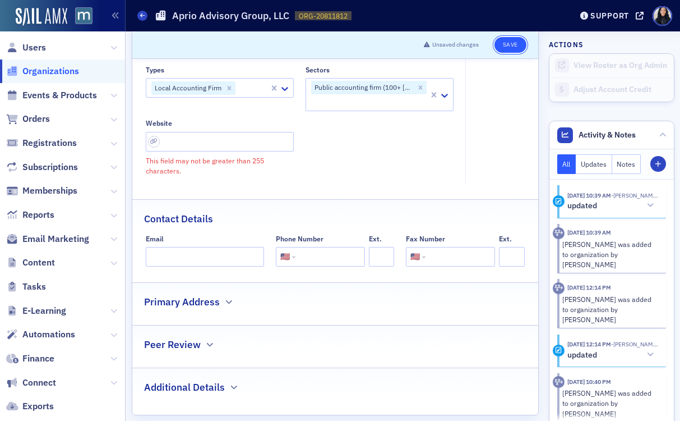
click at [507, 47] on button "Save" at bounding box center [511, 45] width 32 height 16
select select "US"
